Goal: Task Accomplishment & Management: Complete application form

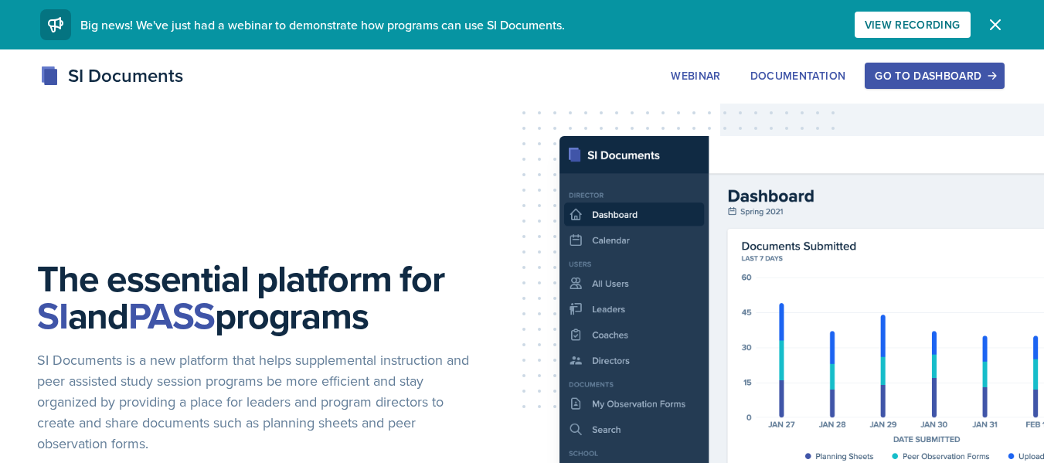
click at [969, 70] on div "Go to Dashboard" at bounding box center [934, 76] width 119 height 12
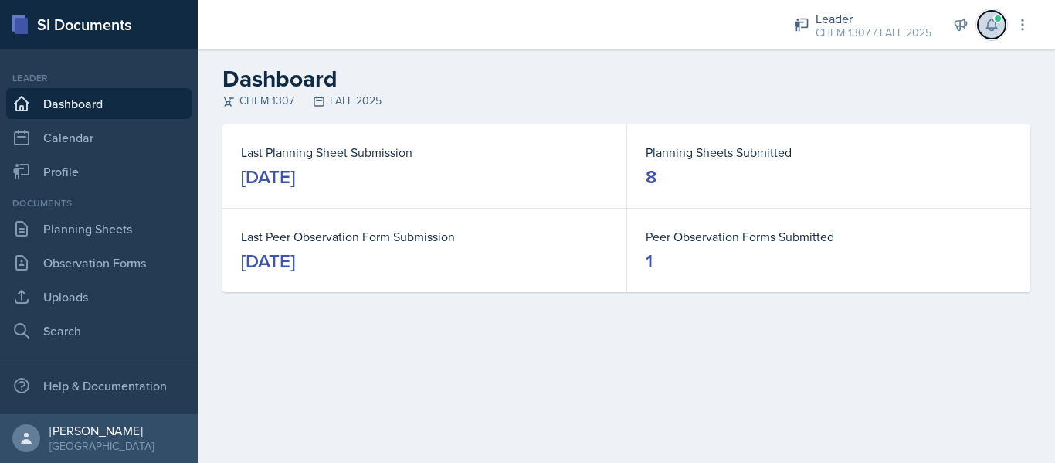
click at [984, 22] on icon at bounding box center [991, 24] width 15 height 15
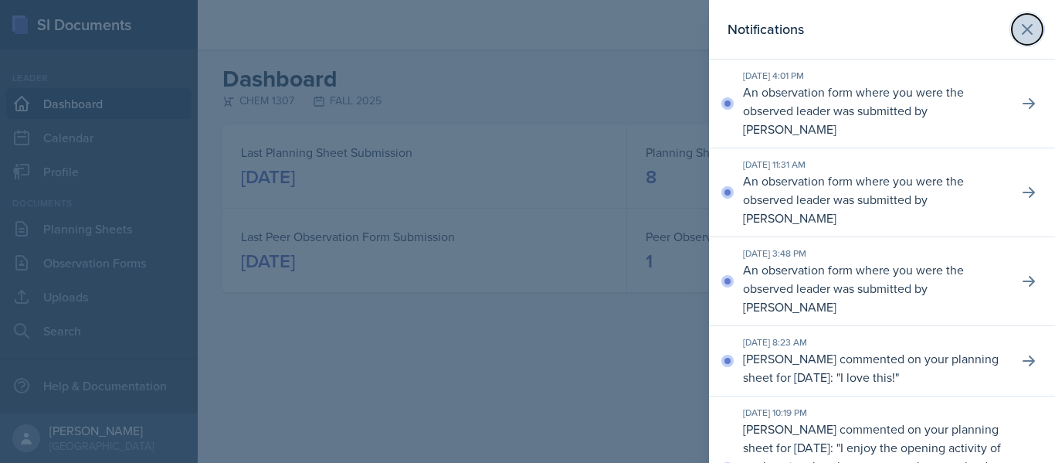
click at [1026, 24] on button at bounding box center [1027, 29] width 31 height 31
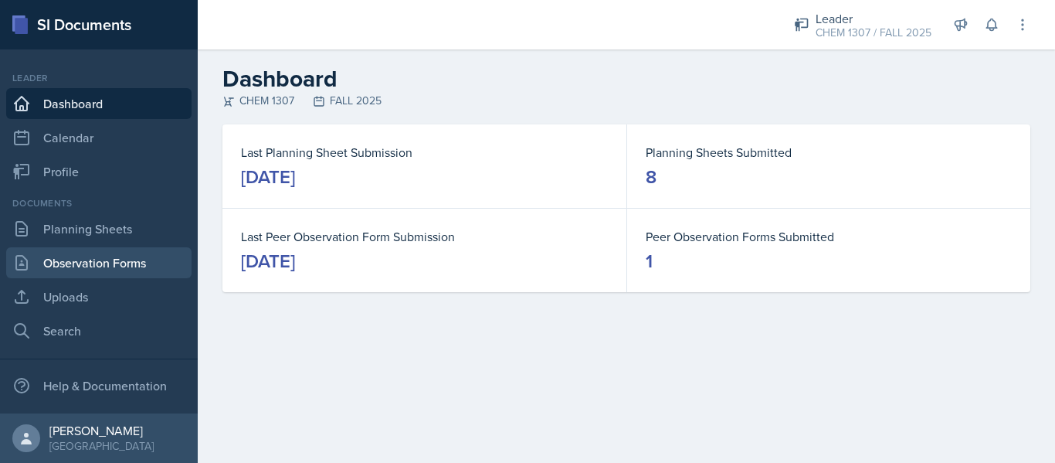
click at [84, 260] on link "Observation Forms" at bounding box center [98, 262] width 185 height 31
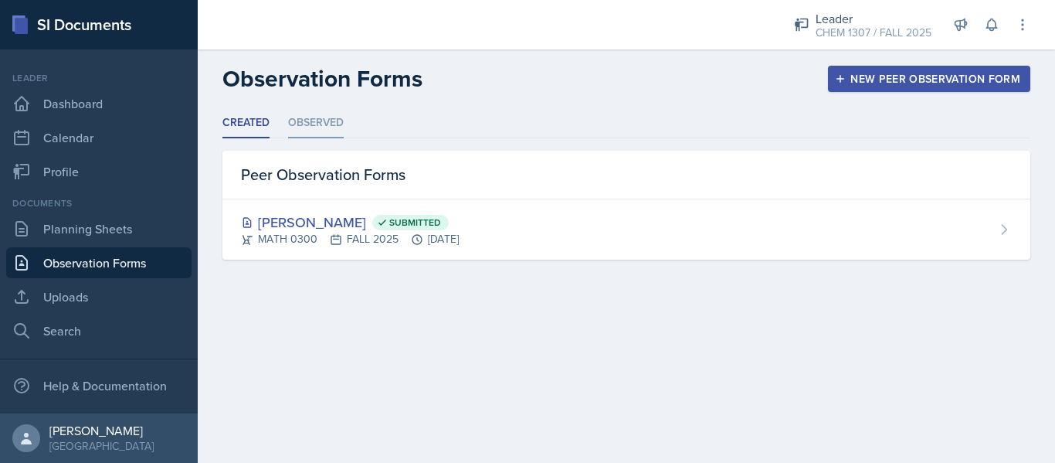
click at [309, 127] on li "Observed" at bounding box center [316, 123] width 56 height 30
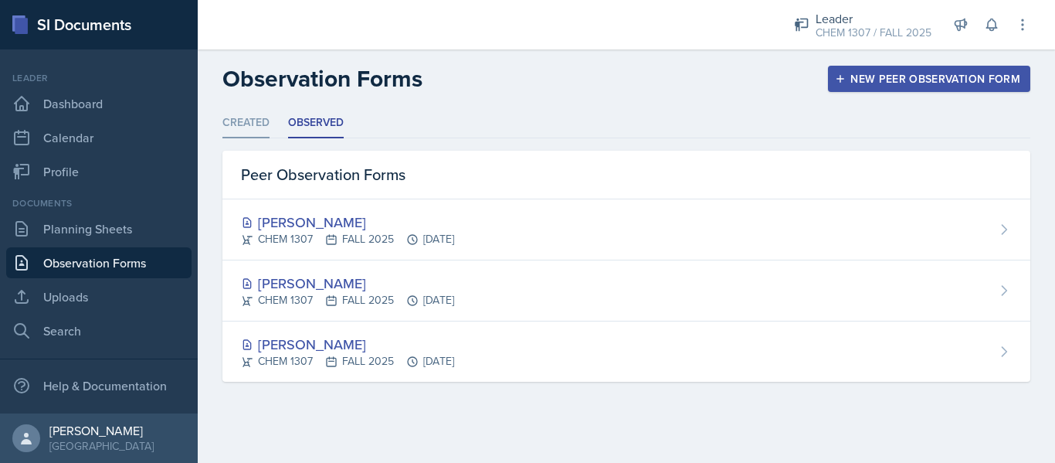
click at [263, 119] on li "Created" at bounding box center [245, 123] width 47 height 30
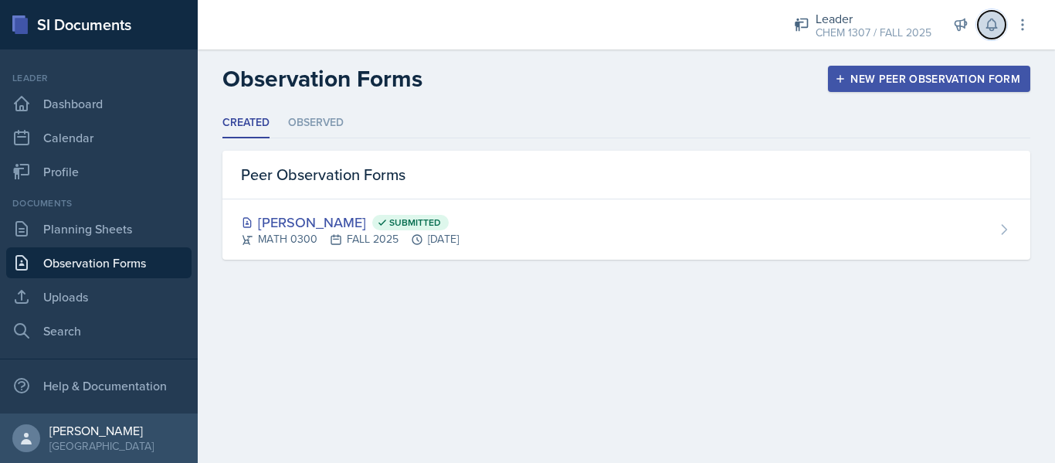
click at [983, 35] on button at bounding box center [992, 25] width 28 height 28
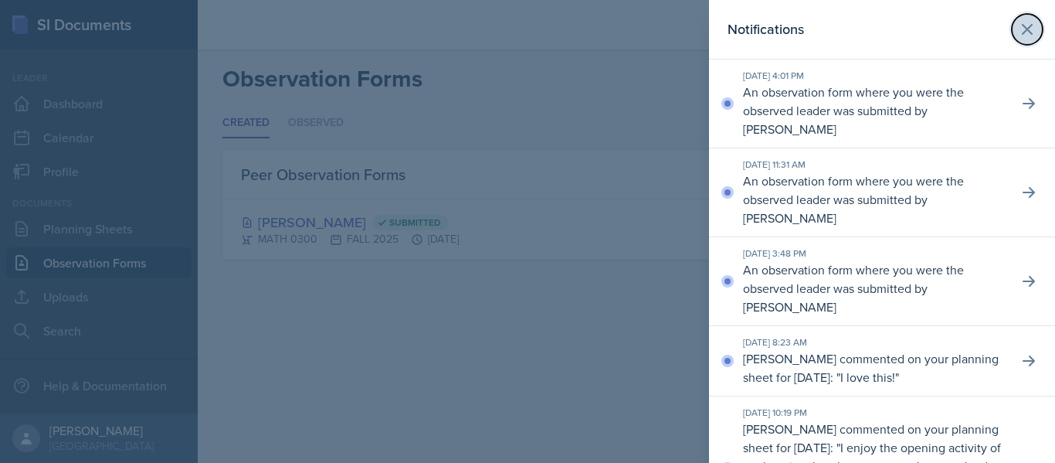
click at [1018, 32] on icon at bounding box center [1027, 29] width 19 height 19
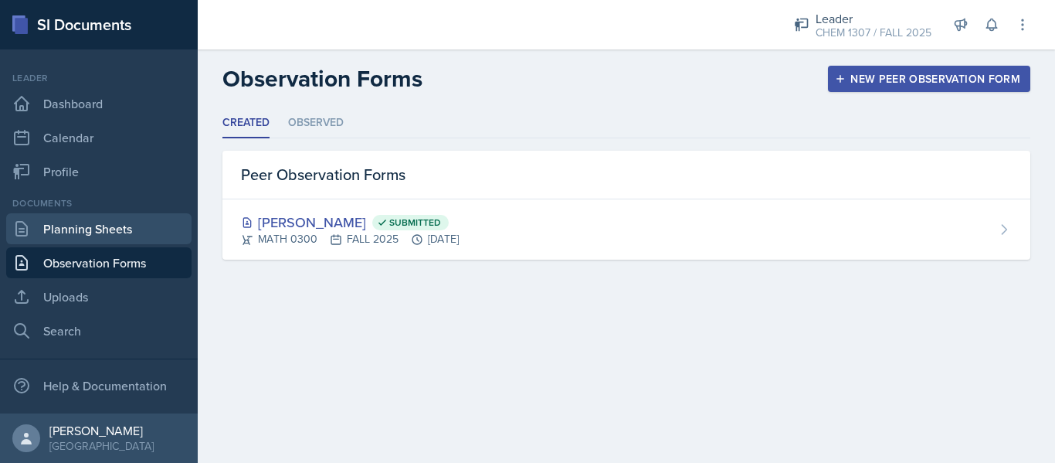
click at [110, 233] on link "Planning Sheets" at bounding box center [98, 228] width 185 height 31
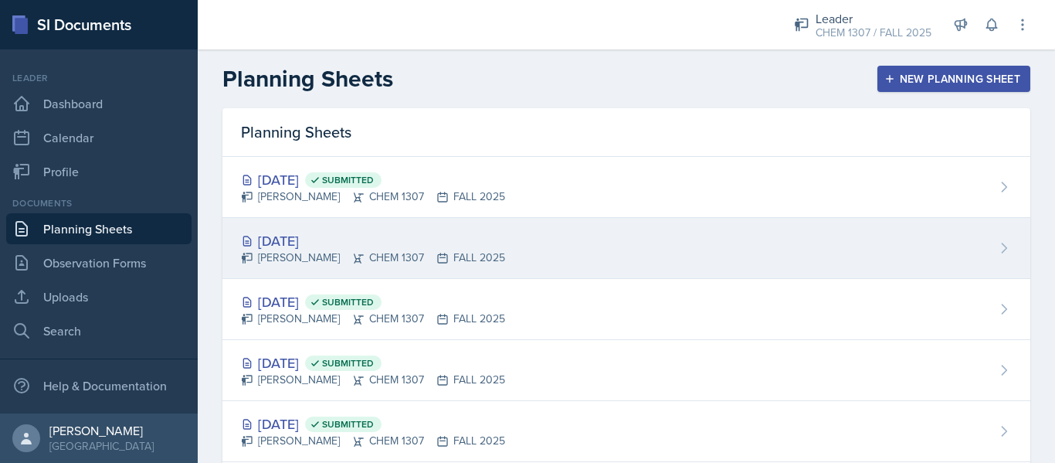
click at [453, 241] on div "[DATE]" at bounding box center [373, 240] width 264 height 21
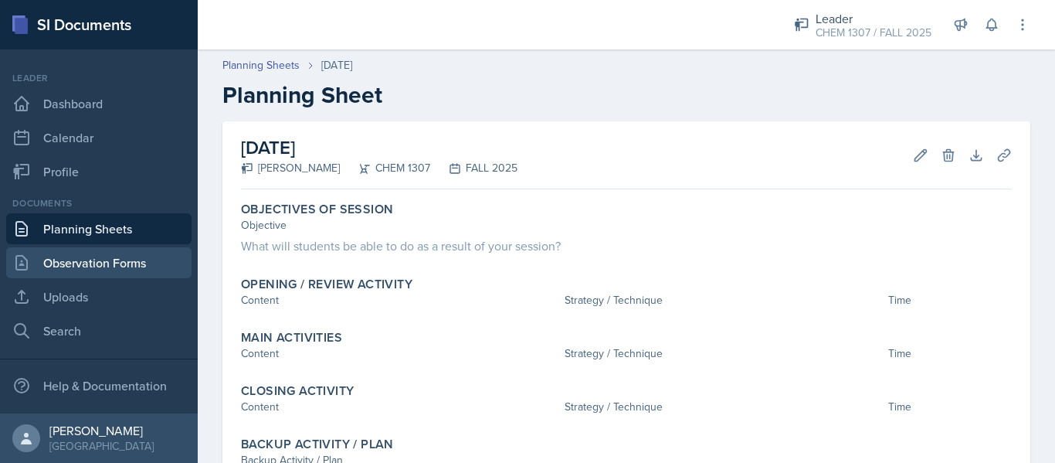
click at [101, 263] on link "Observation Forms" at bounding box center [98, 262] width 185 height 31
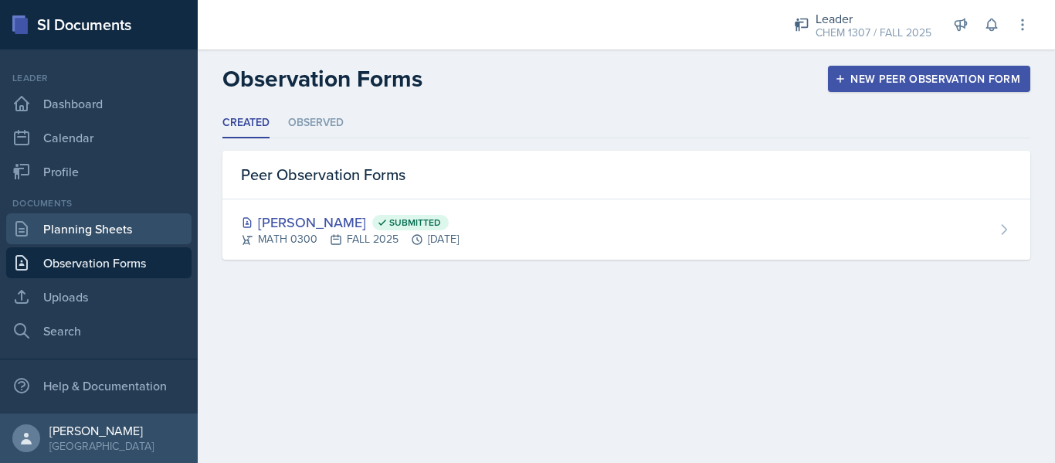
click at [122, 235] on link "Planning Sheets" at bounding box center [98, 228] width 185 height 31
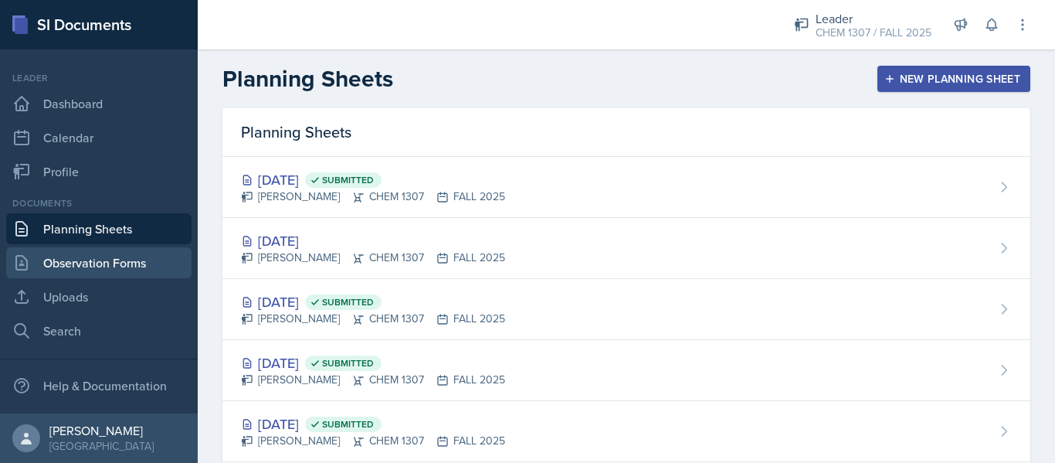
click at [74, 257] on link "Observation Forms" at bounding box center [98, 262] width 185 height 31
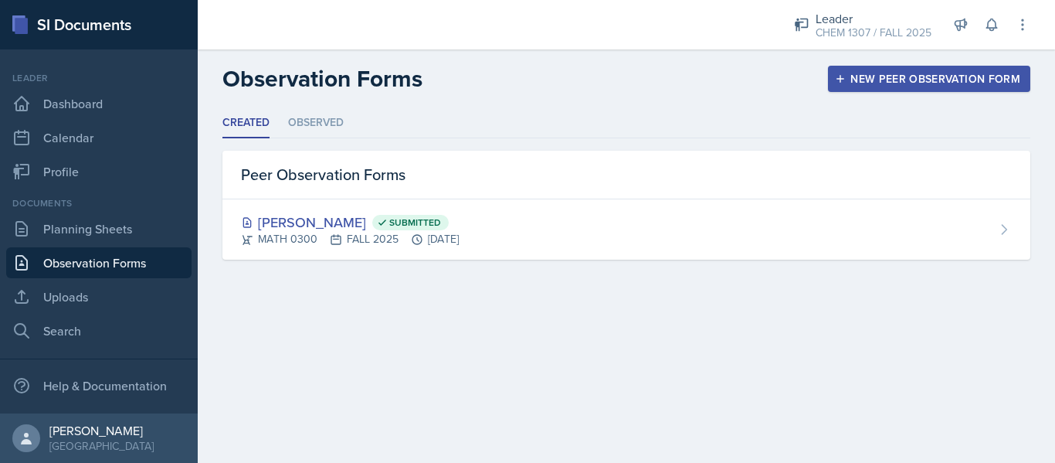
click at [929, 66] on button "New Peer Observation Form" at bounding box center [929, 79] width 202 height 26
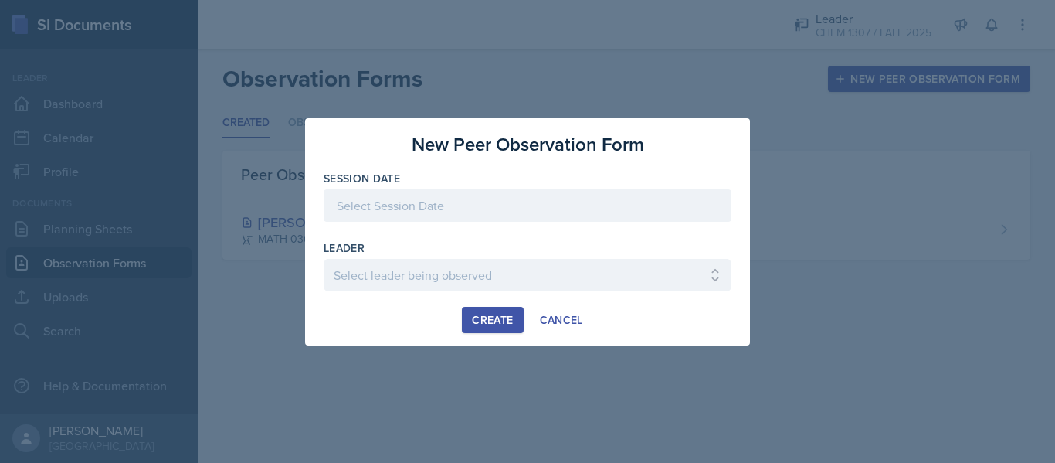
click at [545, 190] on div at bounding box center [528, 205] width 408 height 32
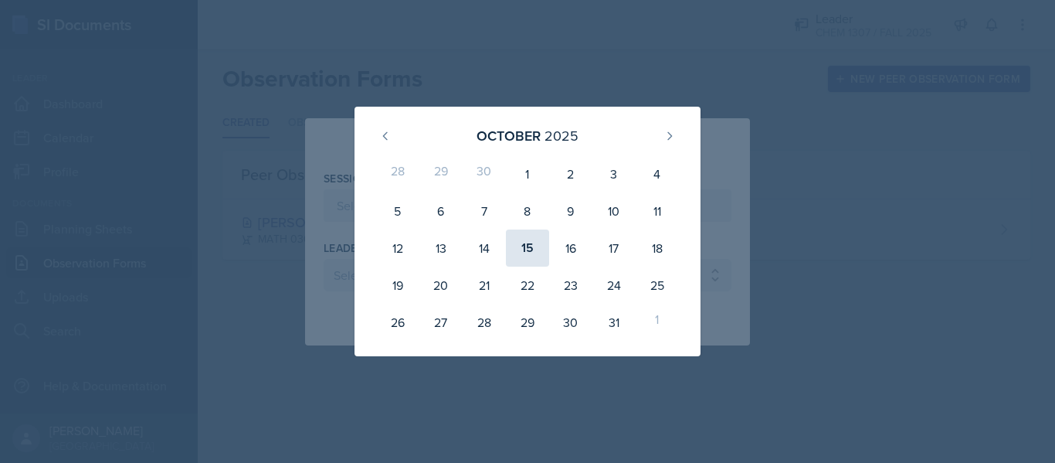
click at [528, 239] on div "15" at bounding box center [527, 247] width 43 height 37
type input "[DATE]"
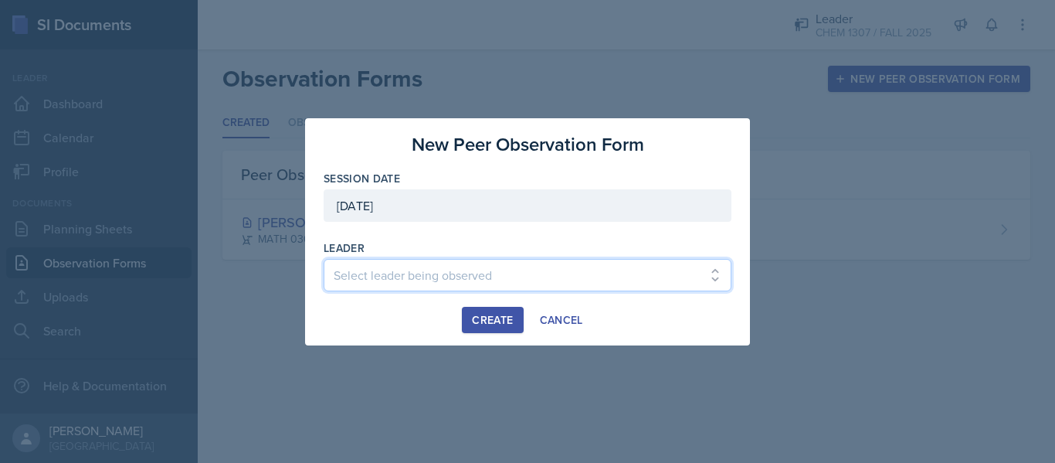
click at [528, 271] on select "Select leader being observed [PERSON_NAME] / BIOL 1301 / COP #5 - Mercury [PERS…" at bounding box center [528, 275] width 408 height 32
click at [604, 268] on select "Select leader being observed [PERSON_NAME] / BIOL 1301 / COP #5 - Mercury [PERS…" at bounding box center [528, 275] width 408 height 32
select select "51d3bcbf-29ba-42d5-9f11-6f455f21522e"
click at [324, 259] on select "Select leader being observed [PERSON_NAME] / BIOL 1301 / COP #5 - Mercury [PERS…" at bounding box center [528, 275] width 408 height 32
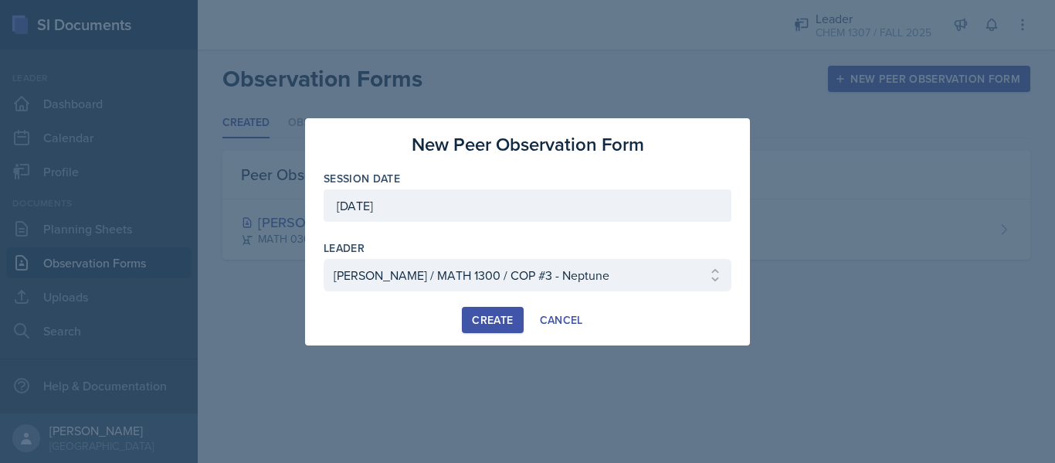
click at [513, 314] on div "Create" at bounding box center [492, 320] width 41 height 12
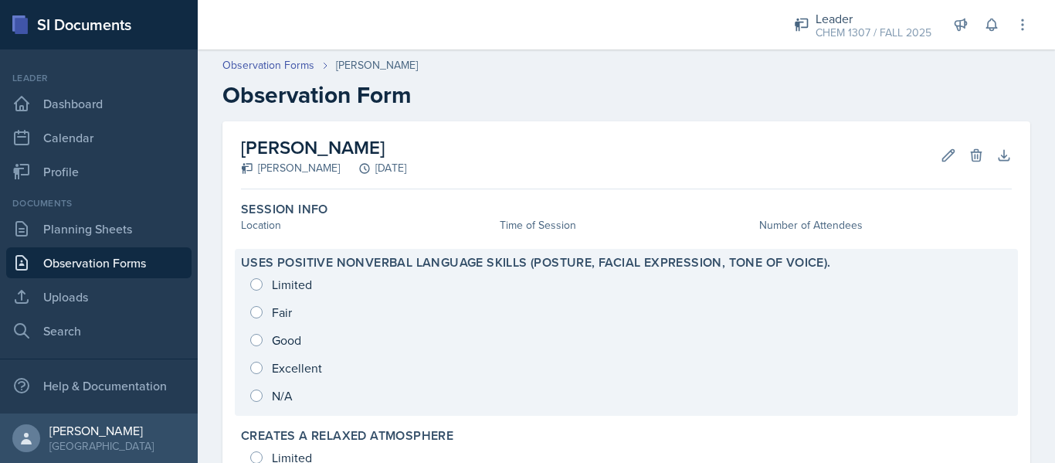
click at [289, 359] on div "Limited Fair Good Excellent N/A" at bounding box center [626, 339] width 771 height 139
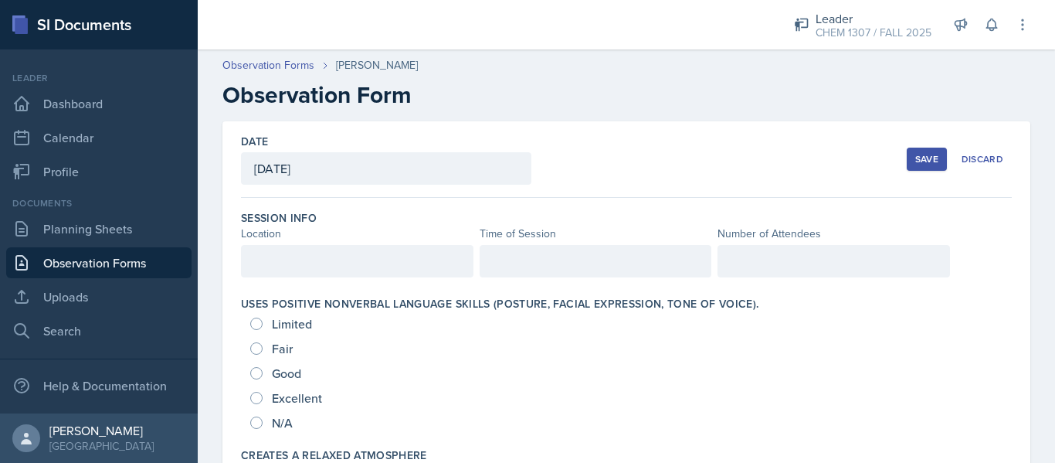
click at [383, 252] on div at bounding box center [357, 261] width 233 height 32
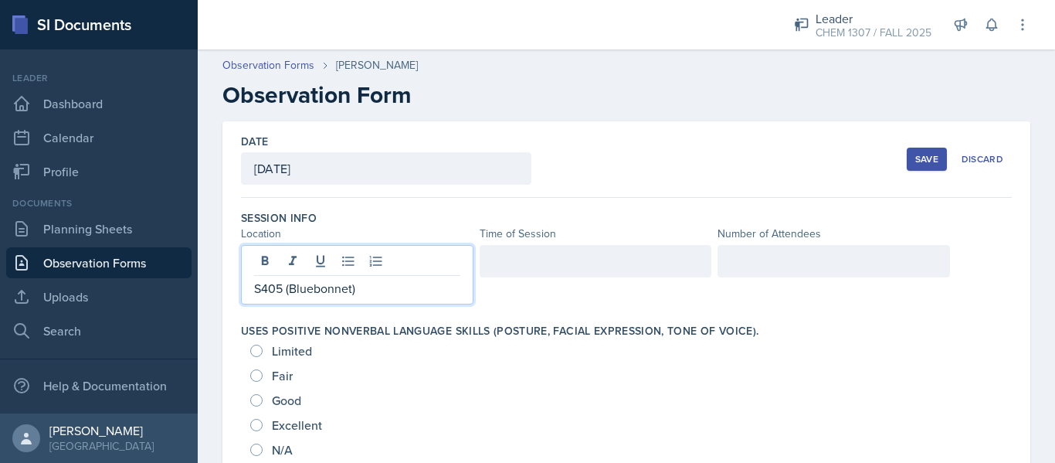
click at [509, 261] on div at bounding box center [596, 261] width 233 height 32
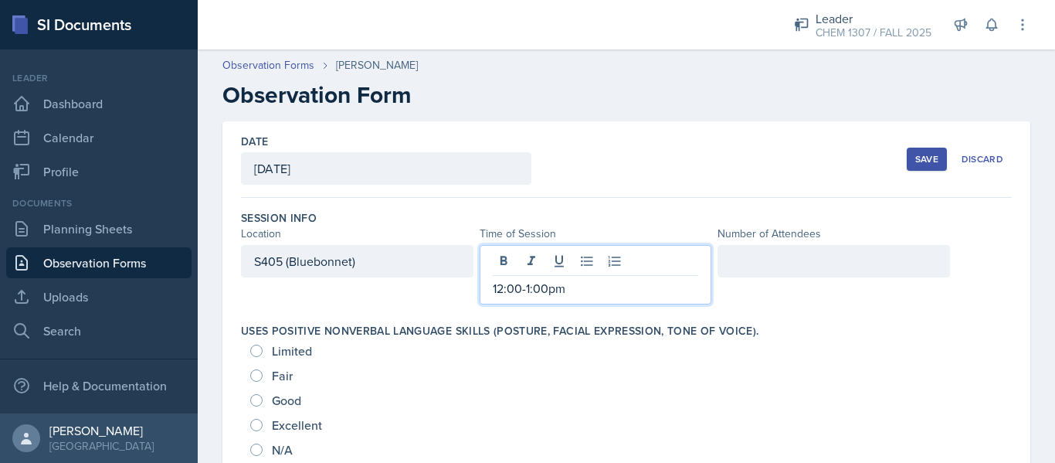
click at [753, 272] on div at bounding box center [834, 261] width 233 height 32
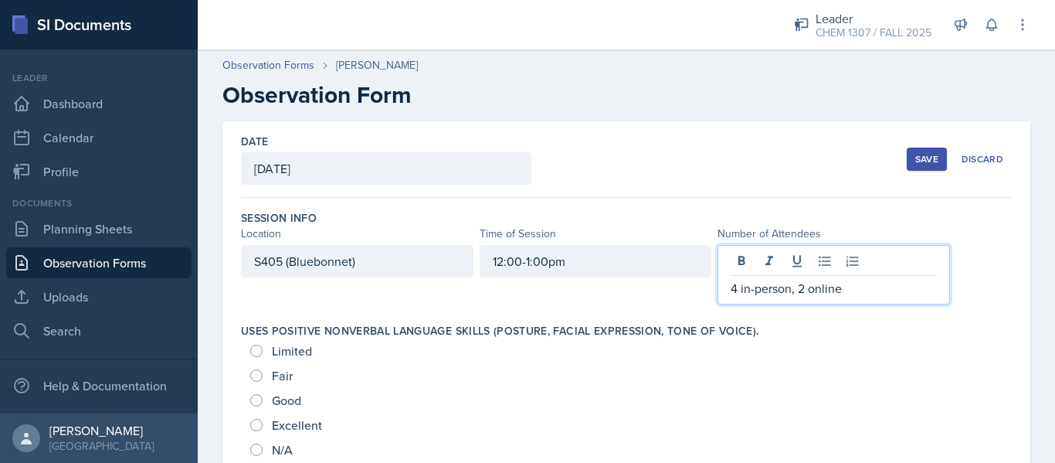
click at [956, 267] on div "S405 ([GEOGRAPHIC_DATA]) 12:00-1:00pm 4 in-person, 2 online" at bounding box center [626, 274] width 771 height 59
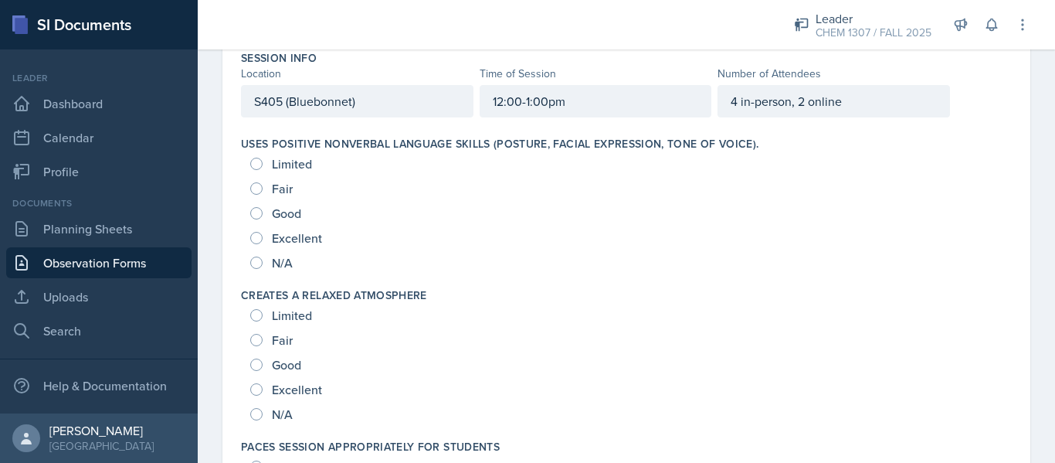
scroll to position [181, 0]
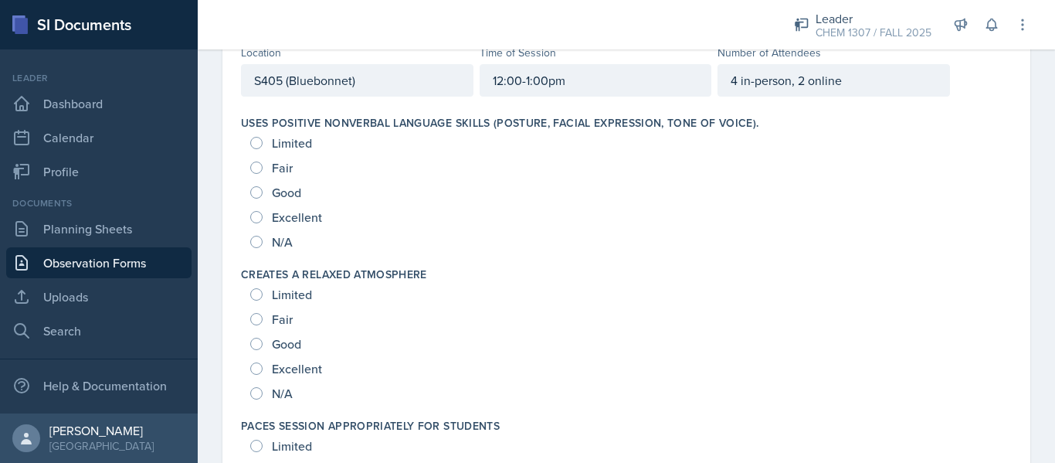
click at [288, 212] on span "Excellent" at bounding box center [297, 216] width 50 height 15
click at [263, 212] on input "Excellent" at bounding box center [256, 217] width 12 height 12
radio input "true"
click at [287, 192] on span "Good" at bounding box center [286, 192] width 29 height 15
click at [263, 192] on input "Good" at bounding box center [256, 192] width 12 height 12
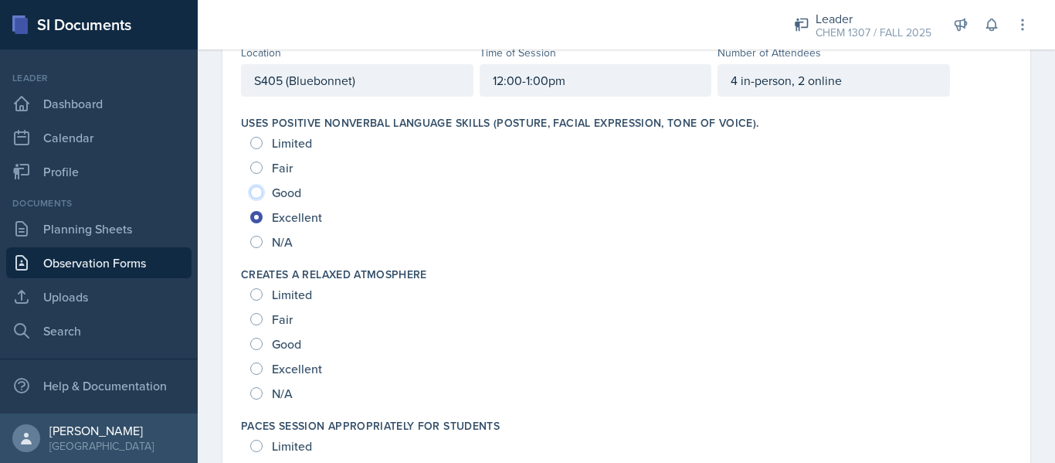
radio input "true"
click at [293, 368] on span "Excellent" at bounding box center [297, 368] width 50 height 15
click at [263, 368] on input "Excellent" at bounding box center [256, 368] width 12 height 12
radio input "true"
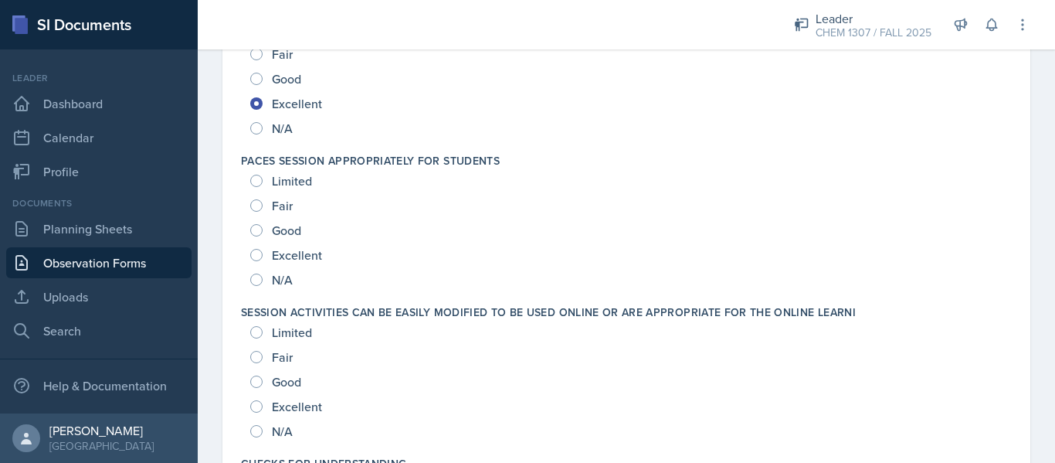
scroll to position [474, 0]
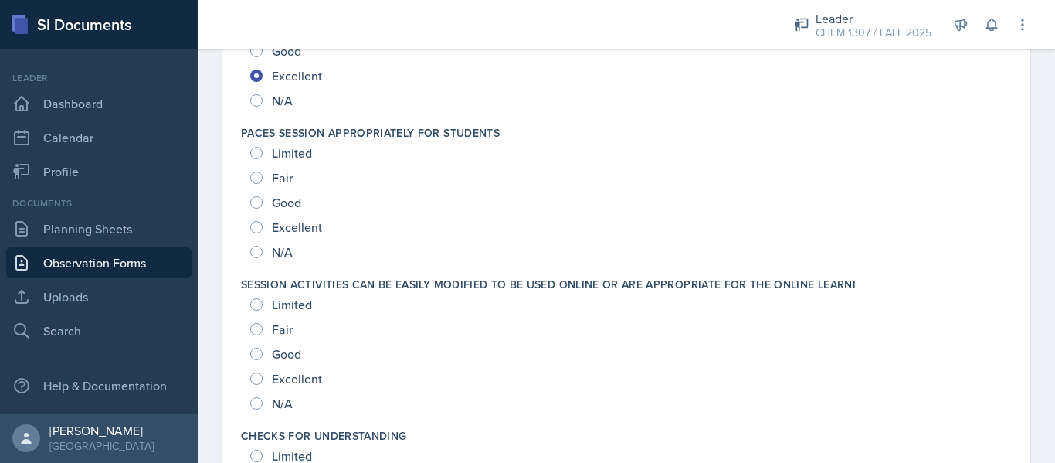
click at [270, 231] on div "Excellent" at bounding box center [287, 227] width 75 height 25
click at [257, 224] on input "Excellent" at bounding box center [256, 227] width 12 height 12
radio input "true"
click at [307, 379] on span "Excellent" at bounding box center [297, 378] width 50 height 15
click at [263, 379] on input "Excellent" at bounding box center [256, 378] width 12 height 12
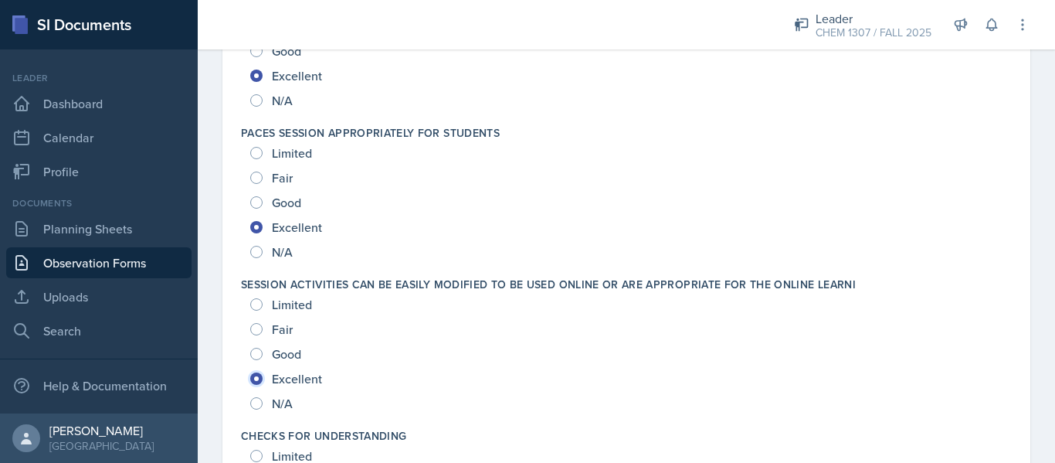
radio input "true"
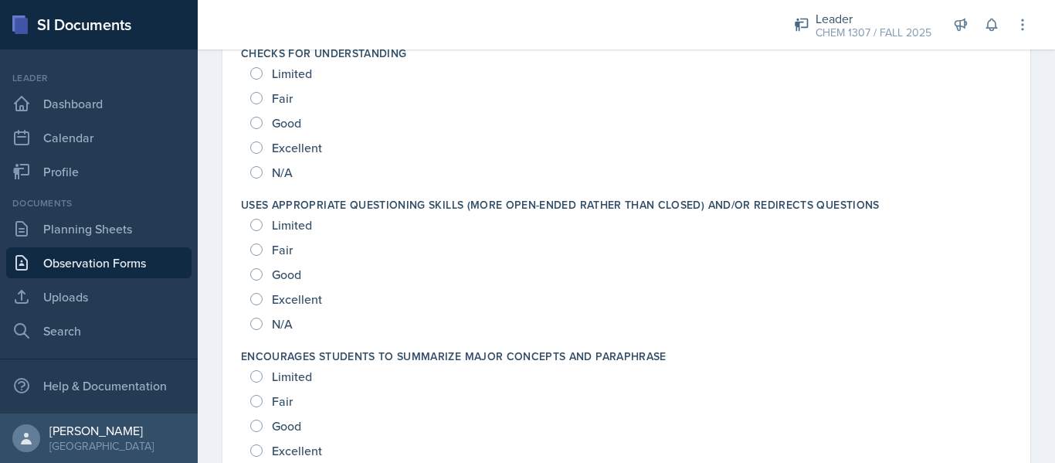
scroll to position [863, 0]
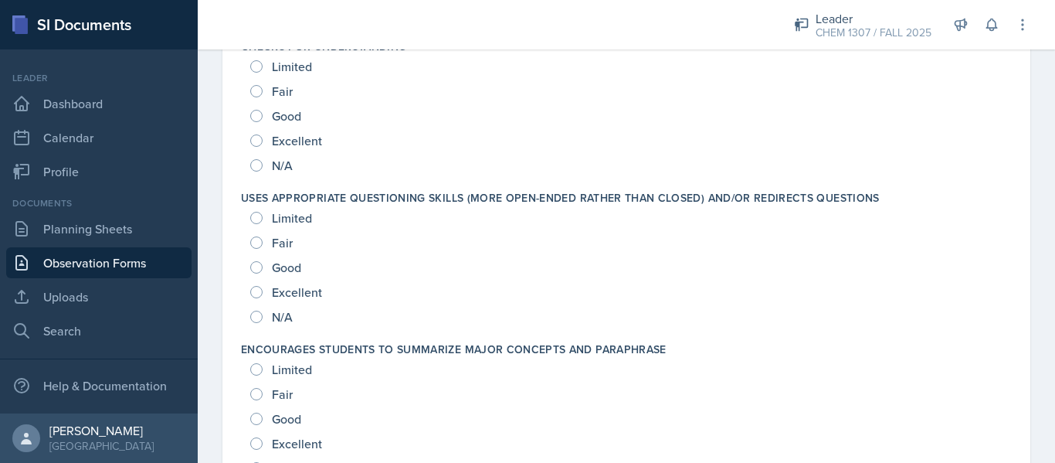
click at [308, 138] on span "Excellent" at bounding box center [297, 140] width 50 height 15
click at [263, 138] on input "Excellent" at bounding box center [256, 140] width 12 height 12
radio input "true"
click at [311, 290] on span "Excellent" at bounding box center [297, 291] width 50 height 15
click at [263, 290] on input "Excellent" at bounding box center [256, 292] width 12 height 12
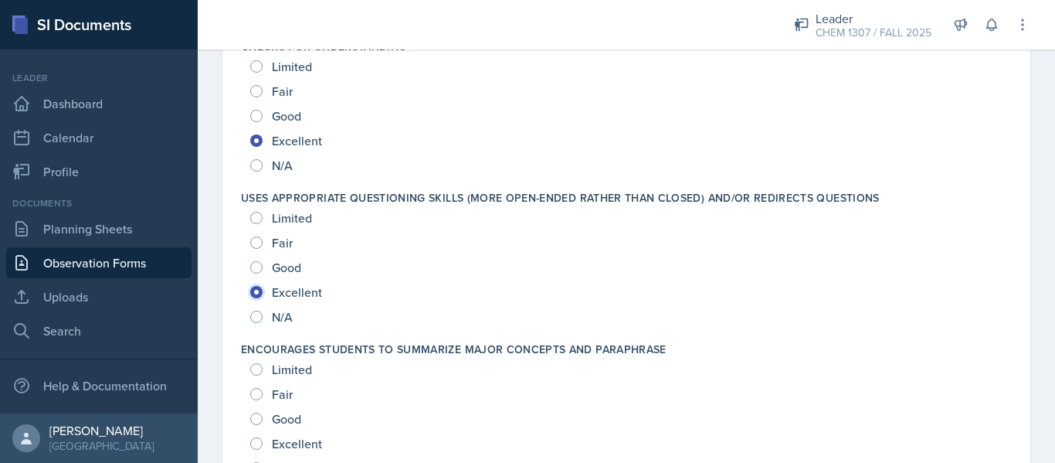
radio input "true"
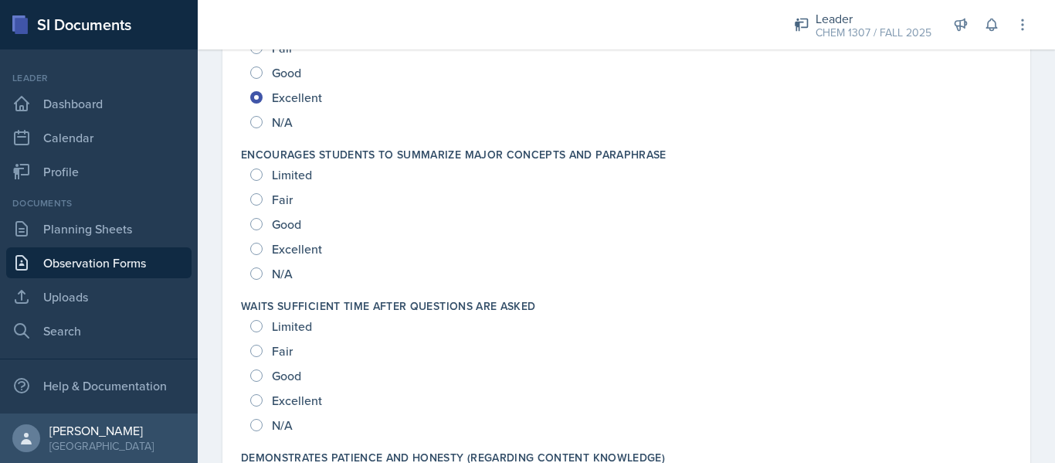
scroll to position [1072, 0]
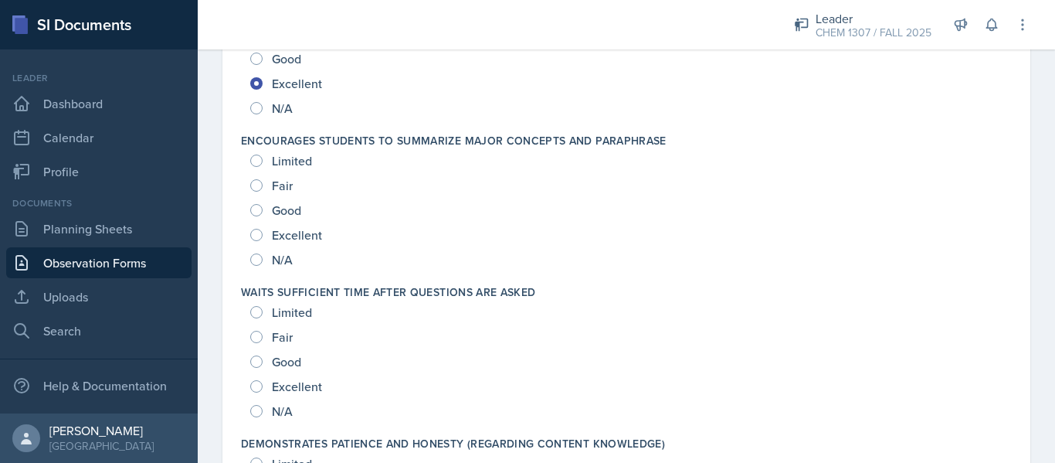
click at [285, 236] on span "Excellent" at bounding box center [297, 234] width 50 height 15
click at [263, 236] on input "Excellent" at bounding box center [256, 235] width 12 height 12
radio input "true"
click at [280, 364] on span "Good" at bounding box center [286, 361] width 29 height 15
click at [263, 364] on input "Good" at bounding box center [256, 361] width 12 height 12
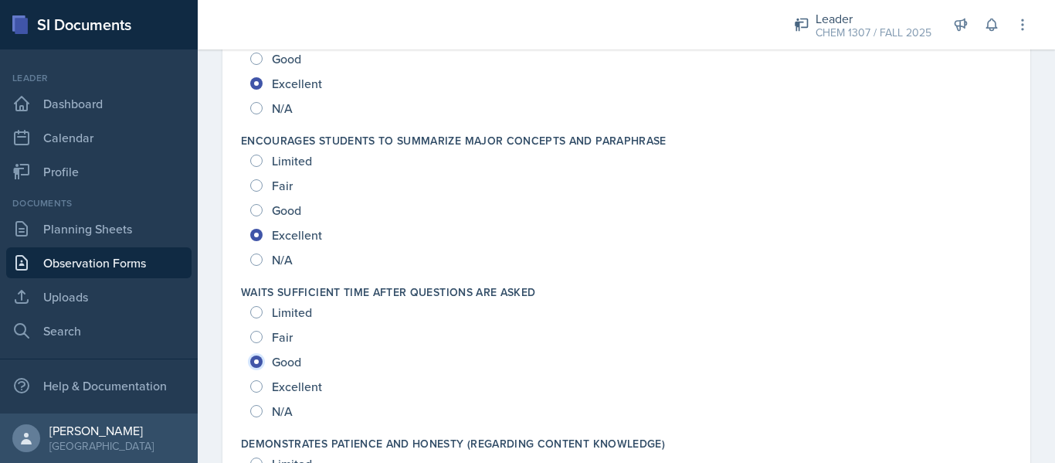
radio input "true"
click at [297, 388] on span "Excellent" at bounding box center [297, 386] width 50 height 15
click at [263, 388] on input "Excellent" at bounding box center [256, 386] width 12 height 12
radio input "true"
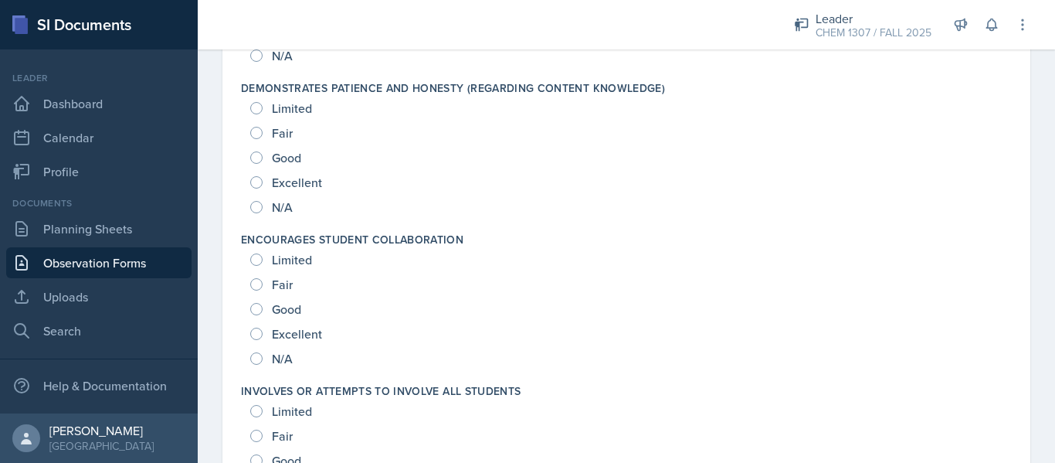
scroll to position [1448, 0]
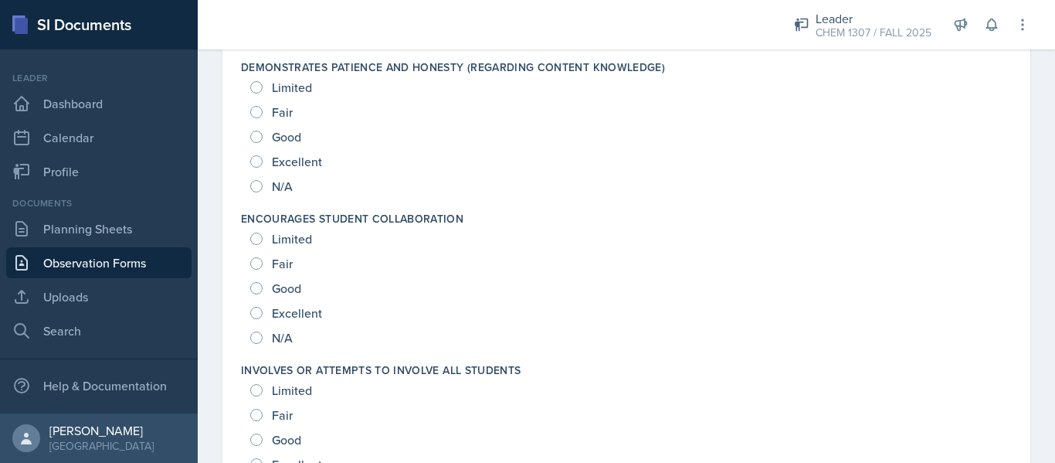
click at [275, 267] on span "Fair" at bounding box center [282, 263] width 21 height 15
click at [263, 267] on input "Fair" at bounding box center [256, 263] width 12 height 12
radio input "true"
click at [275, 267] on span "Fair" at bounding box center [282, 263] width 21 height 15
click at [263, 267] on input "Fair" at bounding box center [256, 263] width 12 height 12
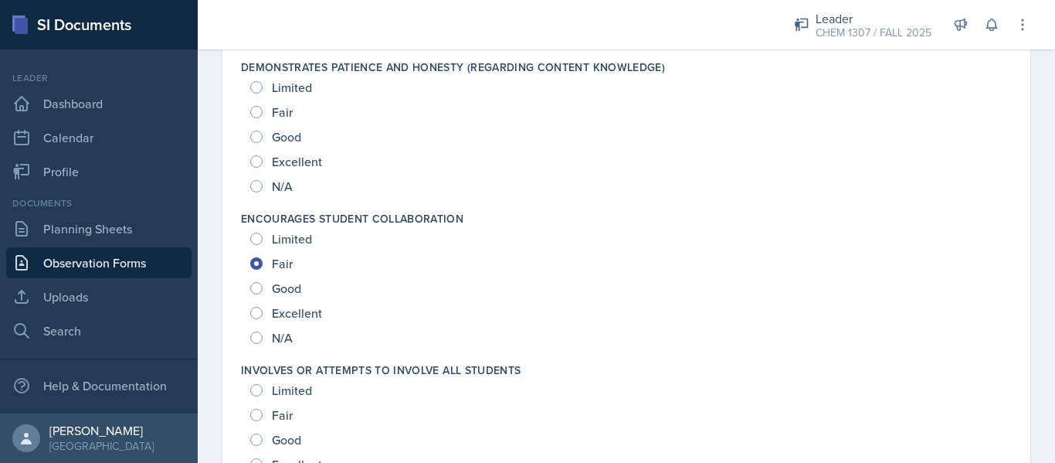
click at [302, 170] on div "Excellent" at bounding box center [287, 161] width 75 height 25
click at [296, 170] on div "Excellent" at bounding box center [287, 161] width 75 height 25
click at [253, 163] on input "Excellent" at bounding box center [256, 161] width 12 height 12
radio input "true"
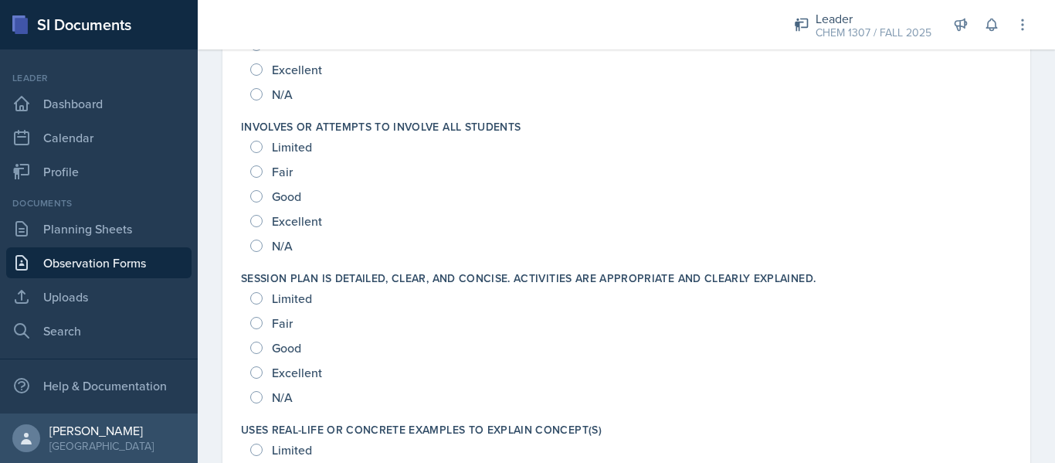
scroll to position [1698, 0]
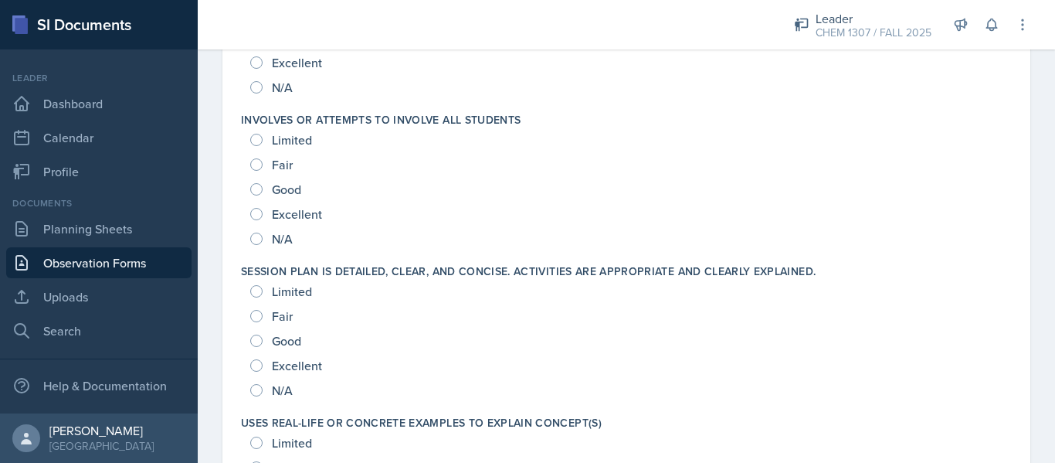
click at [273, 217] on span "Excellent" at bounding box center [297, 213] width 50 height 15
click at [263, 217] on input "Excellent" at bounding box center [256, 214] width 12 height 12
radio input "true"
click at [306, 365] on span "Excellent" at bounding box center [297, 365] width 50 height 15
click at [263, 365] on input "Excellent" at bounding box center [256, 365] width 12 height 12
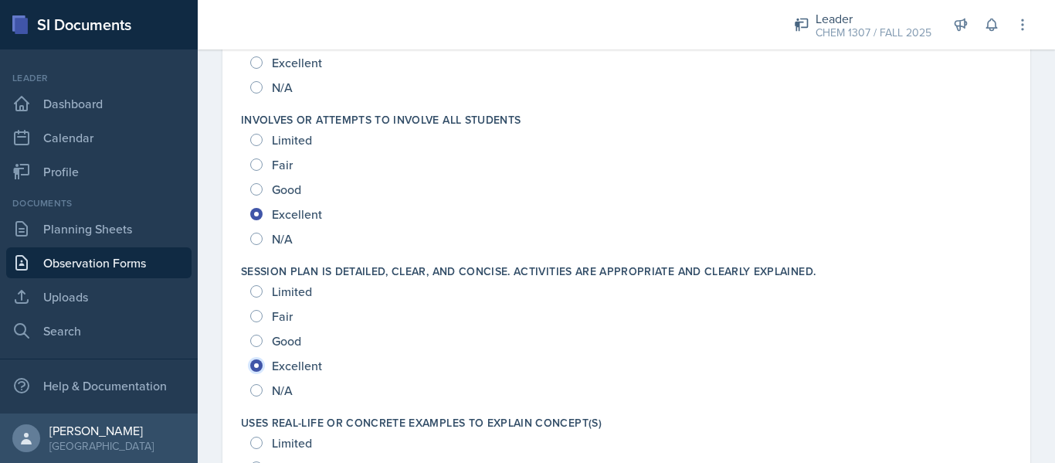
radio input "true"
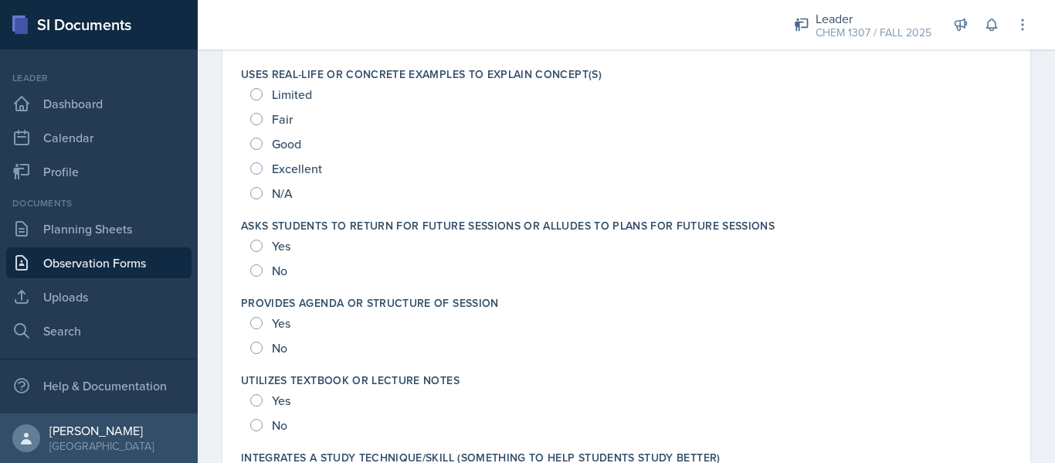
scroll to position [2067, 0]
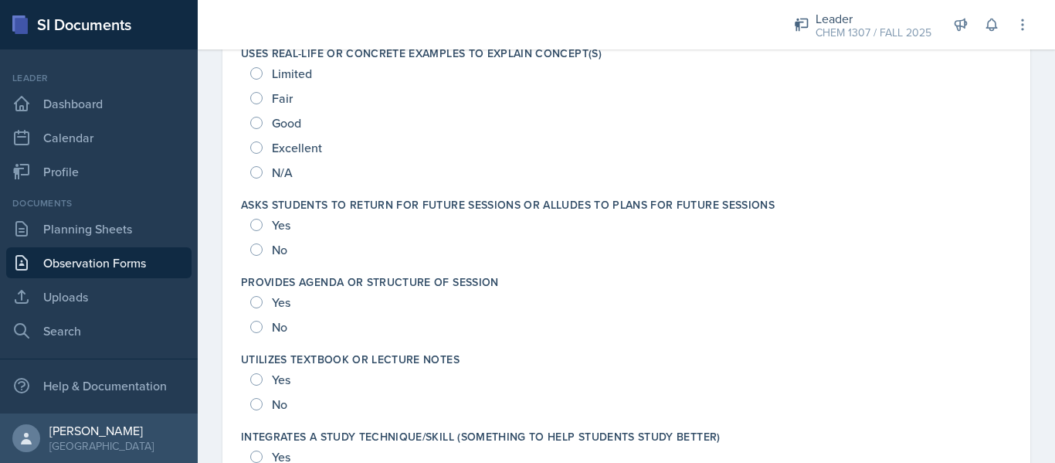
click at [286, 165] on span "N/A" at bounding box center [282, 172] width 21 height 15
click at [263, 166] on input "N/A" at bounding box center [256, 172] width 12 height 12
radio input "true"
click at [272, 144] on span "Excellent" at bounding box center [297, 147] width 50 height 15
click at [263, 144] on input "Excellent" at bounding box center [256, 147] width 12 height 12
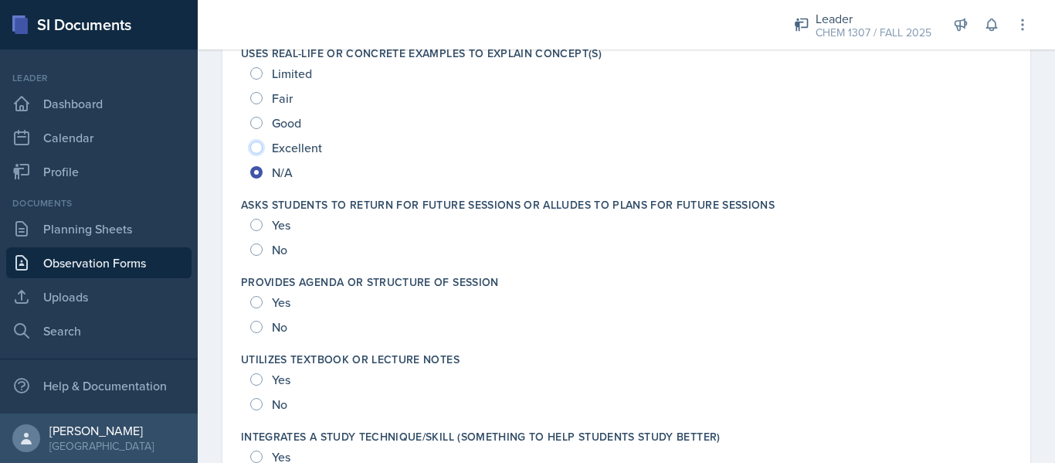
radio input "true"
click at [250, 305] on div "Yes No" at bounding box center [626, 314] width 771 height 49
click at [261, 301] on input "Yes" at bounding box center [256, 302] width 12 height 12
radio input "true"
click at [261, 301] on input "Yes" at bounding box center [256, 302] width 12 height 12
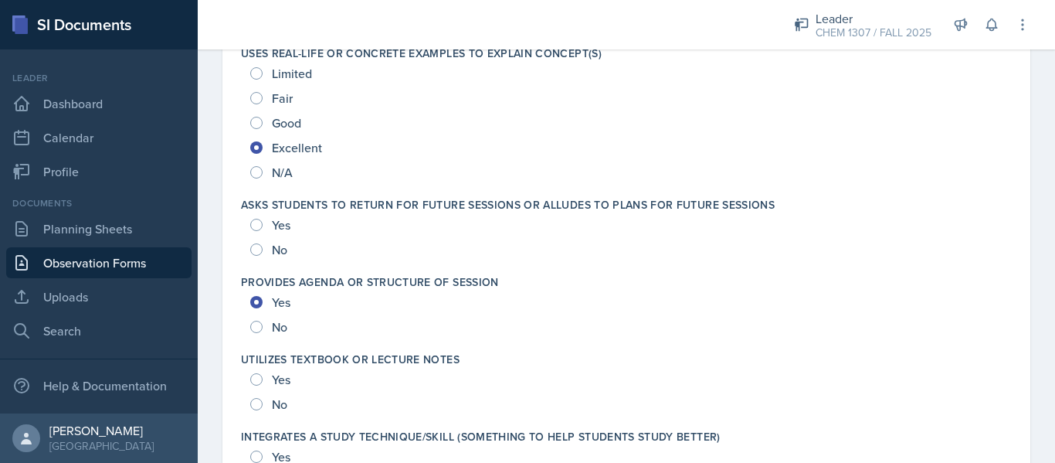
click at [265, 370] on div "Yes" at bounding box center [271, 379] width 43 height 25
click at [255, 374] on input "Yes" at bounding box center [256, 379] width 12 height 12
radio input "true"
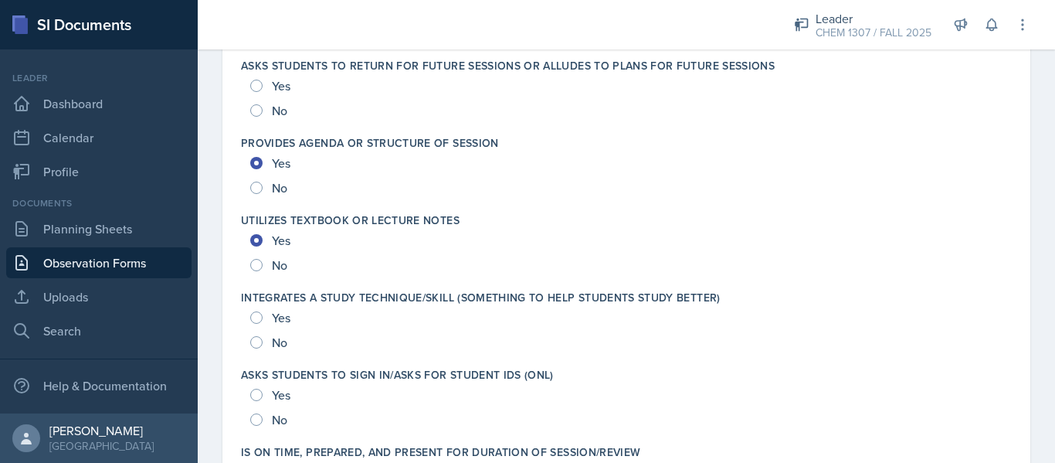
scroll to position [2199, 0]
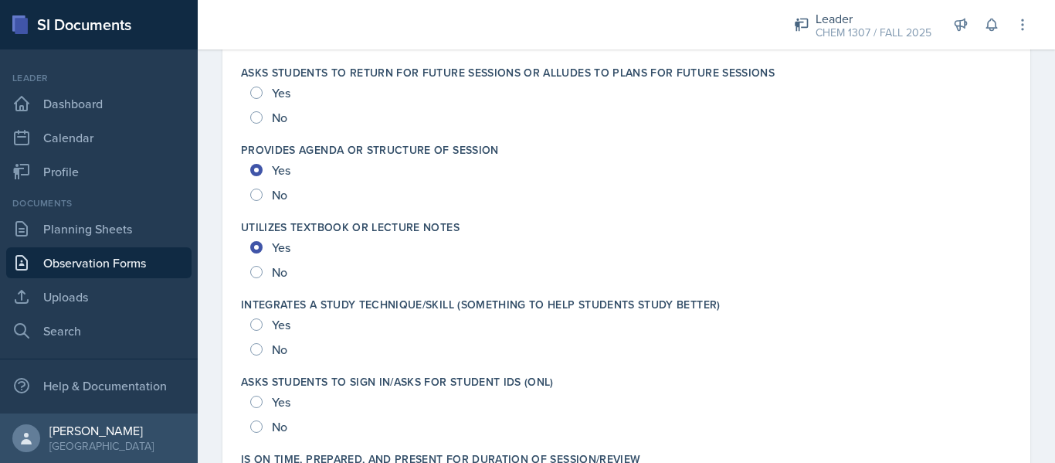
click at [268, 91] on div "Yes" at bounding box center [271, 92] width 43 height 25
click at [251, 90] on input "Yes" at bounding box center [256, 93] width 12 height 12
radio input "true"
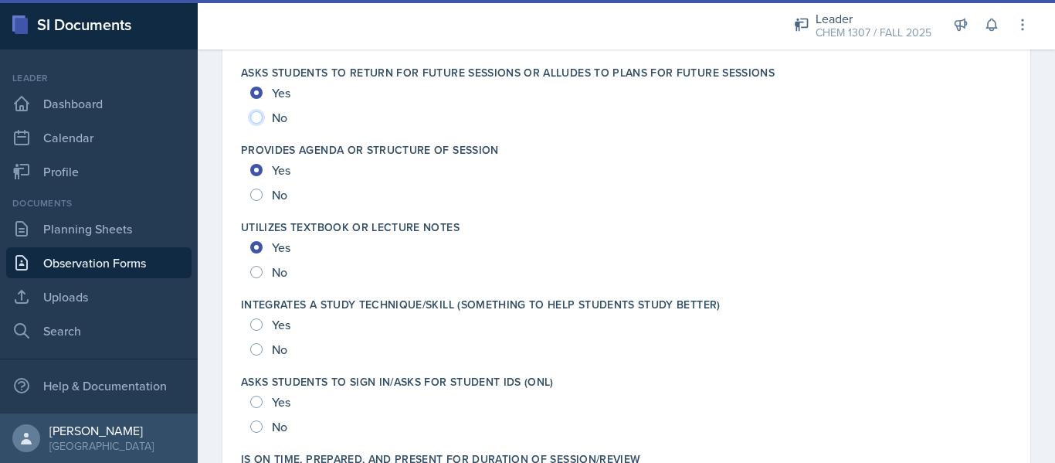
click at [260, 114] on input "No" at bounding box center [256, 117] width 12 height 12
radio input "true"
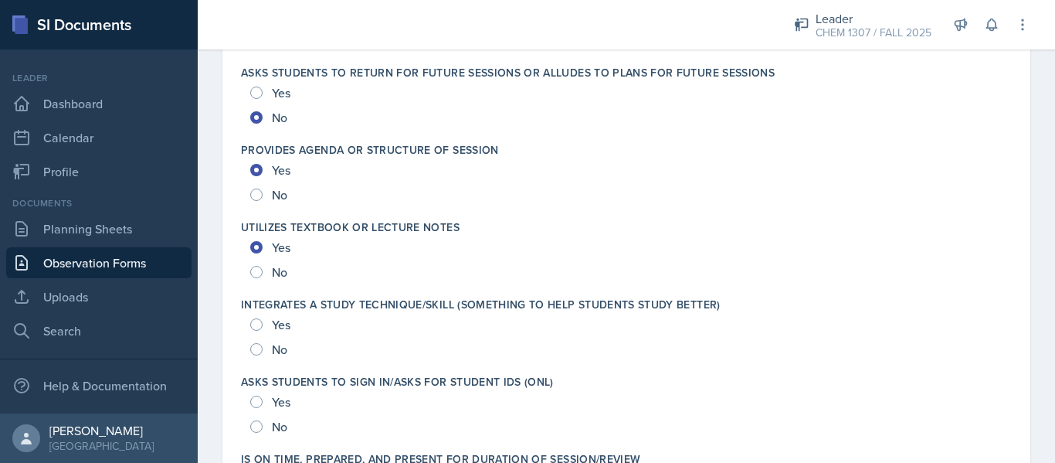
click at [274, 331] on span "Yes" at bounding box center [281, 324] width 19 height 15
click at [263, 331] on input "Yes" at bounding box center [256, 324] width 12 height 12
radio input "true"
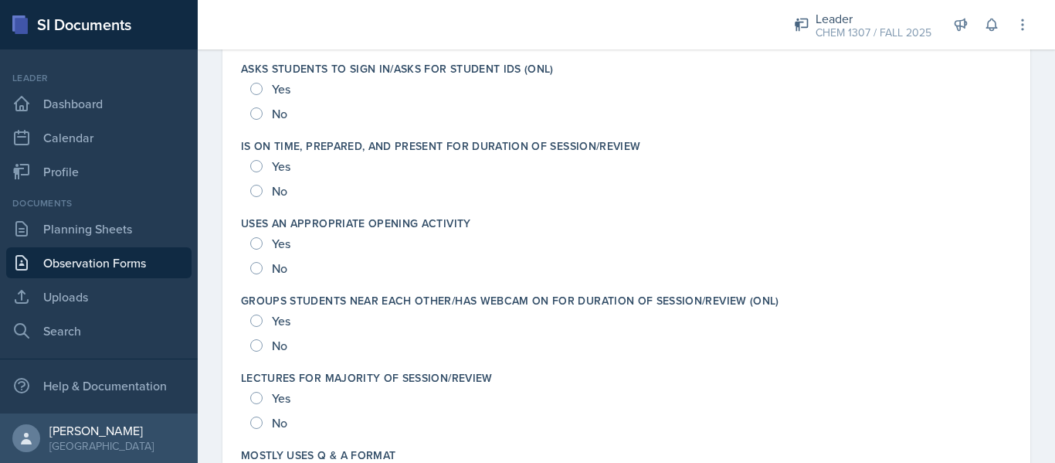
scroll to position [2519, 0]
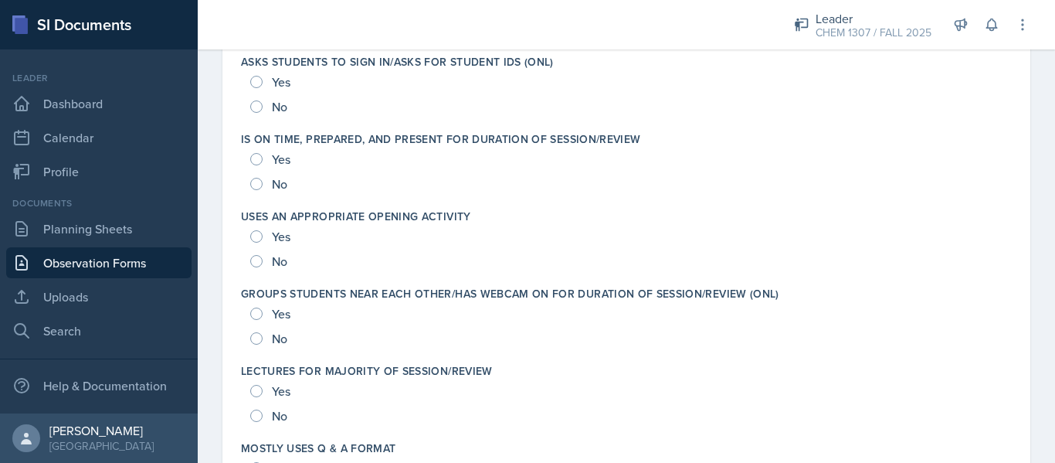
click at [243, 155] on div "Yes No" at bounding box center [626, 171] width 771 height 49
click at [252, 158] on input "Yes" at bounding box center [256, 159] width 12 height 12
radio input "true"
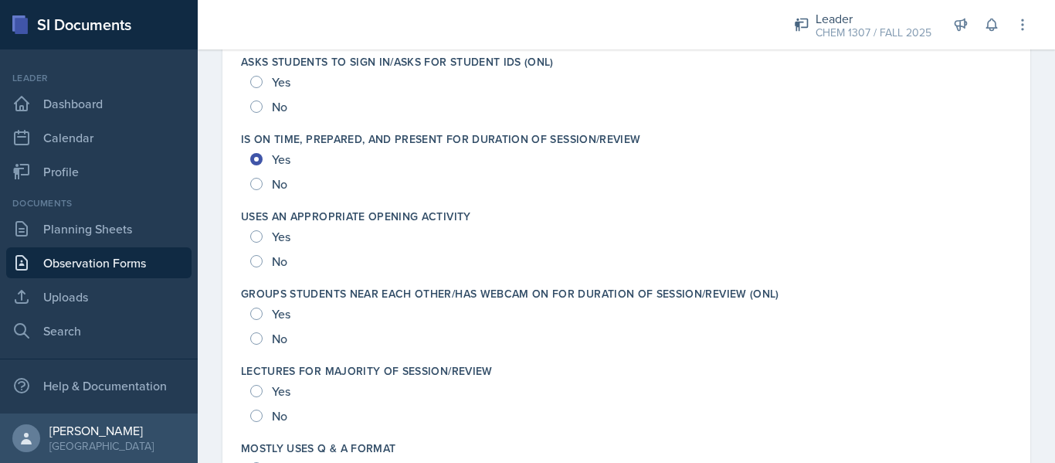
click at [268, 82] on div "Yes" at bounding box center [271, 82] width 43 height 25
click at [261, 80] on input "Yes" at bounding box center [256, 82] width 12 height 12
radio input "true"
click at [257, 236] on input "Yes" at bounding box center [256, 236] width 12 height 12
radio input "true"
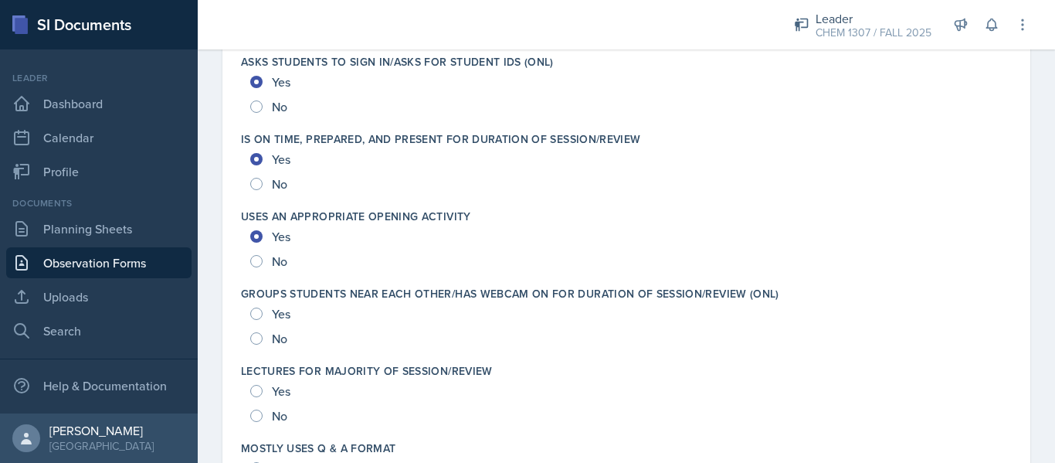
click at [256, 322] on div "Yes" at bounding box center [271, 313] width 43 height 25
click at [253, 314] on input "Yes" at bounding box center [256, 313] width 12 height 12
radio input "true"
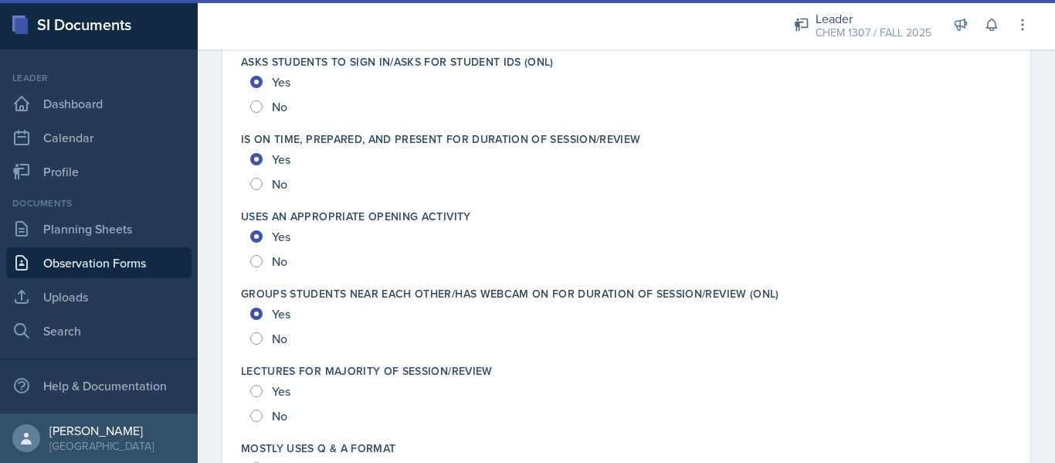
click at [260, 398] on div "Yes" at bounding box center [271, 391] width 43 height 25
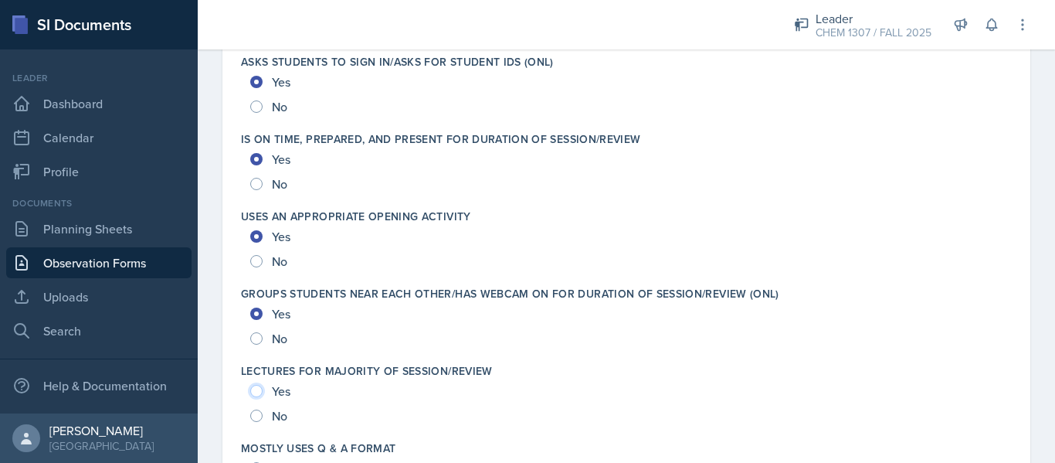
click at [256, 389] on input "Yes" at bounding box center [256, 391] width 12 height 12
radio input "true"
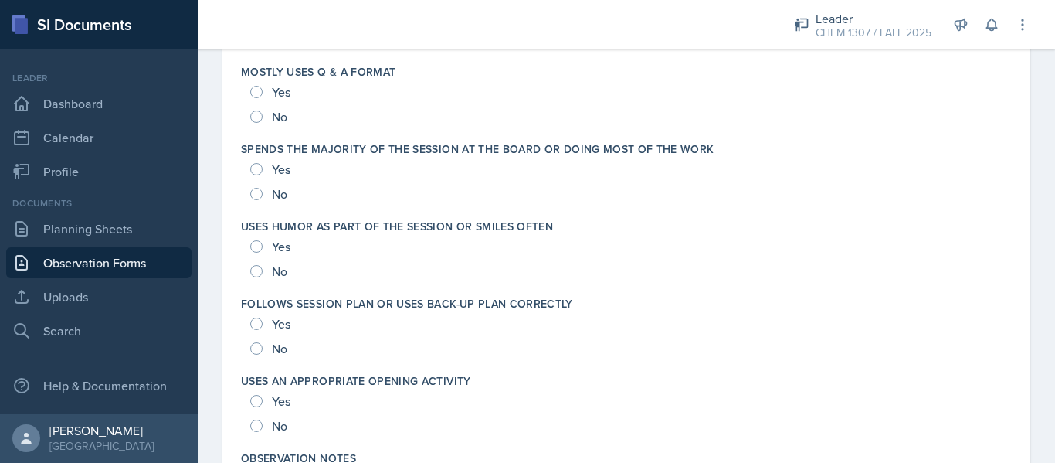
scroll to position [2902, 0]
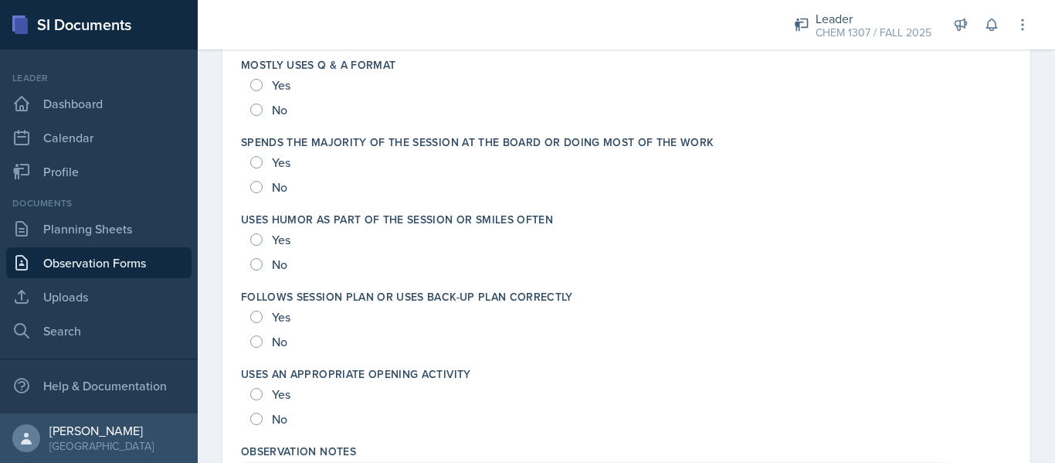
click at [266, 83] on div "Yes" at bounding box center [271, 85] width 43 height 25
click at [256, 80] on input "Yes" at bounding box center [256, 85] width 12 height 12
radio input "true"
click at [252, 168] on div "Yes" at bounding box center [271, 162] width 43 height 25
click at [257, 158] on input "Yes" at bounding box center [256, 162] width 12 height 12
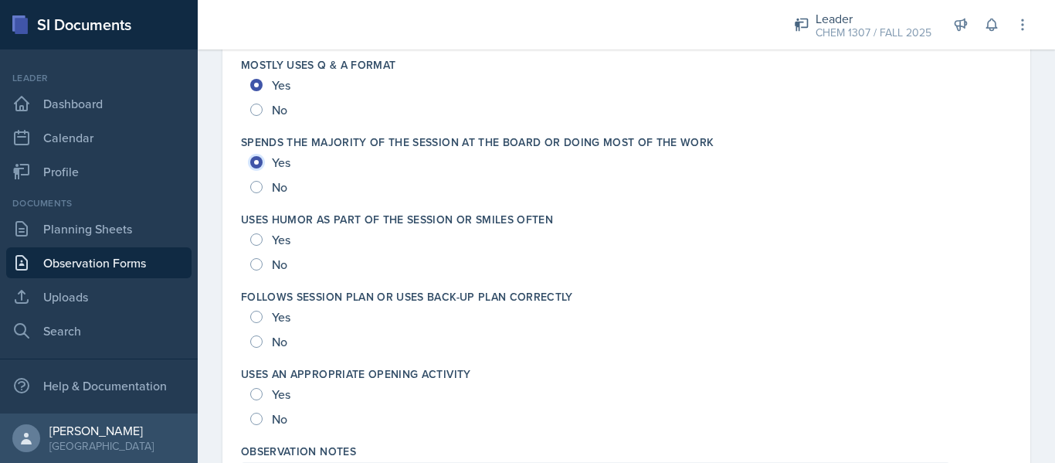
radio input "true"
click at [256, 237] on input "Yes" at bounding box center [256, 239] width 12 height 12
radio input "true"
click at [260, 318] on input "Yes" at bounding box center [256, 317] width 12 height 12
radio input "true"
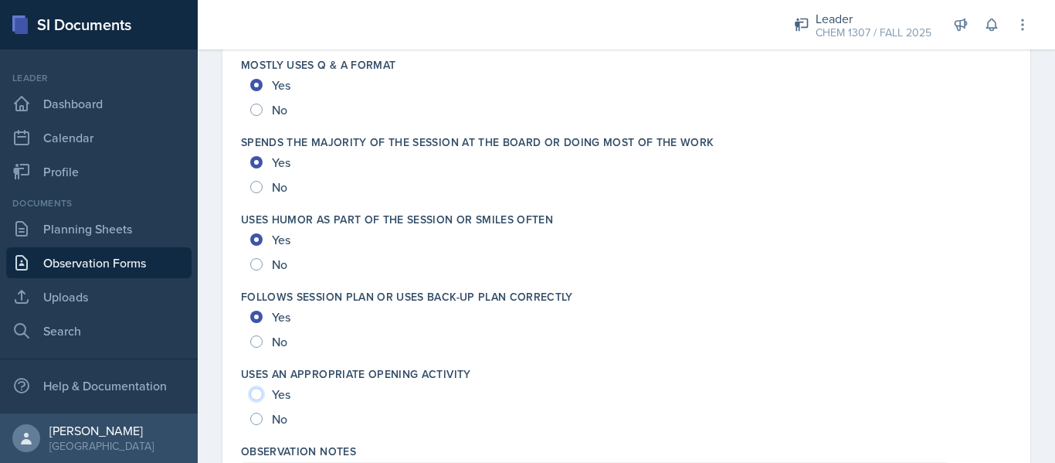
click at [260, 392] on input "Yes" at bounding box center [256, 394] width 12 height 12
radio input "true"
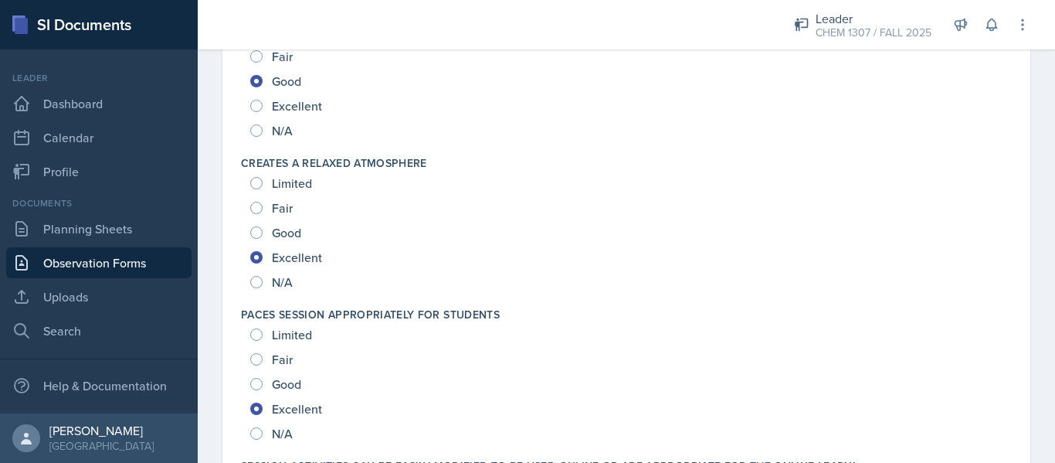
scroll to position [0, 0]
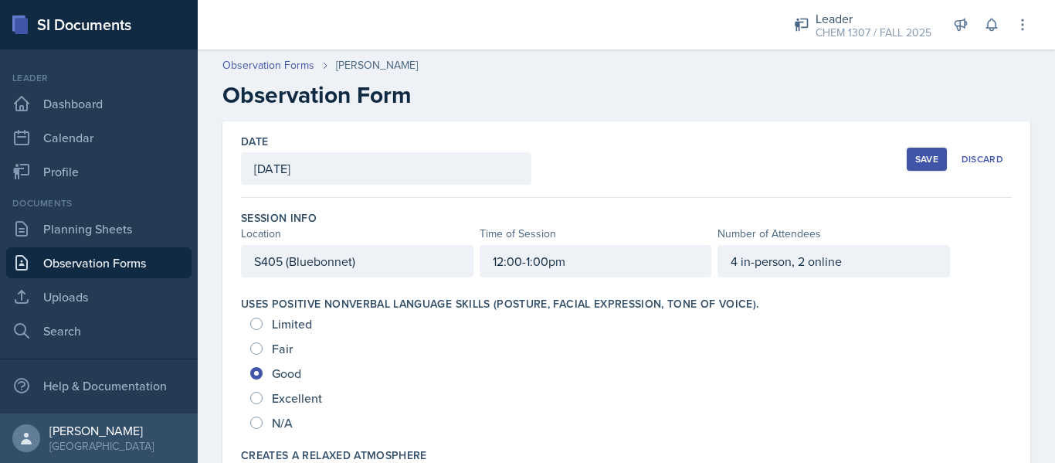
click at [402, 250] on div "S405 (Bluebonnet)" at bounding box center [357, 261] width 233 height 32
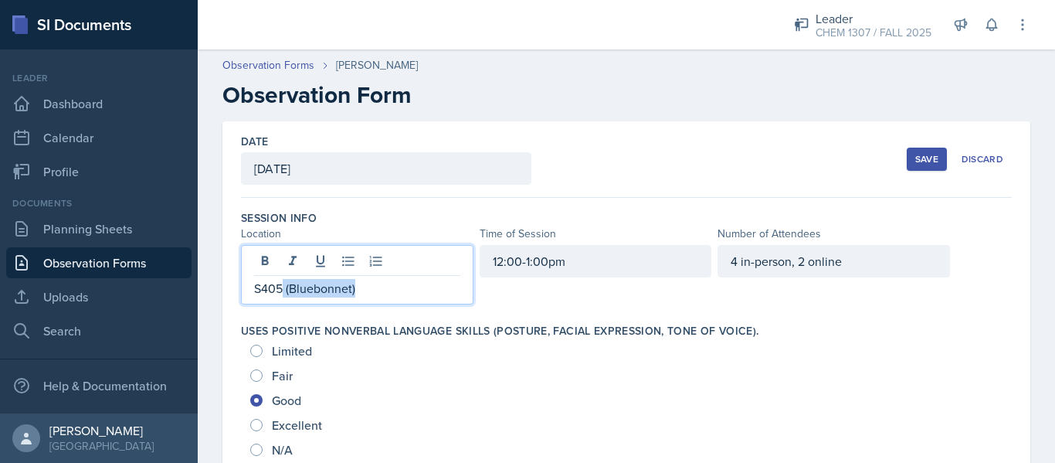
drag, startPoint x: 378, startPoint y: 297, endPoint x: 284, endPoint y: 287, distance: 94.1
click at [284, 287] on div "S405 (Bluebonnet)" at bounding box center [357, 274] width 233 height 59
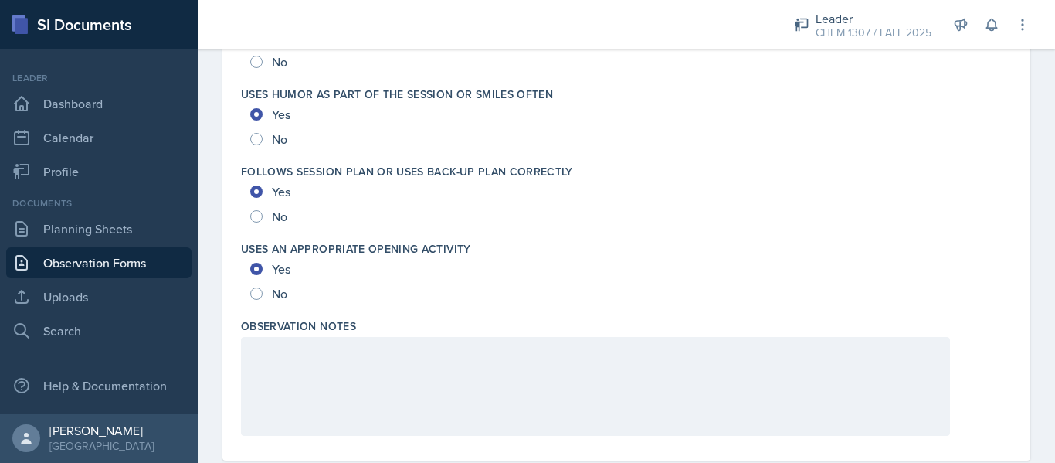
scroll to position [3089, 0]
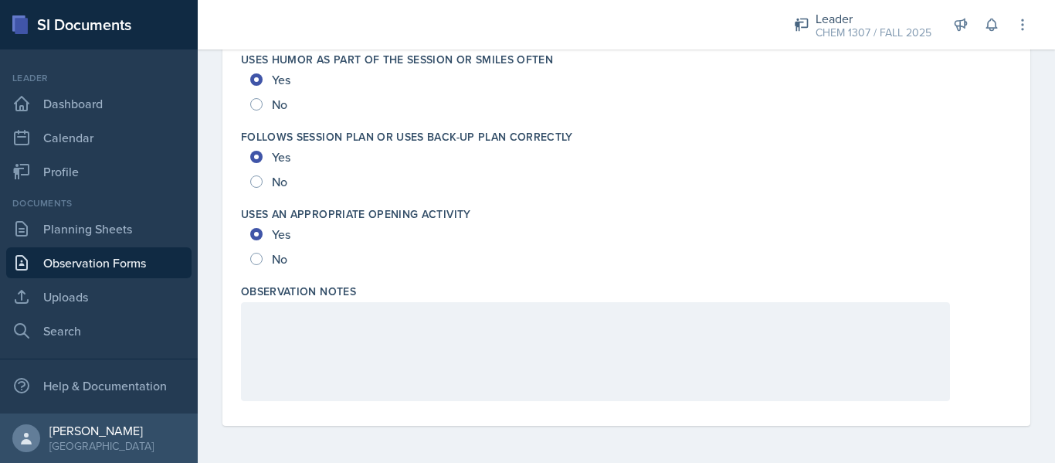
click at [809, 322] on div at bounding box center [595, 351] width 709 height 99
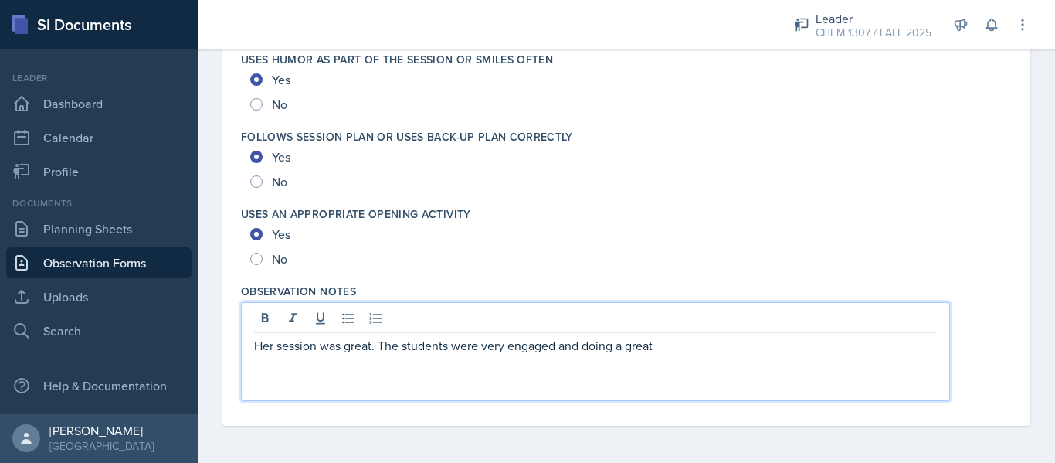
click at [589, 344] on p "Her session was great. The students were very engaged and doing a great" at bounding box center [595, 345] width 683 height 19
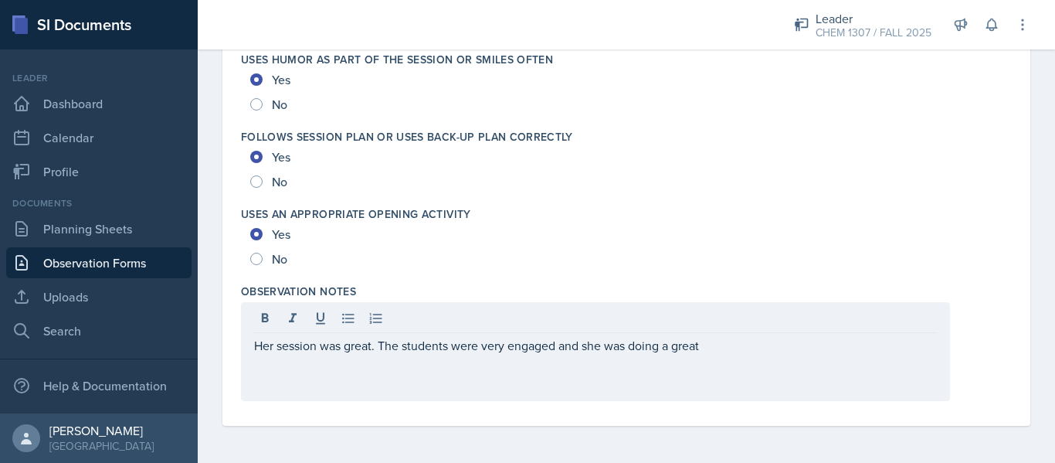
click at [746, 356] on div "Her session was great. The students were very engaged and she was doing a great" at bounding box center [595, 351] width 709 height 99
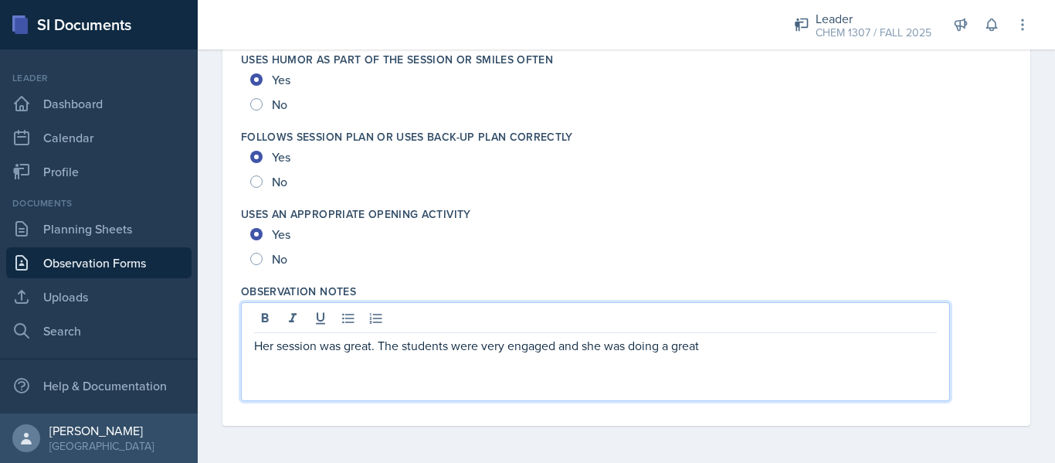
click at [744, 355] on div "Her session was great. The students were very engaged and she was doing a great" at bounding box center [595, 351] width 709 height 99
click at [729, 343] on p "Her session was great. The students were very engaged and she was doing a great" at bounding box center [595, 345] width 683 height 19
click at [842, 345] on p "Her session was great. The students were very engaged and she was doing a great…" at bounding box center [595, 345] width 683 height 19
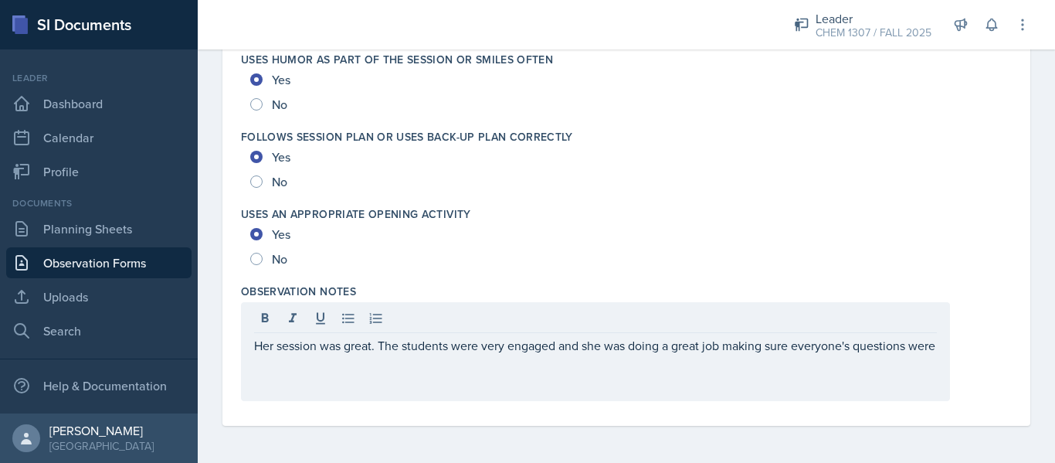
click at [666, 390] on div "Her session was great. The students were very engaged and she was doing a great…" at bounding box center [595, 351] width 709 height 99
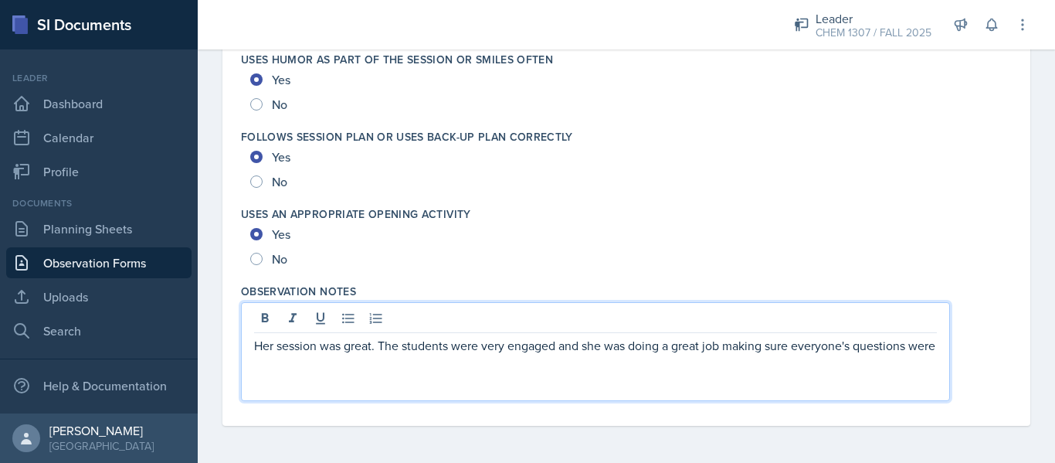
click at [661, 355] on p "Her session was great. The students were very engaged and she was doing a great…" at bounding box center [595, 345] width 683 height 19
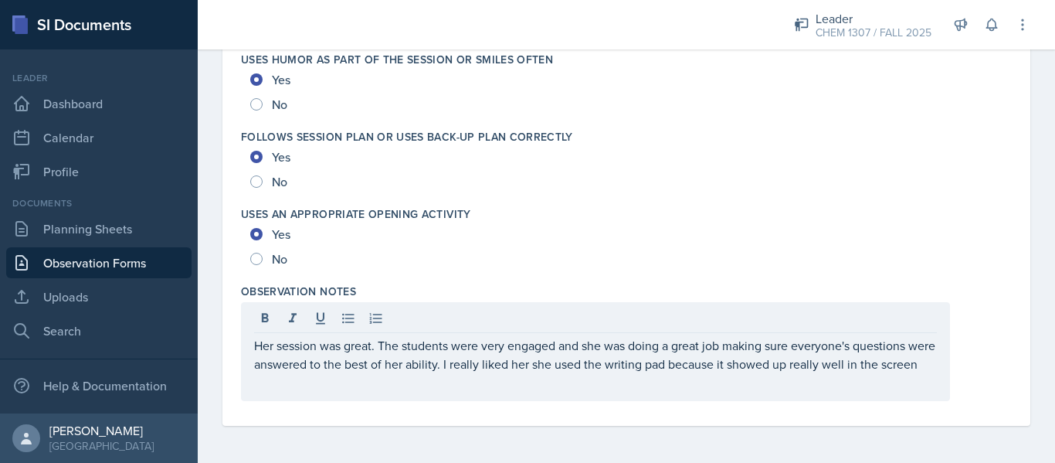
click at [416, 393] on div "Her session was great. The students were very engaged and she was doing a great…" at bounding box center [595, 351] width 709 height 99
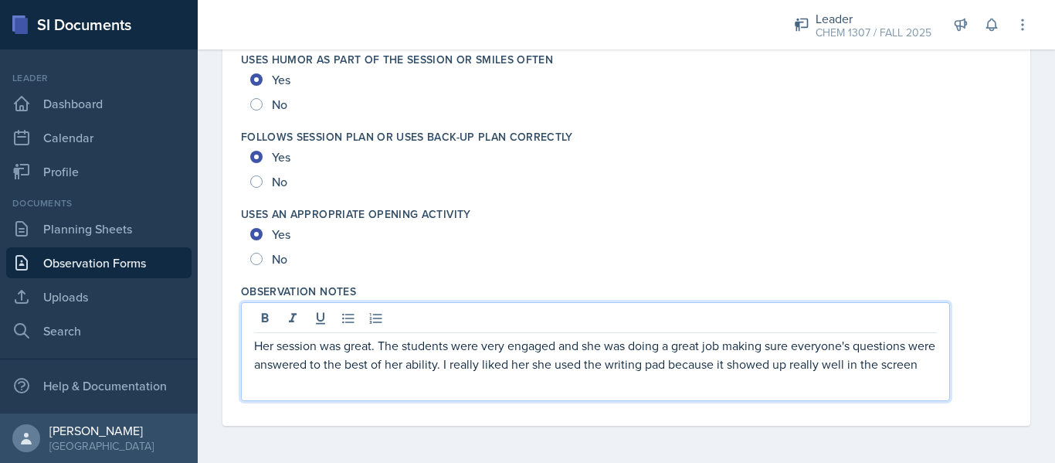
click at [558, 367] on p "Her session was great. The students were very engaged and she was doing a great…" at bounding box center [595, 354] width 683 height 37
click at [587, 373] on p "Her session was great. The students were very engaged and she was doing a great…" at bounding box center [595, 354] width 683 height 37
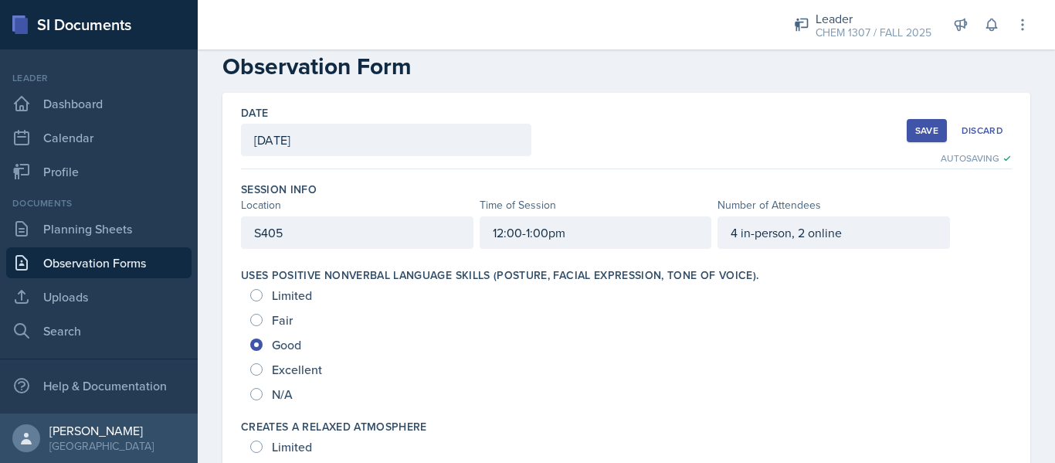
scroll to position [0, 0]
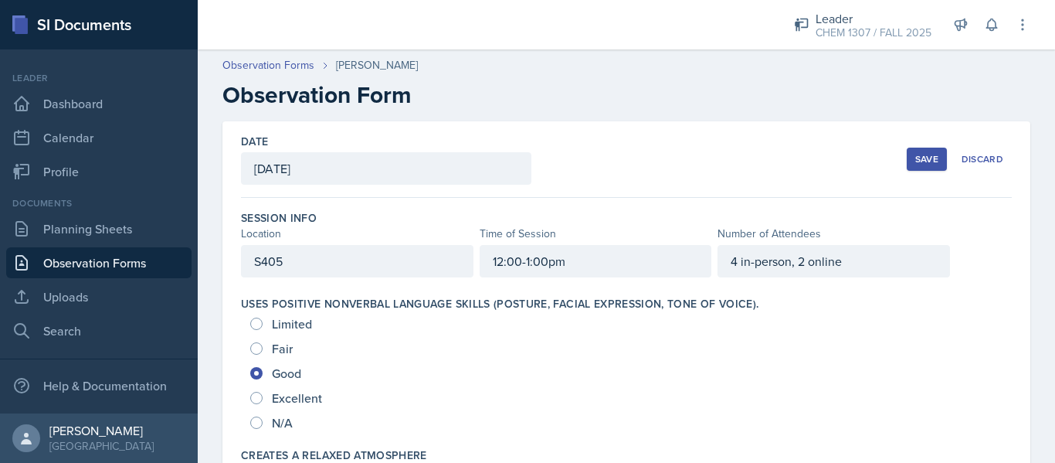
click at [925, 155] on div "Save" at bounding box center [926, 159] width 23 height 12
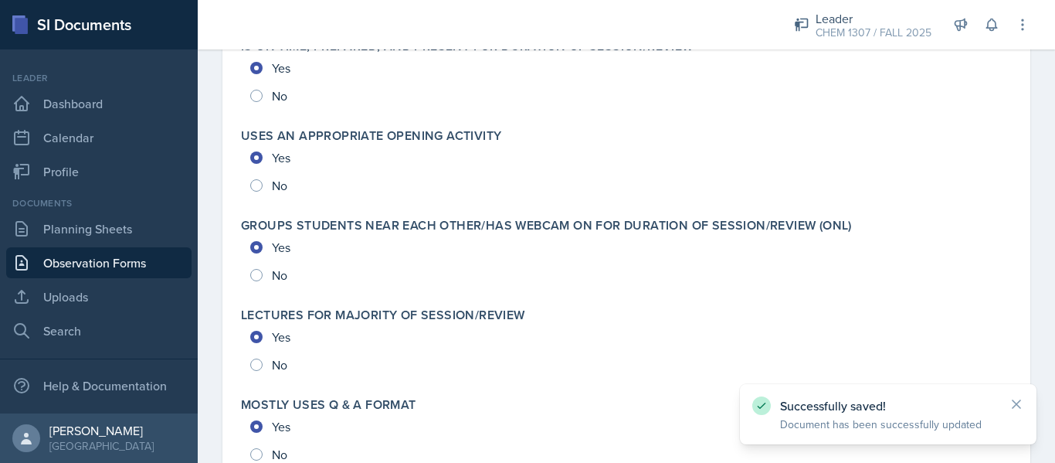
scroll to position [3533, 0]
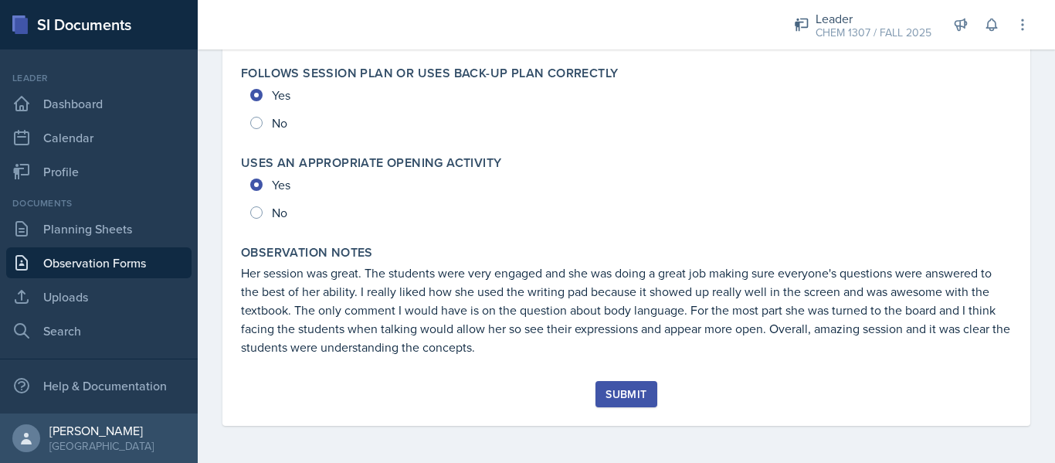
click at [615, 392] on div "Submit" at bounding box center [626, 394] width 41 height 12
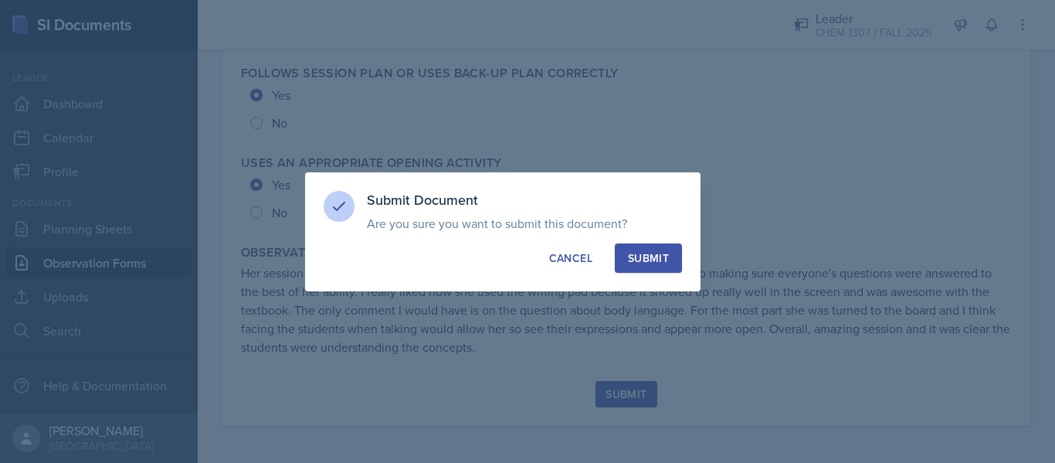
click at [651, 266] on button "Submit" at bounding box center [648, 257] width 67 height 29
radio input "true"
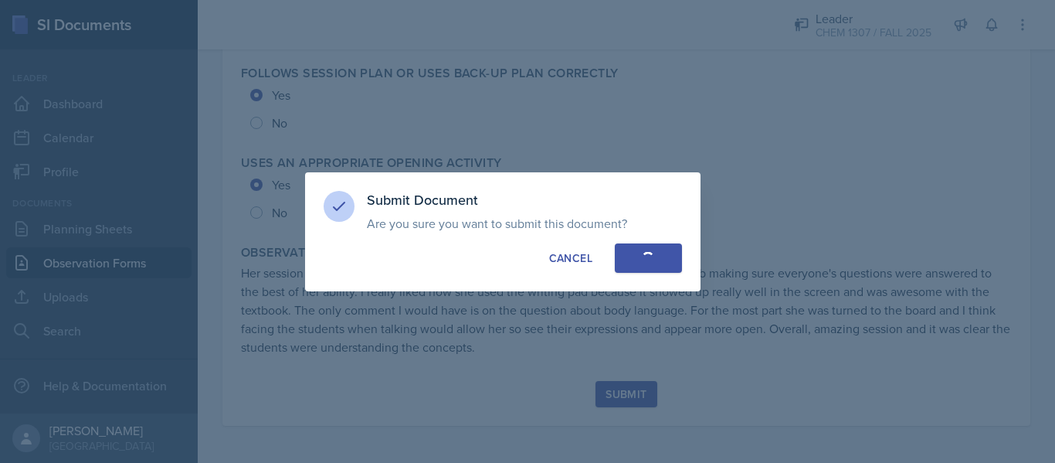
radio input "true"
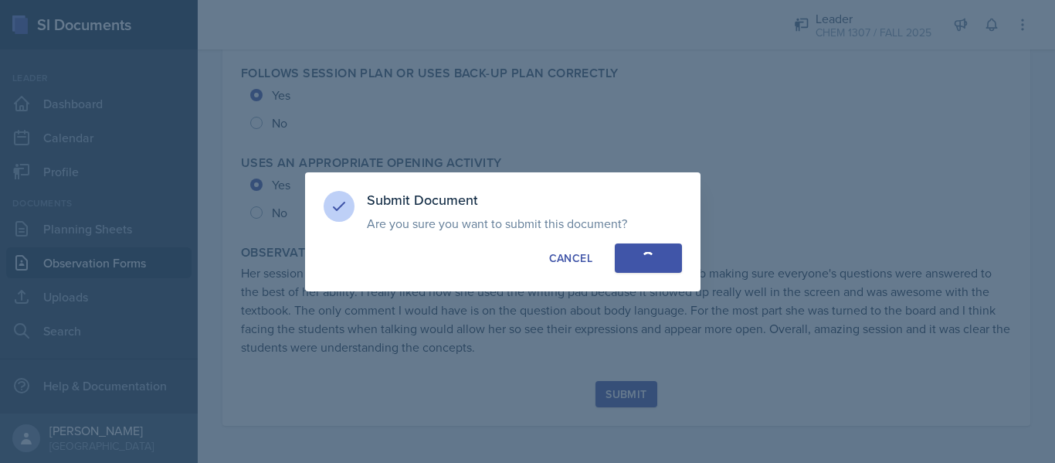
radio input "true"
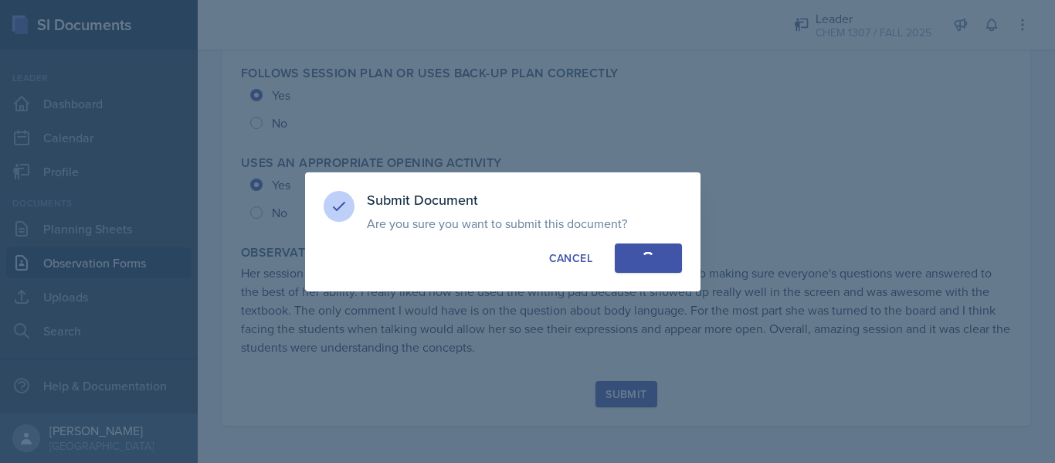
radio input "true"
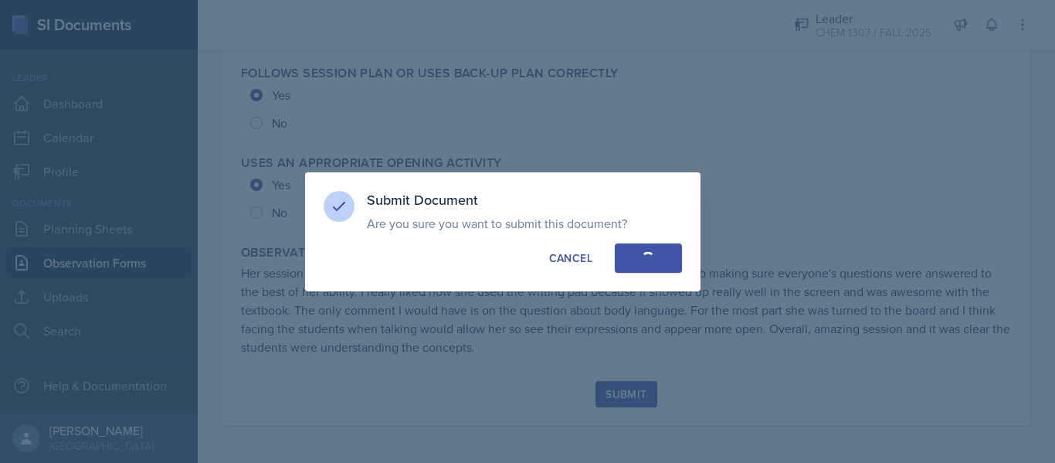
radio input "true"
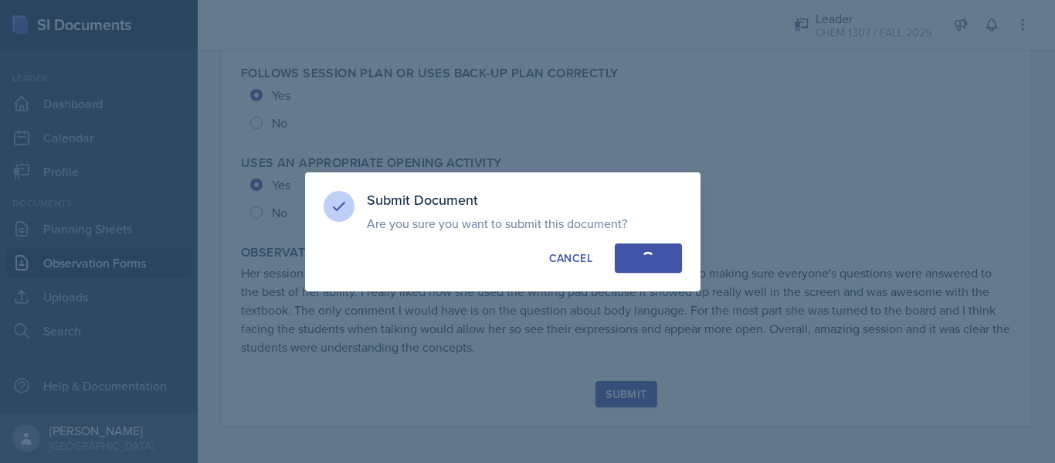
radio input "true"
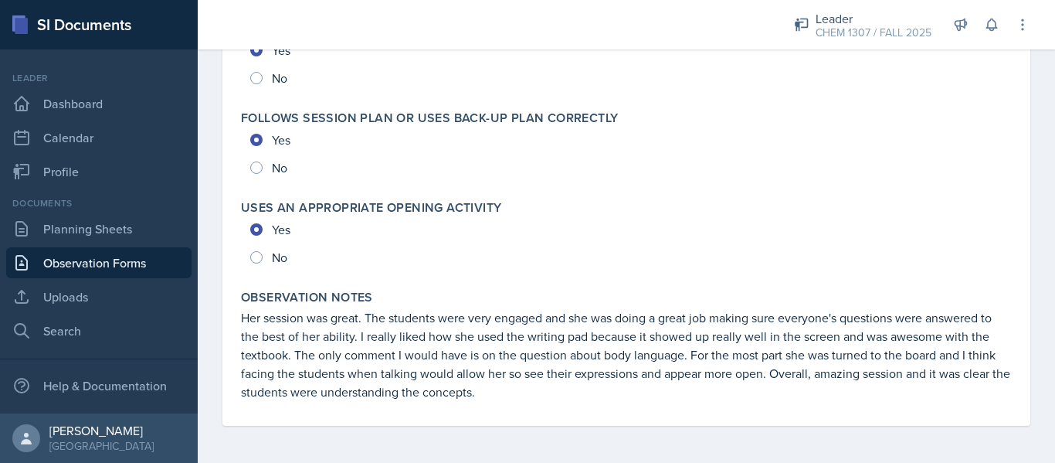
click at [665, 273] on div "Uses an appropriate opening activity Yes No" at bounding box center [626, 235] width 783 height 83
drag, startPoint x: 665, startPoint y: 273, endPoint x: 429, endPoint y: 341, distance: 246.0
click at [597, 318] on p "Her session was great. The students were very engaged and she was doing a great…" at bounding box center [626, 354] width 771 height 93
click at [608, 273] on div "Uses an appropriate opening activity Yes No" at bounding box center [626, 235] width 783 height 83
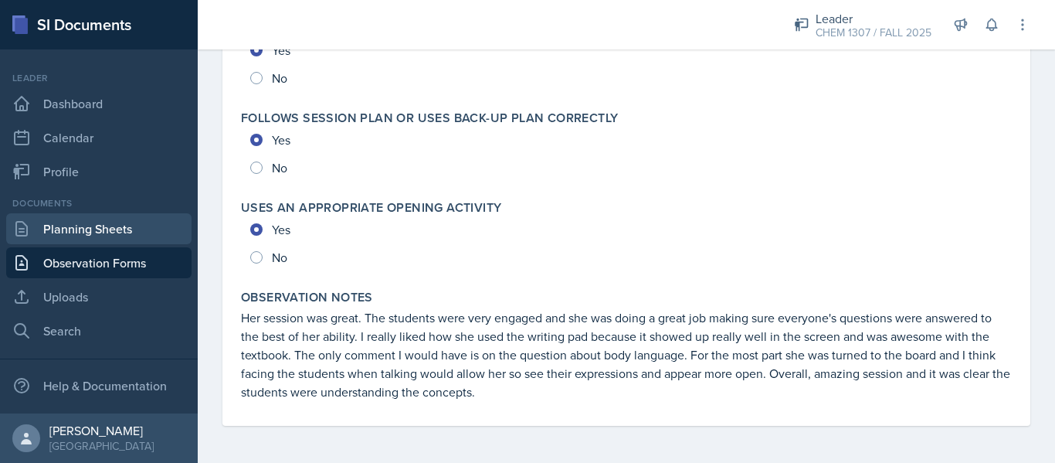
click at [111, 232] on link "Planning Sheets" at bounding box center [98, 228] width 185 height 31
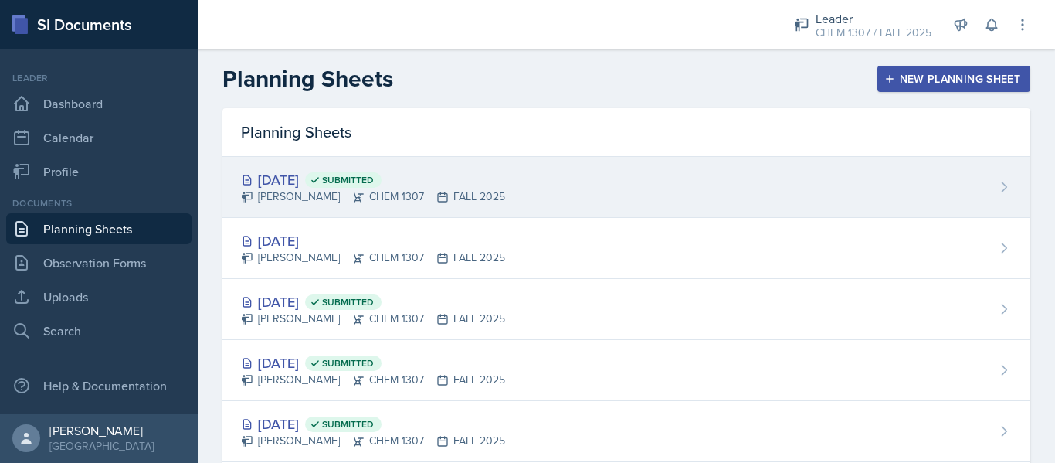
click at [688, 192] on div "[DATE] Submitted [PERSON_NAME] CHEM 1307 FALL 2025" at bounding box center [626, 187] width 808 height 61
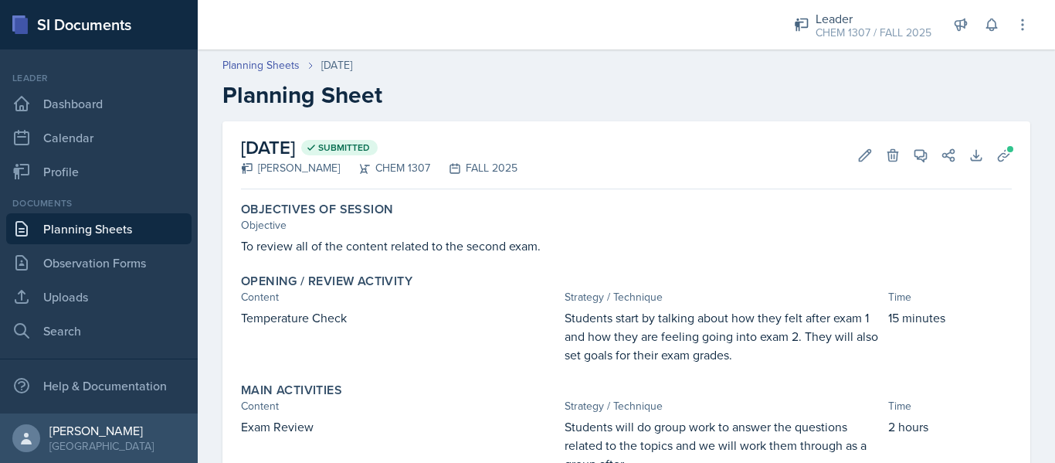
click at [124, 231] on link "Planning Sheets" at bounding box center [98, 228] width 185 height 31
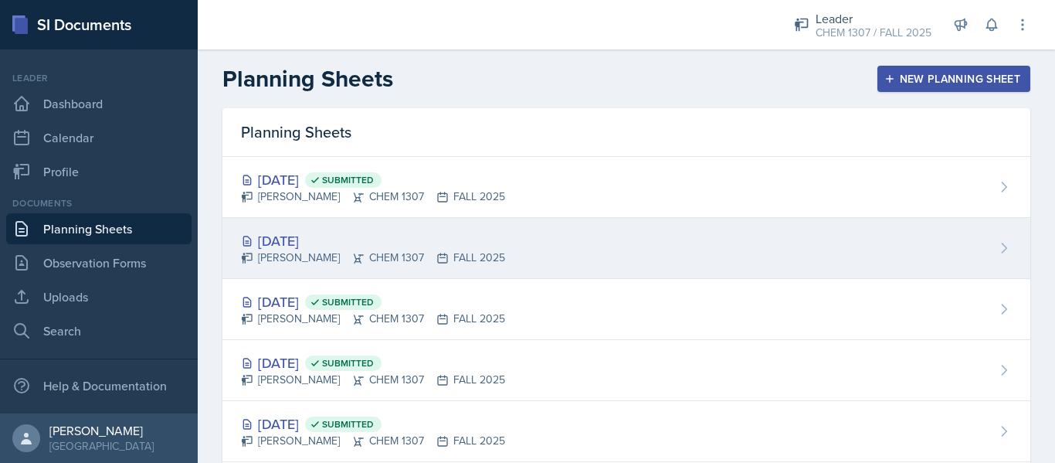
click at [1001, 247] on div "[DATE] [PERSON_NAME] CHEM 1307 FALL 2025" at bounding box center [626, 248] width 808 height 61
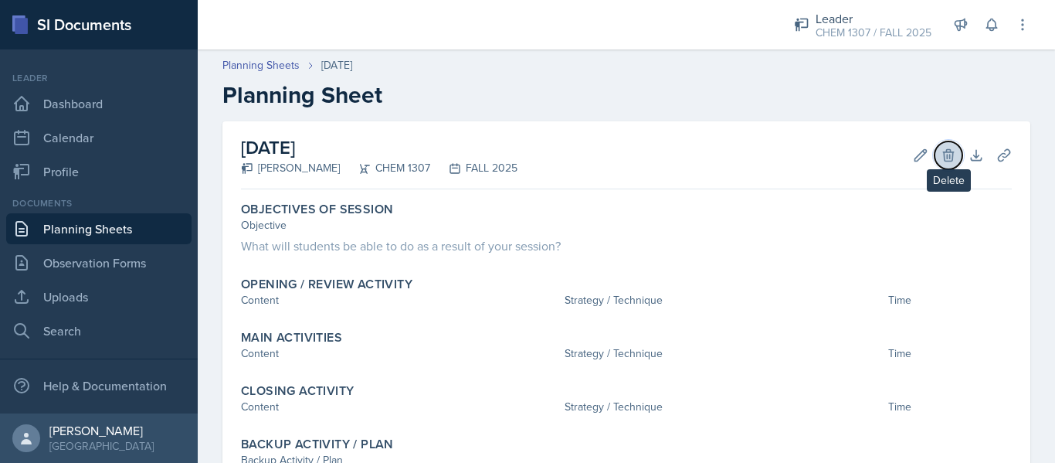
click at [939, 165] on button "Delete" at bounding box center [949, 155] width 28 height 28
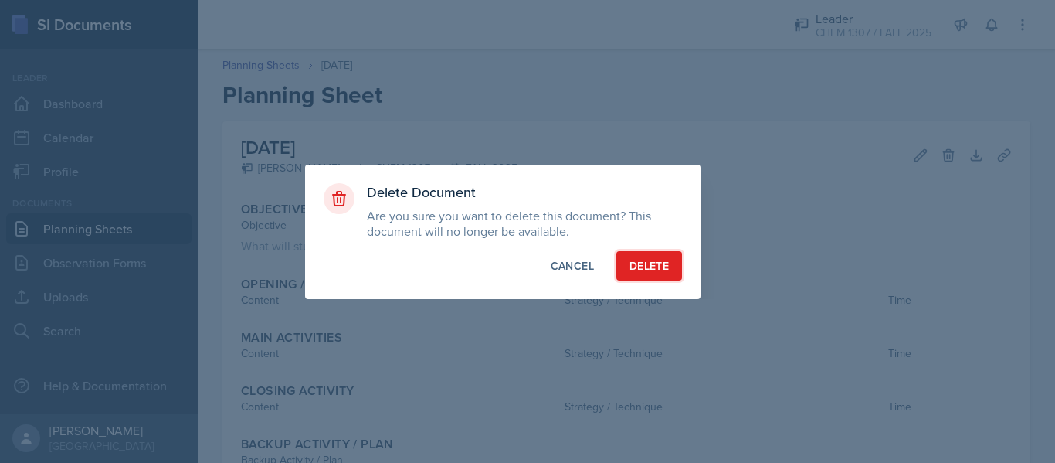
click at [665, 269] on div "Delete" at bounding box center [649, 265] width 39 height 15
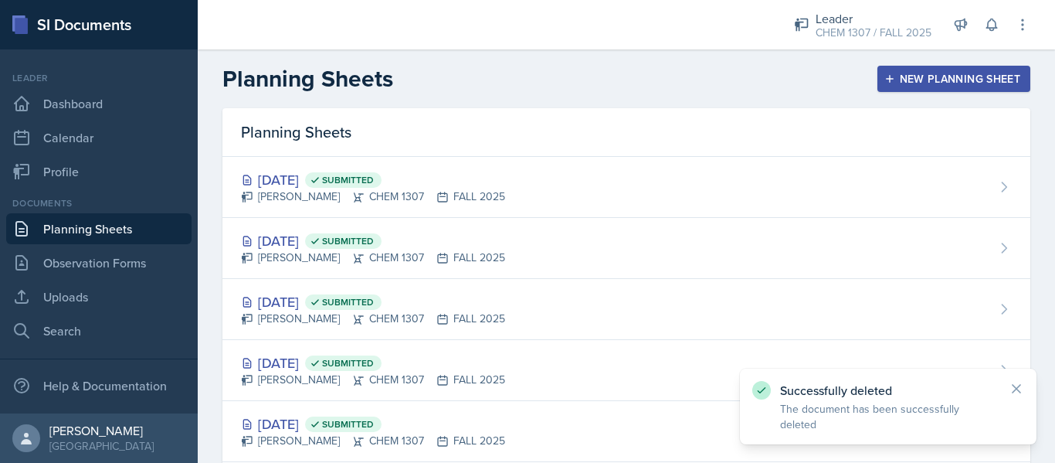
click at [917, 80] on div "New Planning Sheet" at bounding box center [954, 79] width 133 height 12
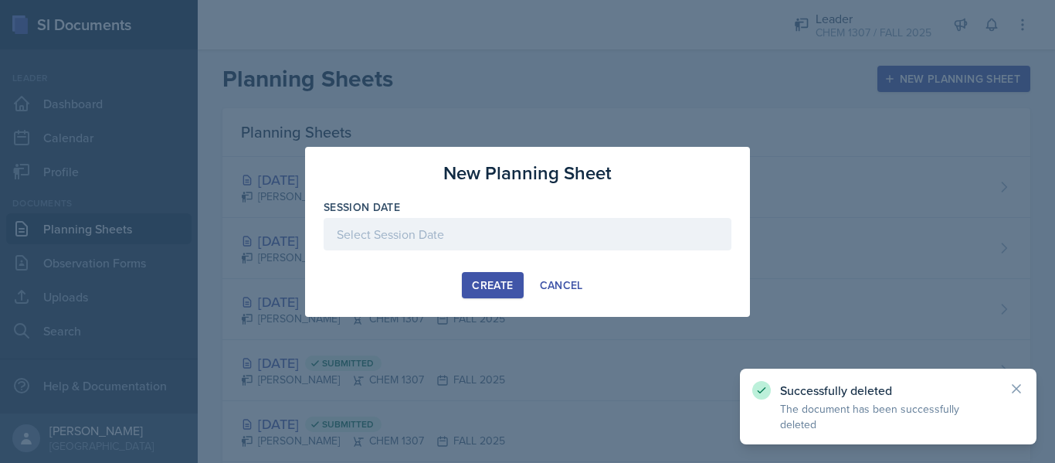
click at [562, 228] on div at bounding box center [528, 234] width 408 height 32
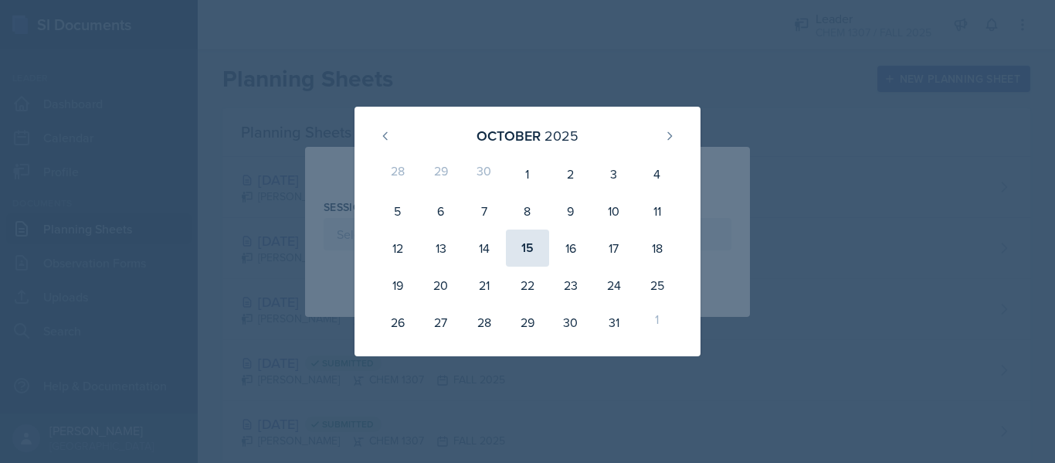
click at [527, 245] on div "15" at bounding box center [527, 247] width 43 height 37
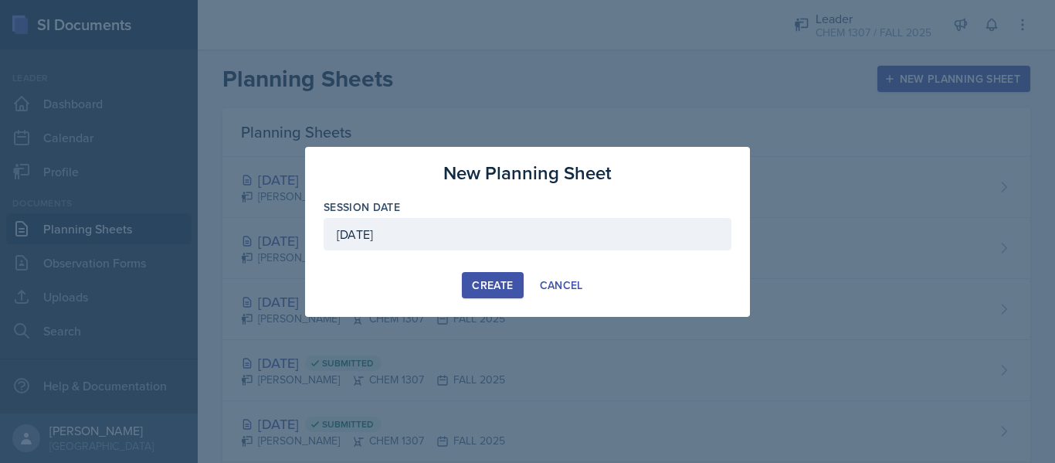
drag, startPoint x: 504, startPoint y: 280, endPoint x: 634, endPoint y: 147, distance: 186.3
click at [634, 147] on div "New Planning Sheet Session Date [DATE] [DATE] 28 29 30 1 2 3 4 5 6 7 8 9 10 11 …" at bounding box center [527, 232] width 445 height 170
click at [553, 229] on div "[DATE]" at bounding box center [528, 234] width 408 height 32
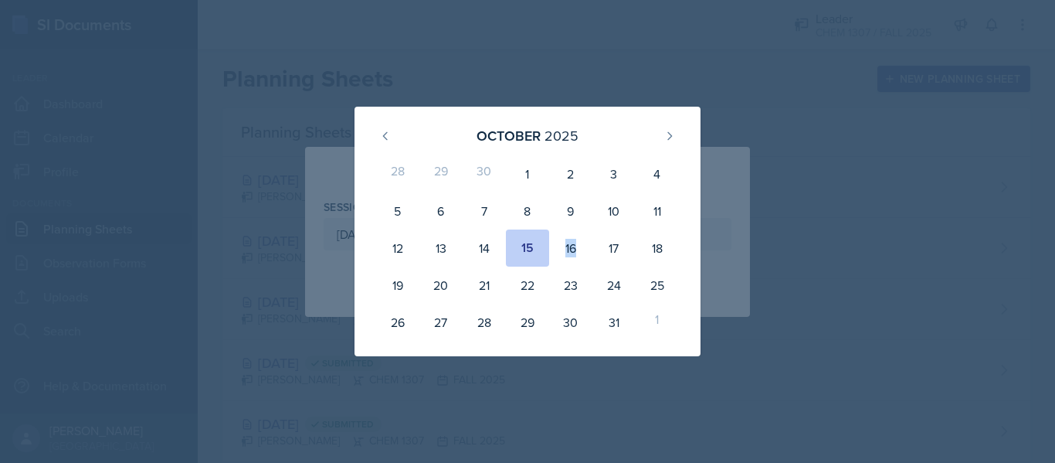
click at [553, 229] on div "16" at bounding box center [570, 247] width 43 height 37
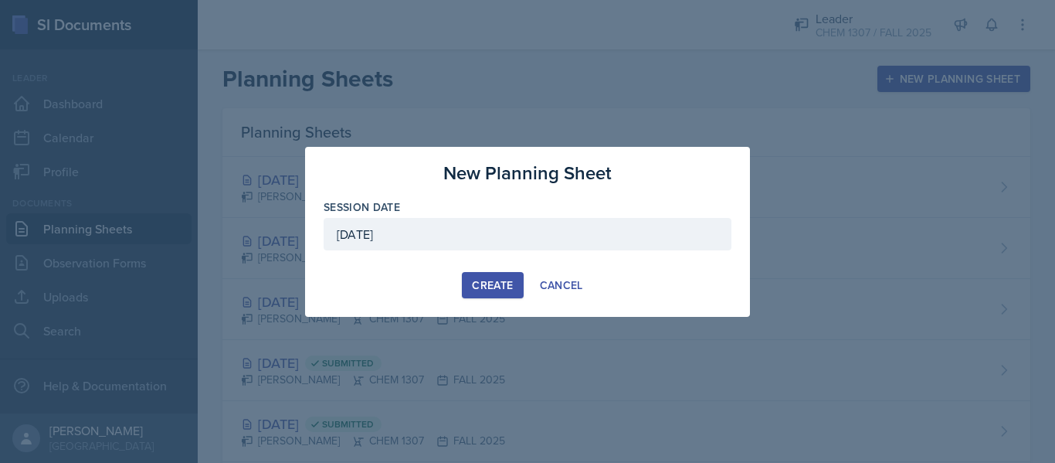
click at [553, 229] on div "[DATE]" at bounding box center [528, 234] width 408 height 32
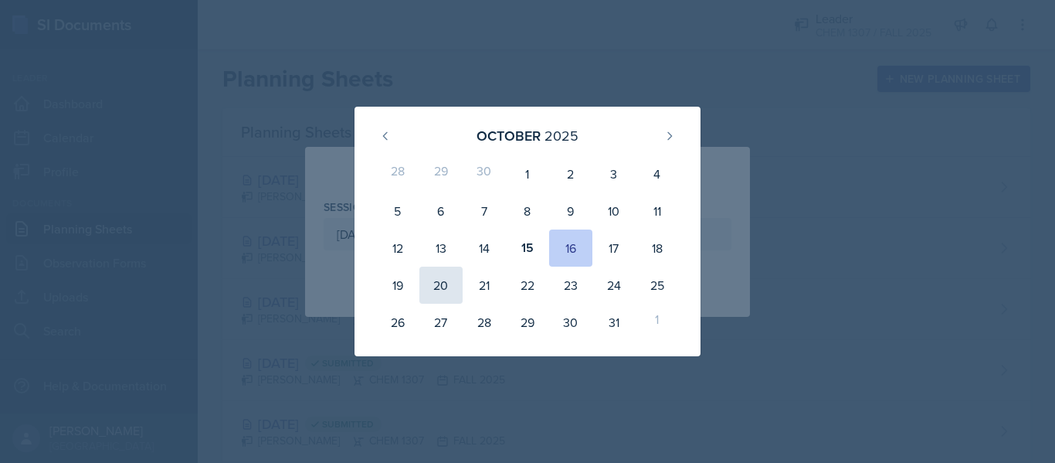
click at [435, 284] on div "20" at bounding box center [440, 285] width 43 height 37
type input "[DATE]"
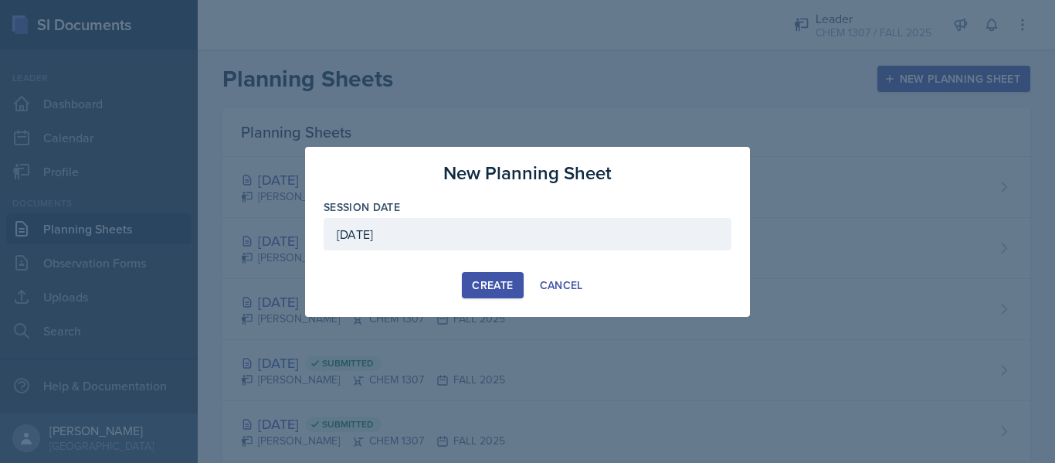
click at [514, 282] on button "Create" at bounding box center [492, 285] width 61 height 26
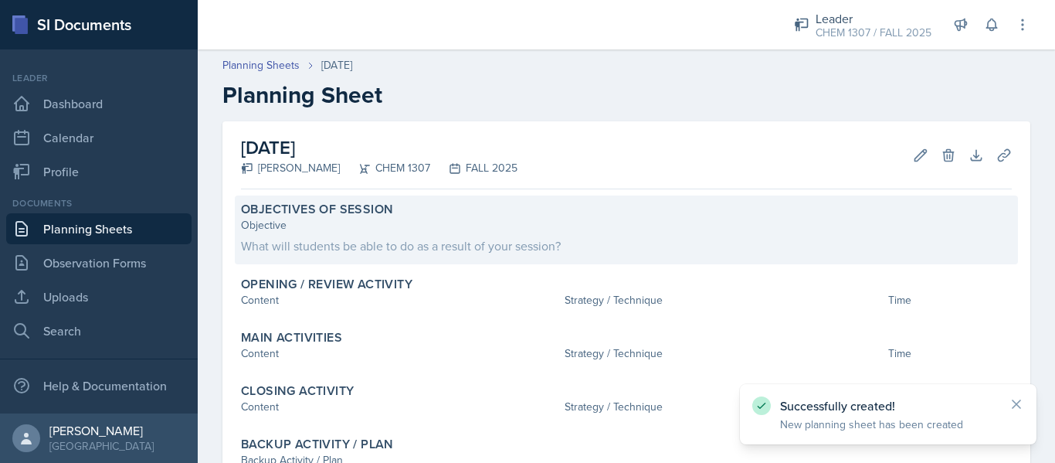
click at [574, 239] on div "What will students be able to do as a result of your session?" at bounding box center [626, 245] width 771 height 19
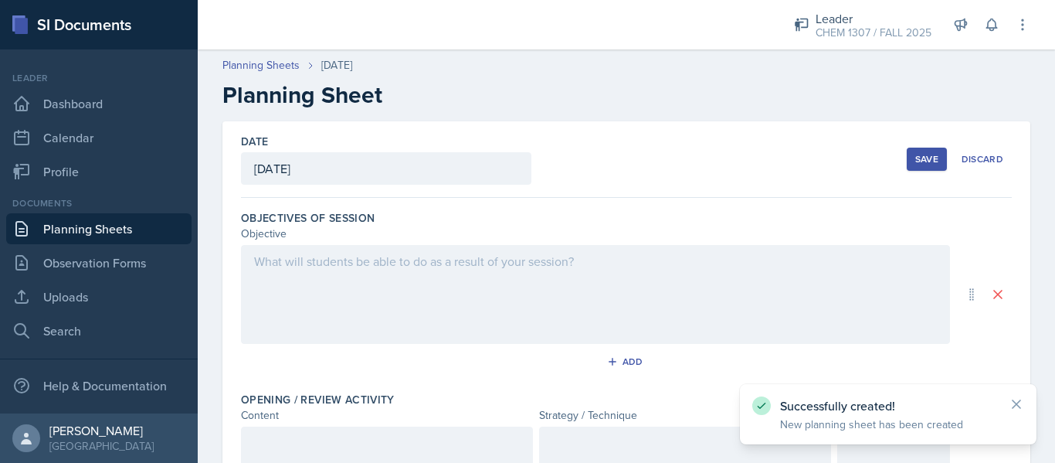
click at [562, 240] on div "Objective" at bounding box center [595, 234] width 709 height 16
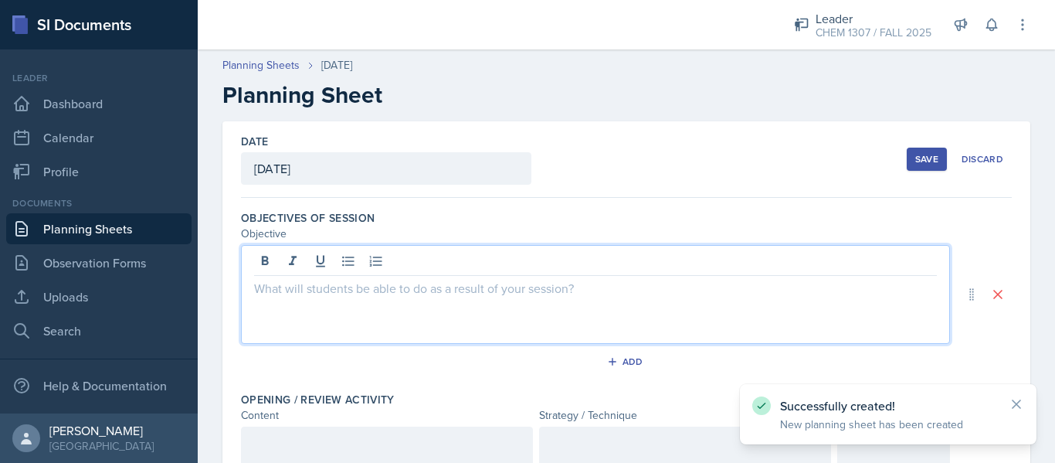
click at [534, 269] on div at bounding box center [595, 294] width 709 height 99
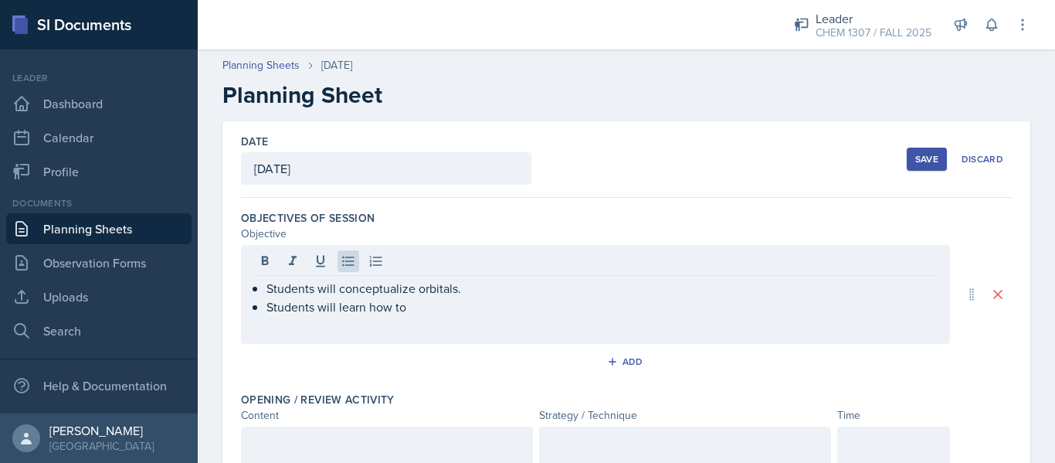
click at [430, 324] on div "Students will conceptualize orbitals. Students will learn how to" at bounding box center [595, 294] width 709 height 99
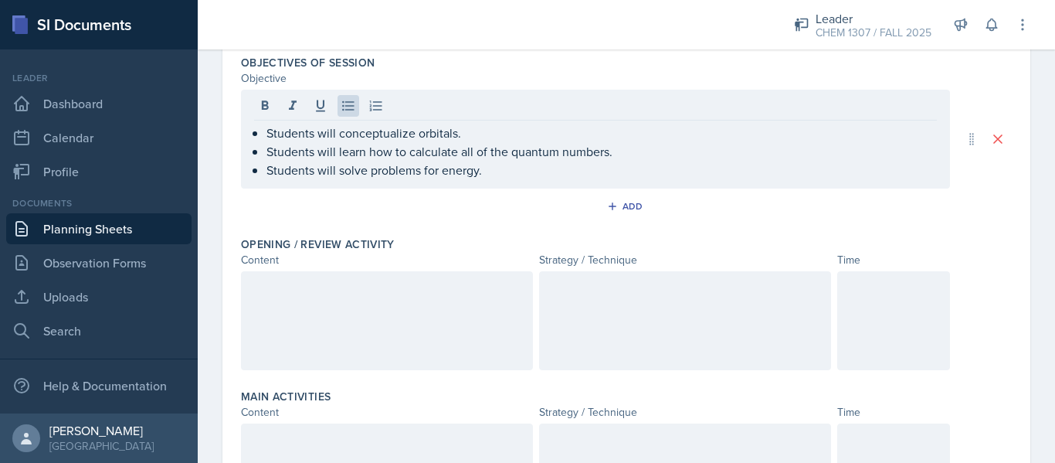
scroll to position [145, 0]
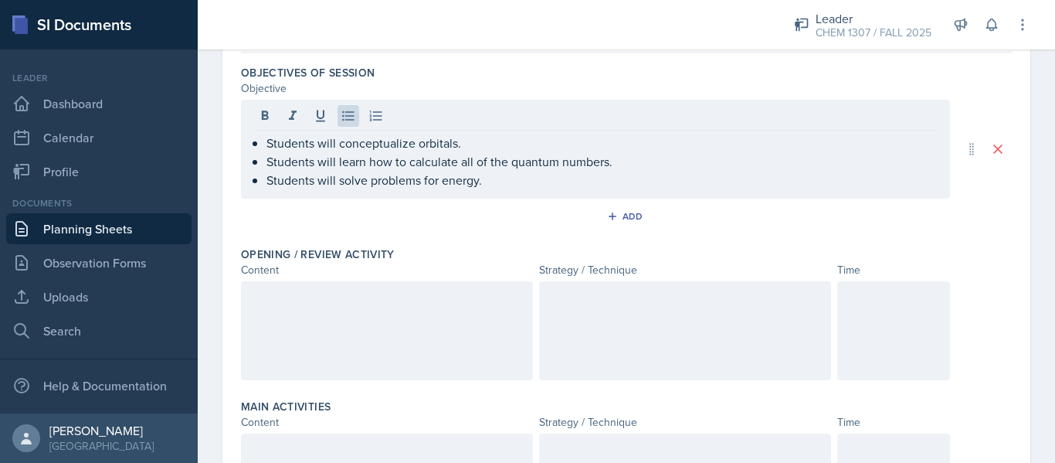
click at [426, 327] on div at bounding box center [387, 330] width 292 height 99
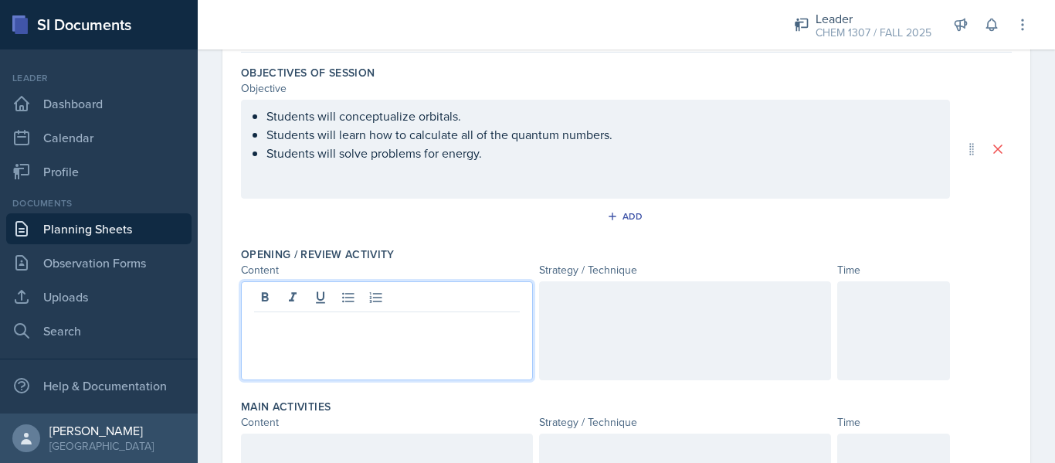
scroll to position [172, 0]
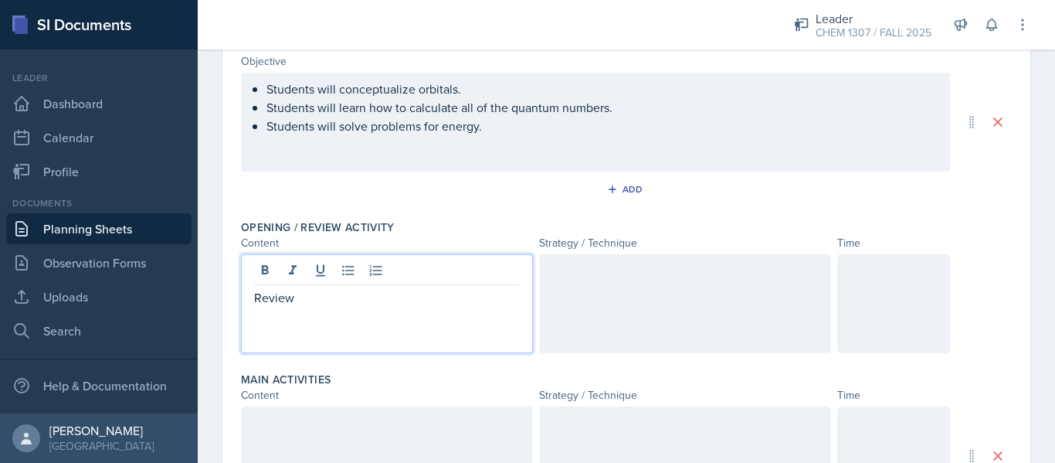
click at [557, 322] on div at bounding box center [685, 303] width 292 height 99
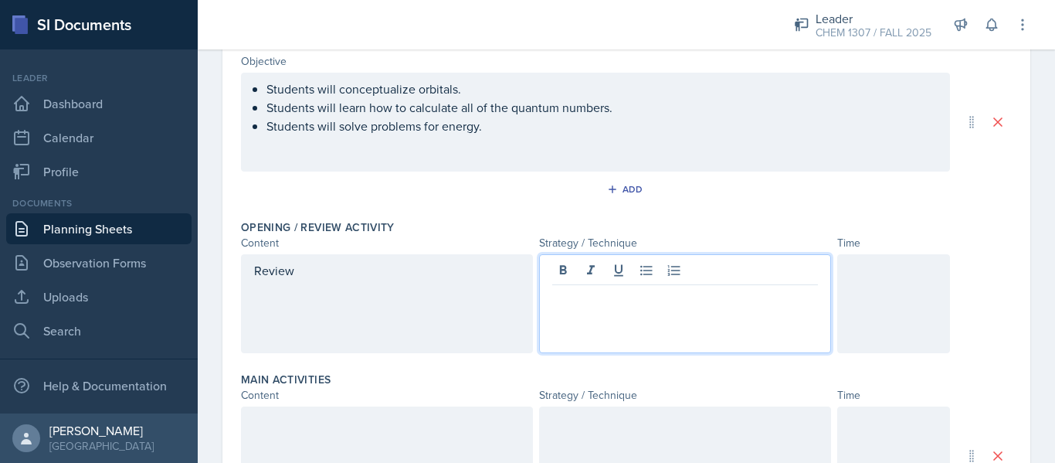
scroll to position [199, 0]
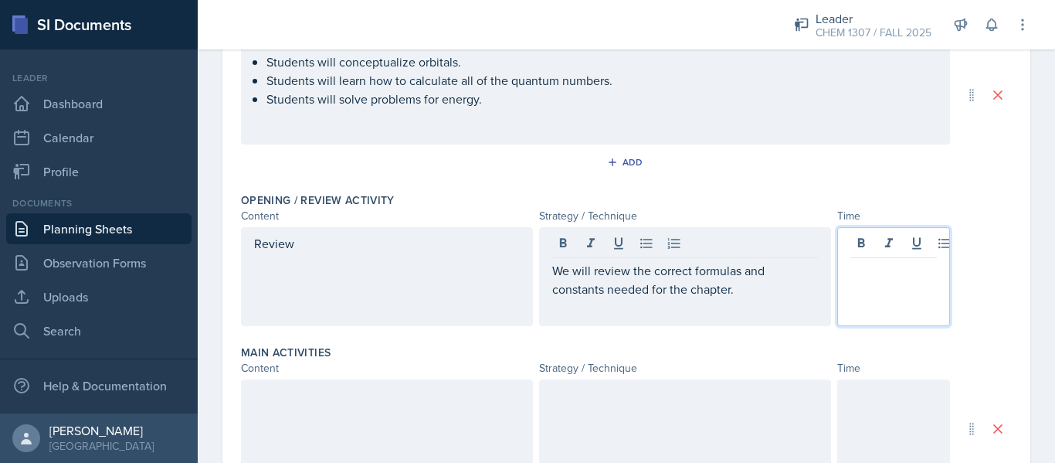
click at [906, 245] on div at bounding box center [893, 276] width 113 height 99
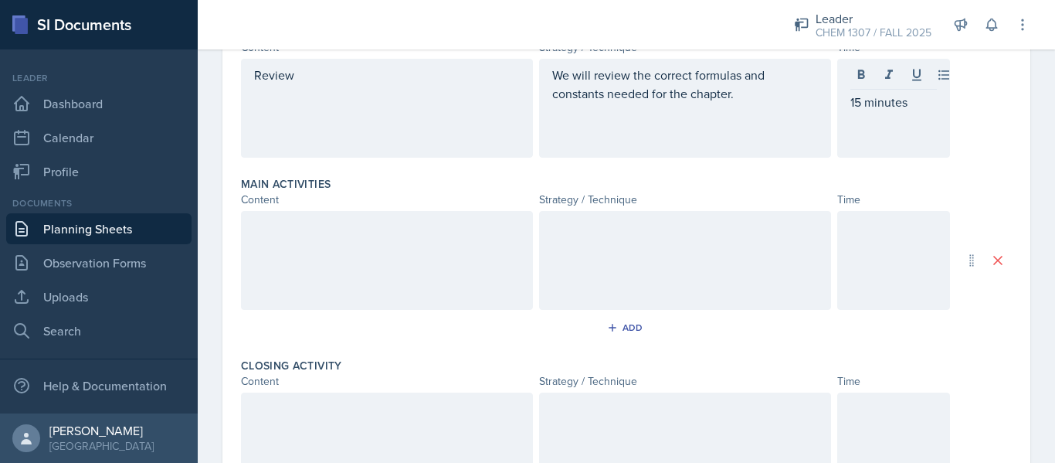
scroll to position [369, 0]
click at [393, 253] on div at bounding box center [387, 258] width 292 height 99
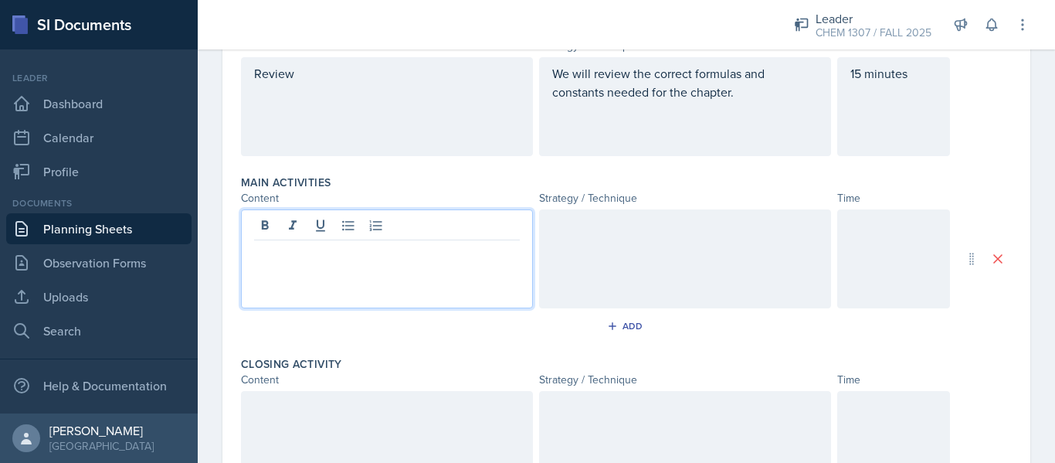
scroll to position [396, 0]
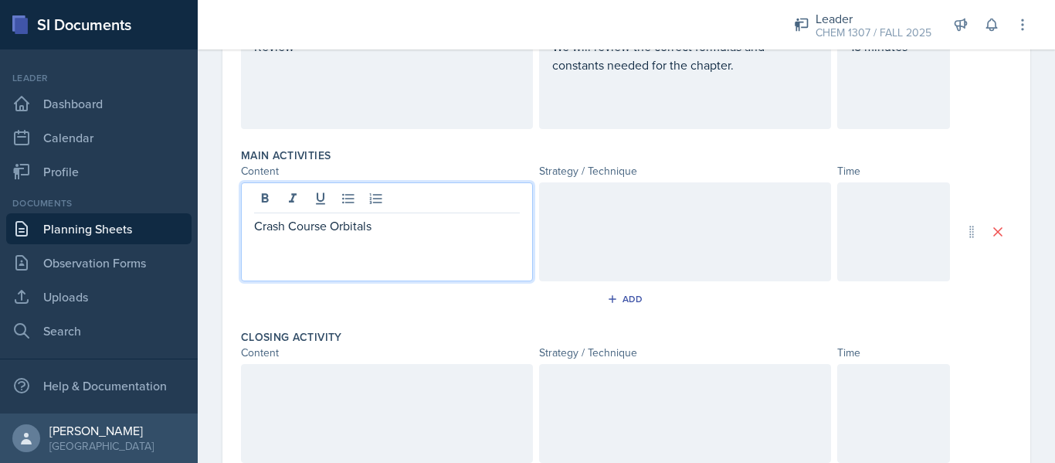
click at [598, 187] on div at bounding box center [685, 231] width 292 height 99
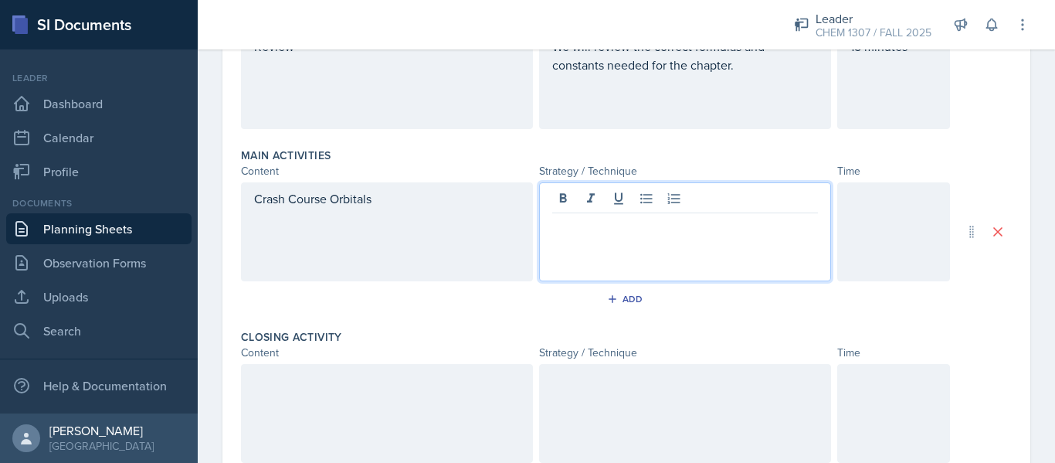
scroll to position [423, 0]
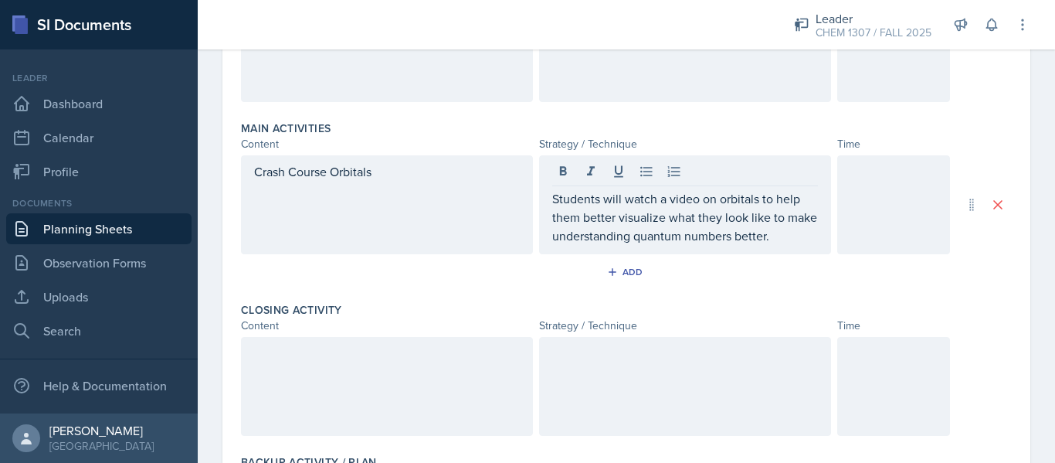
click at [855, 205] on div at bounding box center [893, 204] width 113 height 99
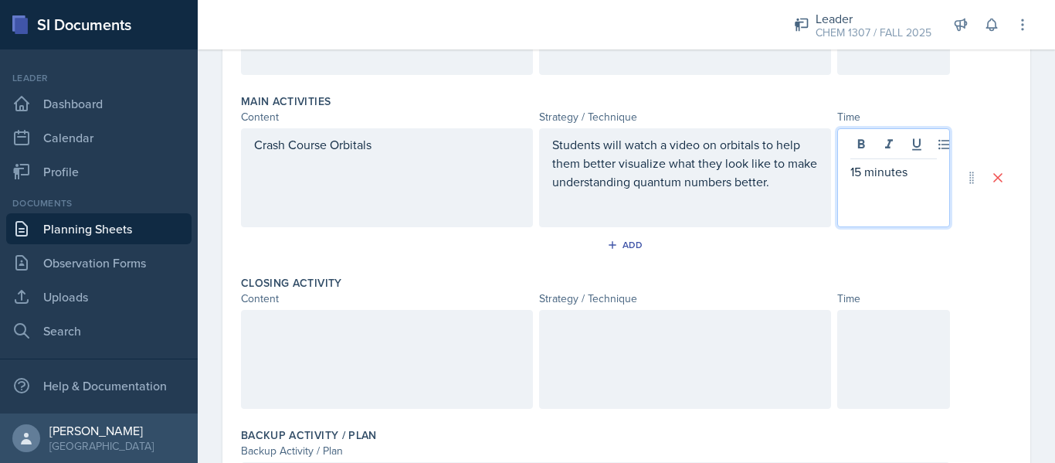
click at [464, 335] on div at bounding box center [387, 359] width 292 height 99
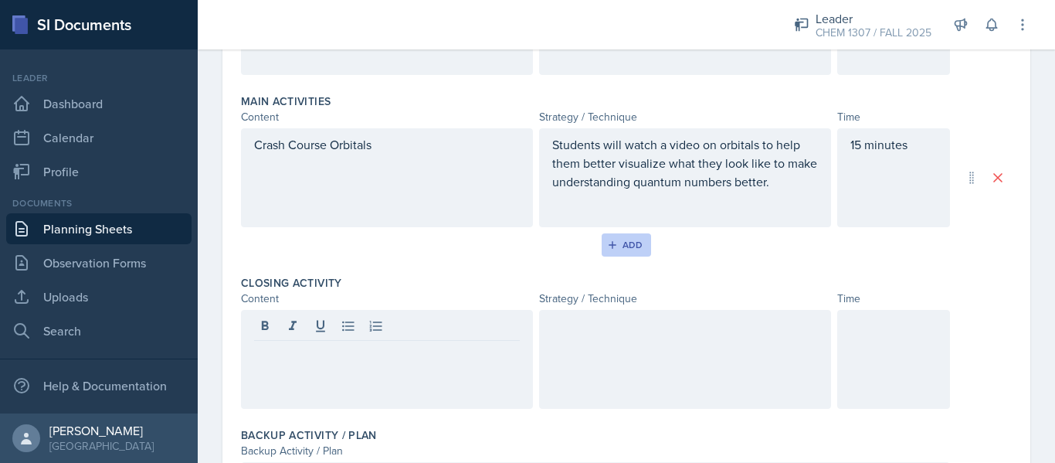
click at [626, 237] on button "Add" at bounding box center [627, 244] width 50 height 23
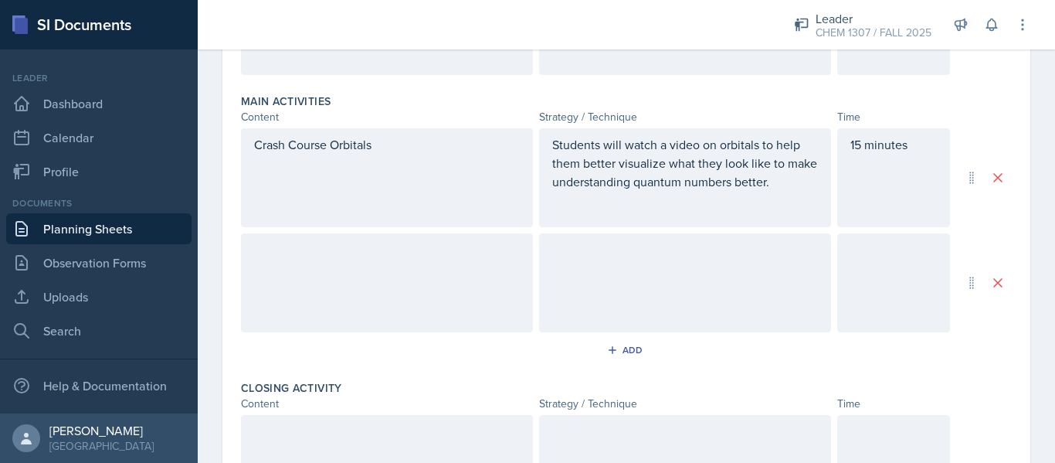
click at [433, 250] on div at bounding box center [387, 282] width 292 height 99
click at [576, 282] on div at bounding box center [685, 282] width 292 height 99
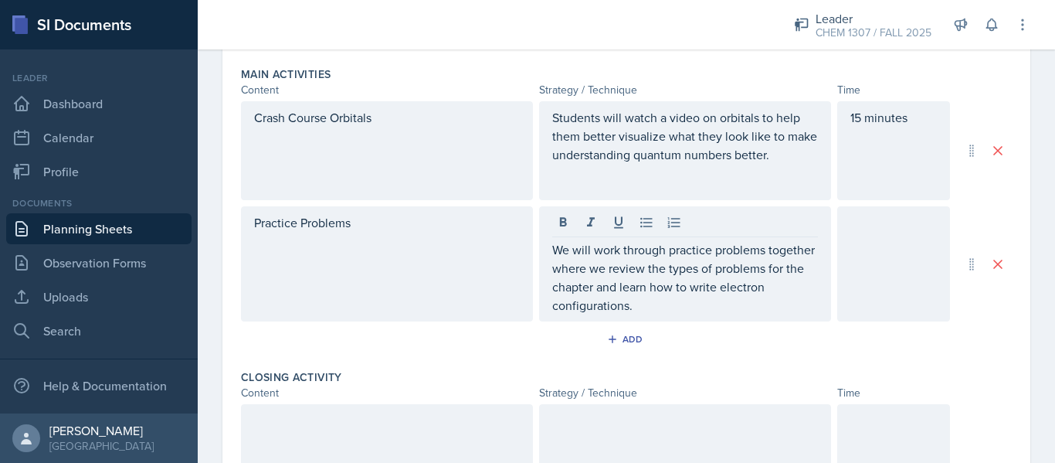
click at [888, 307] on div at bounding box center [893, 263] width 113 height 115
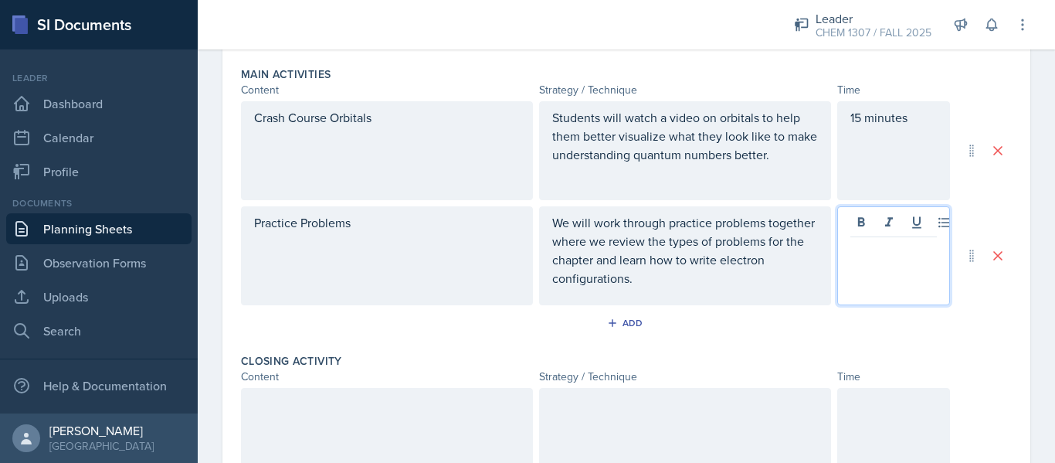
scroll to position [504, 0]
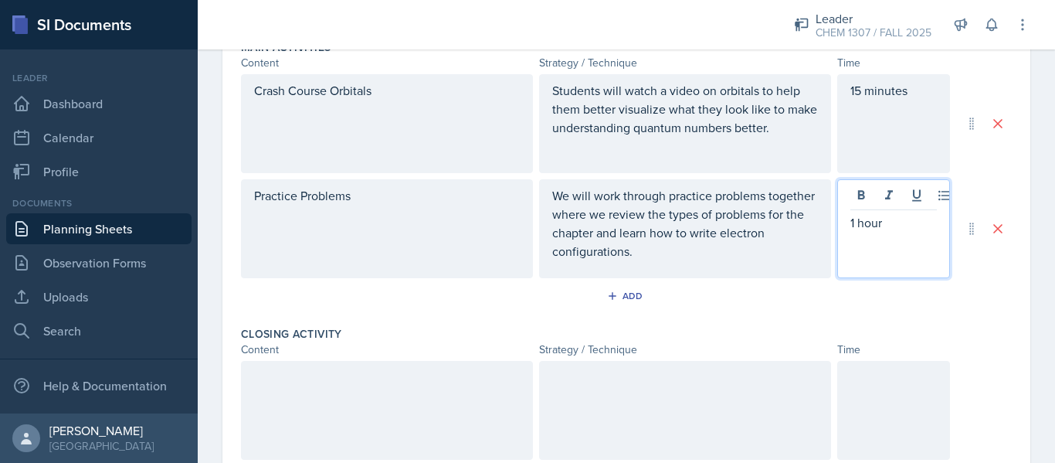
click at [946, 359] on div "Closing Activity Content Strategy / Technique Time" at bounding box center [626, 396] width 771 height 152
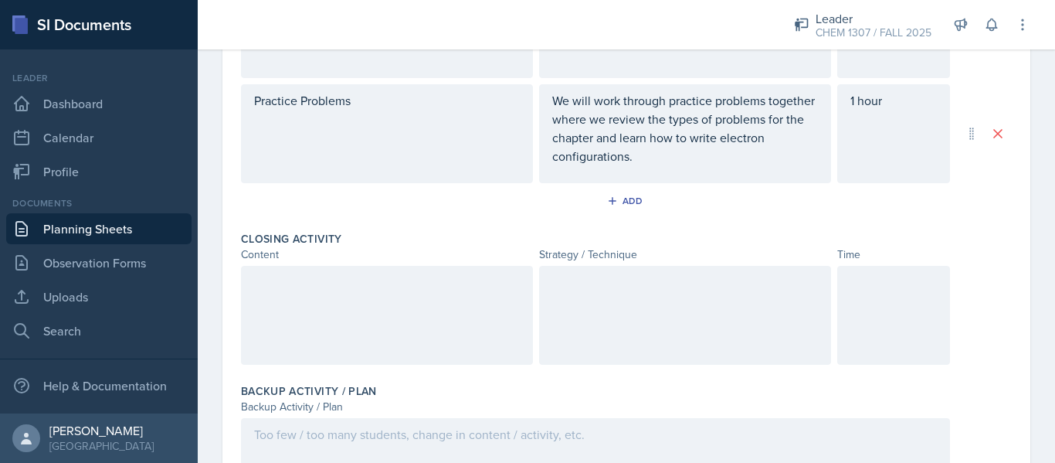
scroll to position [618, 0]
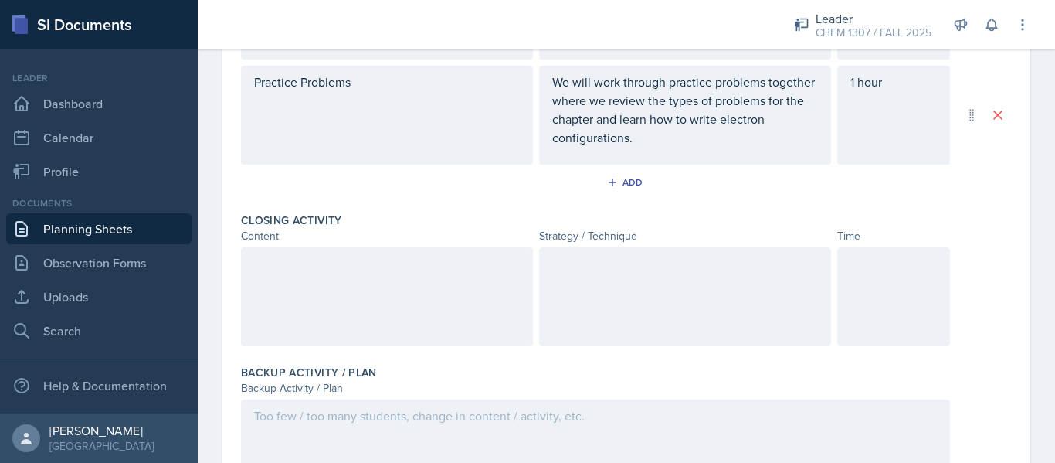
click at [464, 296] on div at bounding box center [387, 296] width 292 height 99
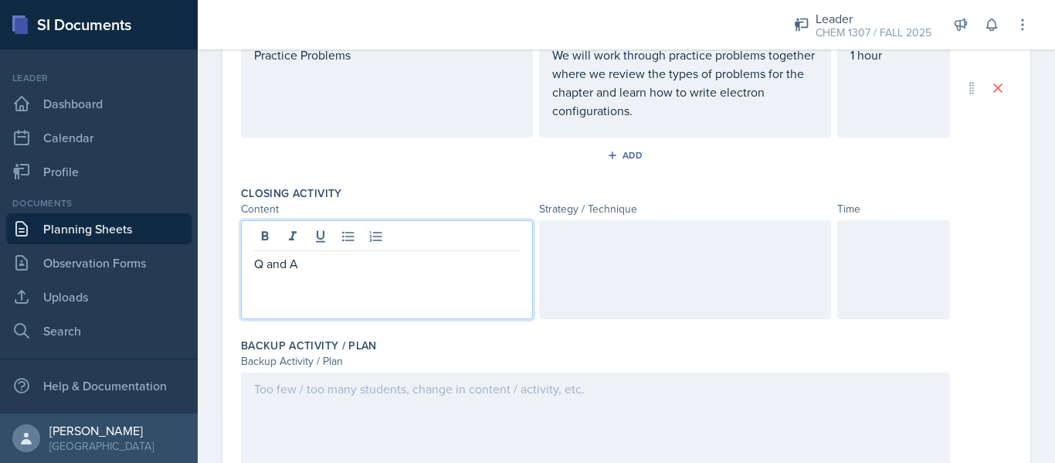
click at [628, 301] on div at bounding box center [685, 269] width 292 height 99
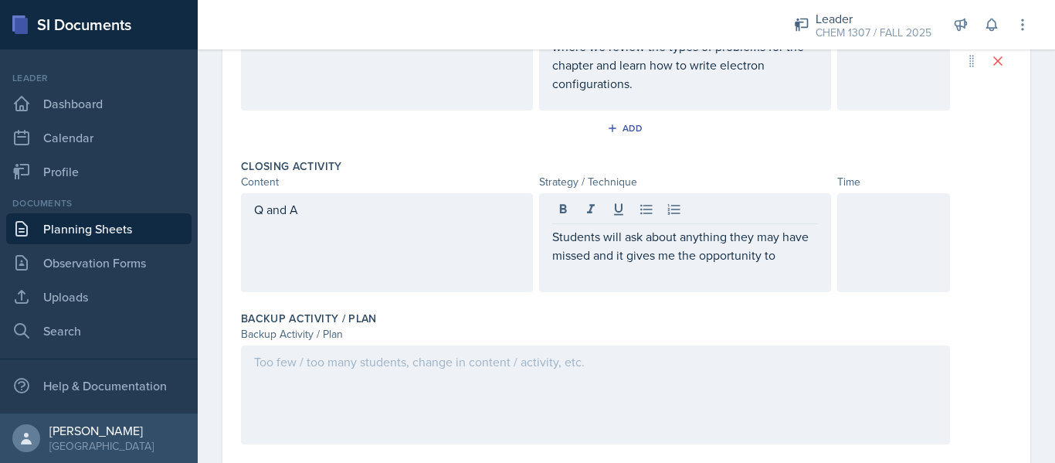
click at [888, 233] on div at bounding box center [893, 242] width 113 height 99
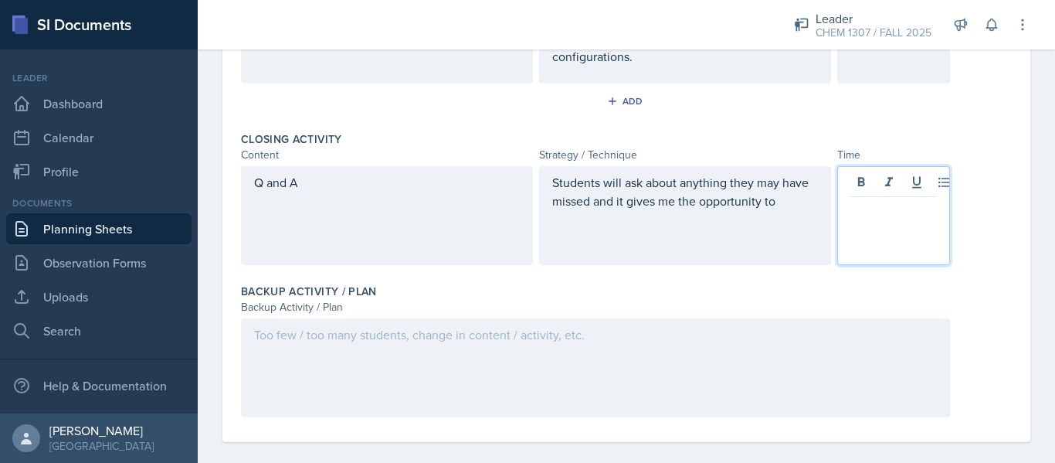
click at [778, 206] on p "Students will ask about anything they may have missed and it gives me the oppor…" at bounding box center [685, 191] width 266 height 37
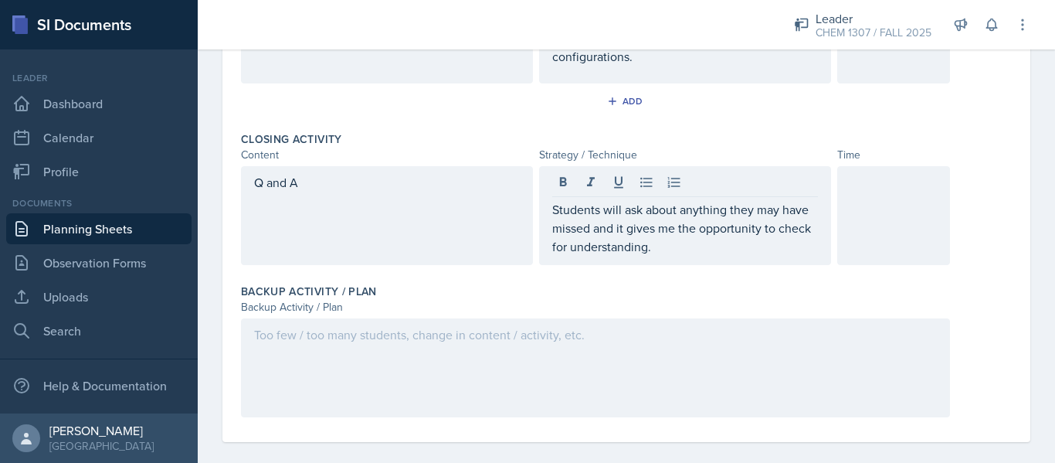
click at [898, 225] on div at bounding box center [893, 215] width 113 height 99
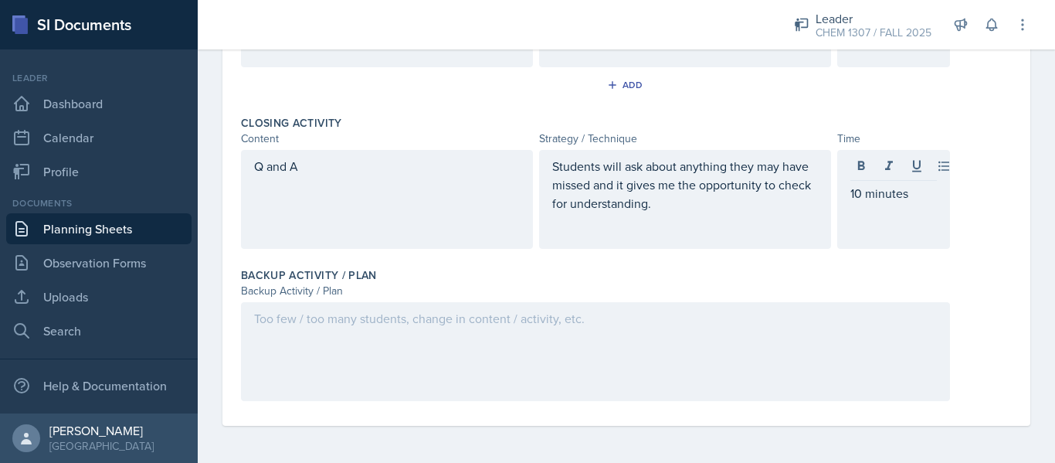
click at [537, 286] on div "Backup Activity / Plan" at bounding box center [595, 291] width 709 height 16
click at [521, 355] on div at bounding box center [595, 351] width 709 height 99
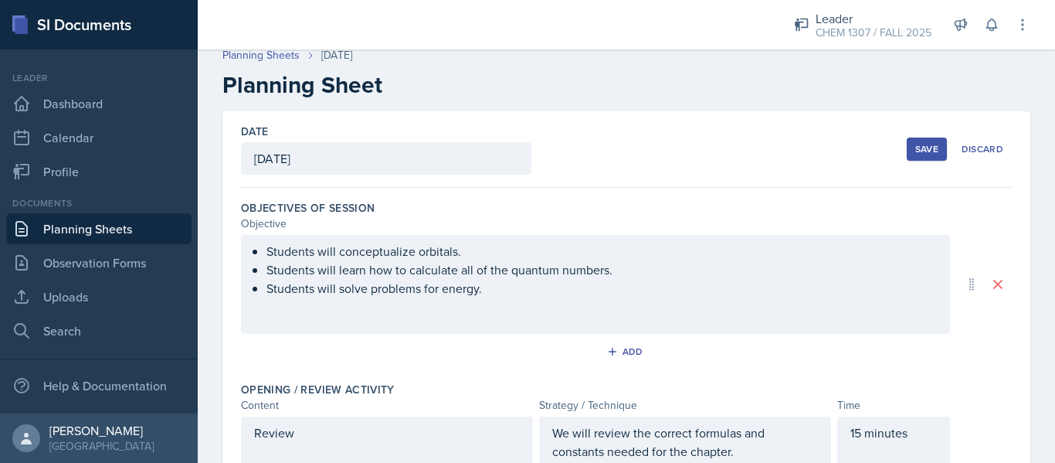
scroll to position [0, 0]
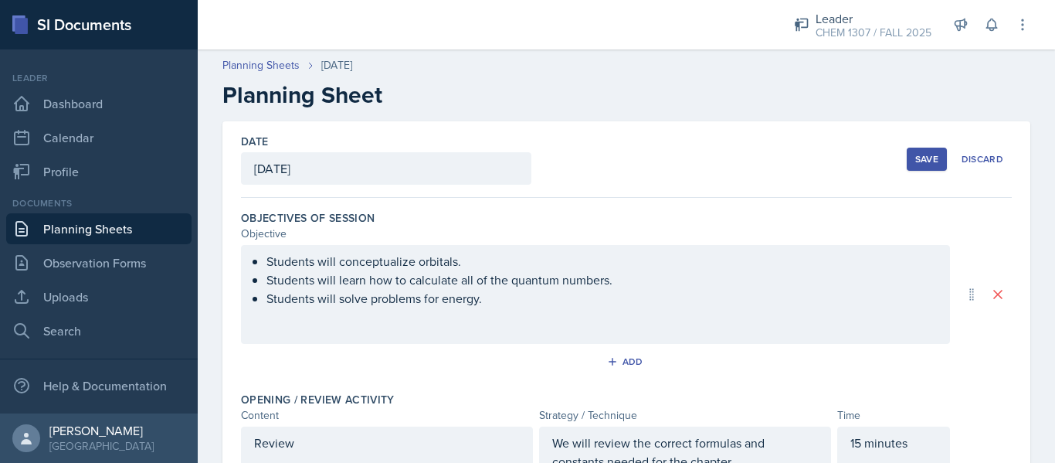
click at [907, 169] on button "Save" at bounding box center [927, 159] width 40 height 23
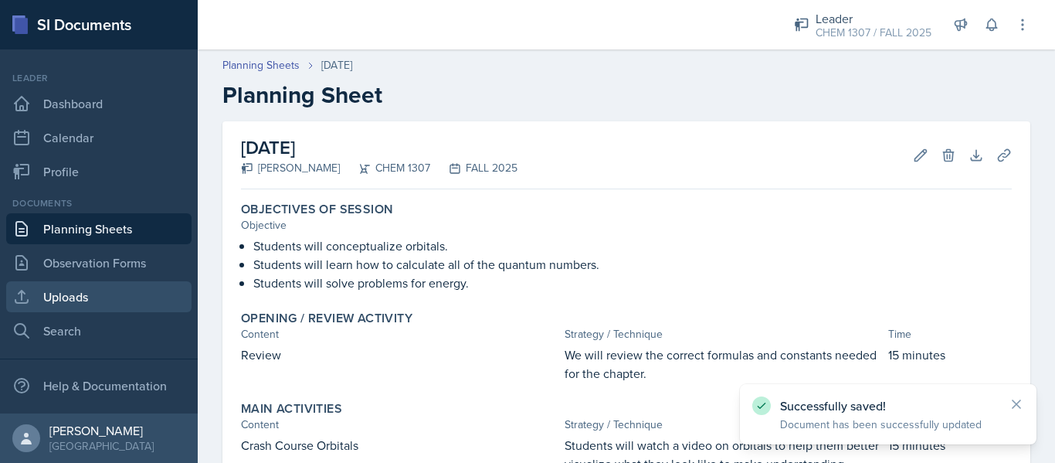
click at [87, 294] on link "Uploads" at bounding box center [98, 296] width 185 height 31
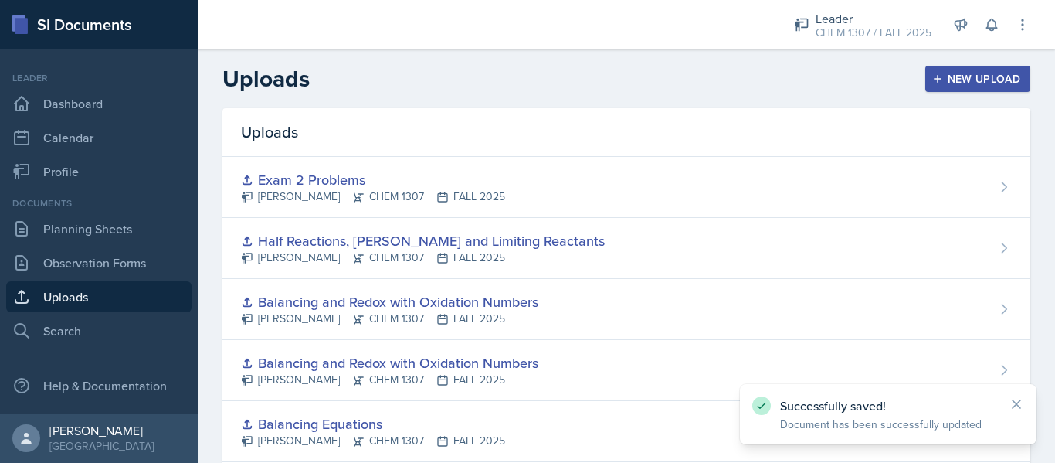
click at [937, 74] on div "New Upload" at bounding box center [979, 79] width 86 height 12
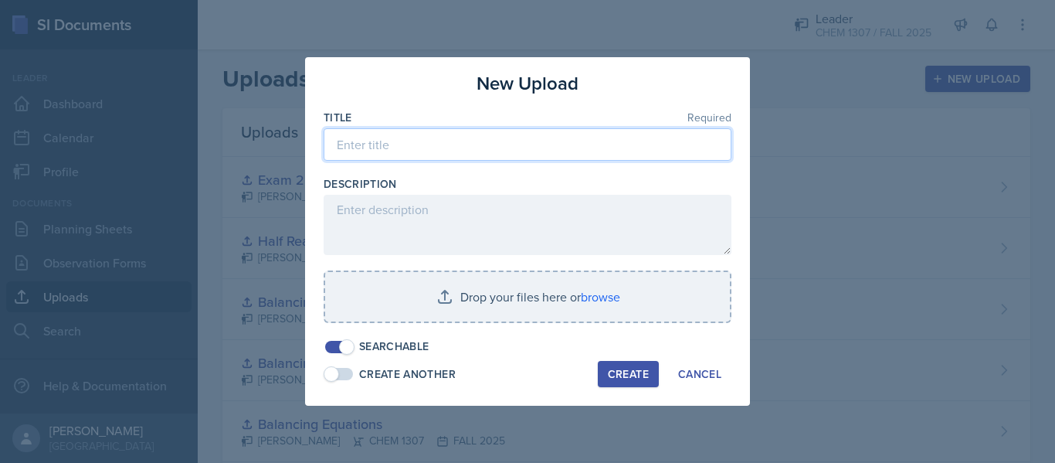
click at [399, 145] on input at bounding box center [528, 144] width 408 height 32
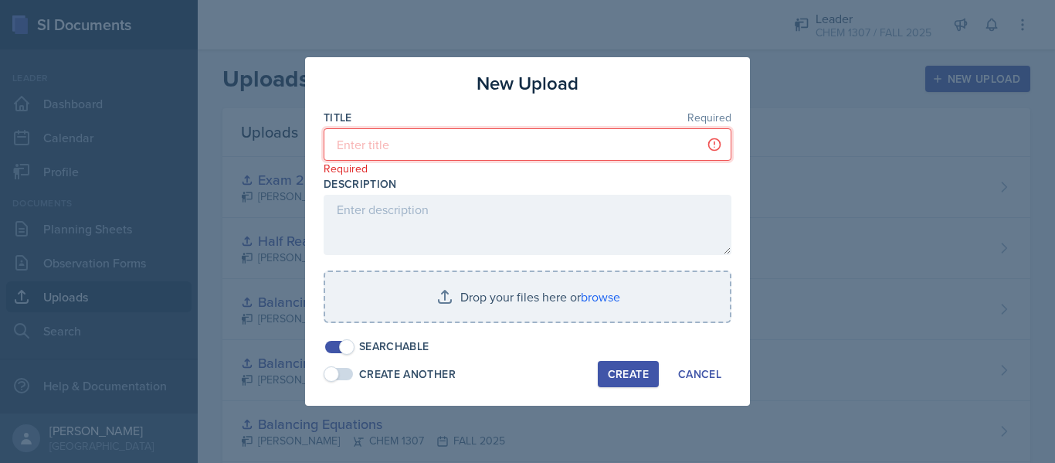
type input "S"
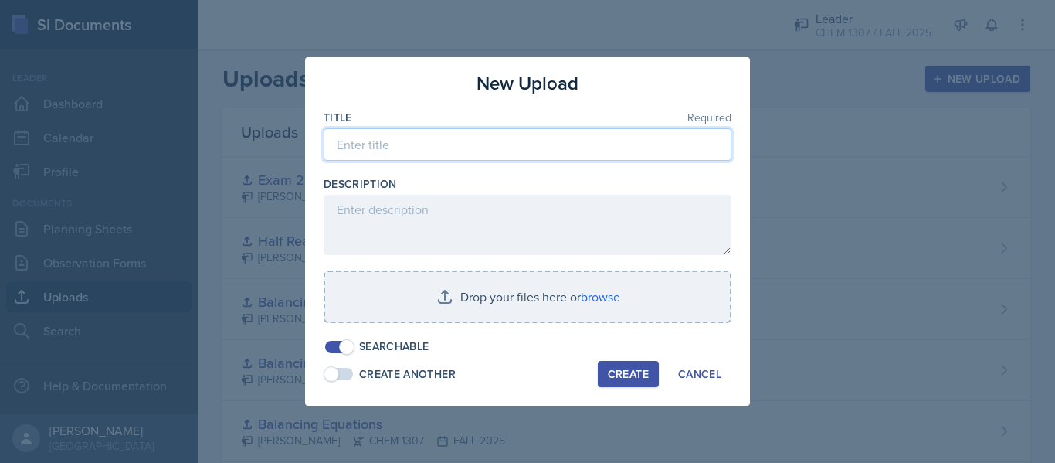
type input "W"
type input "D"
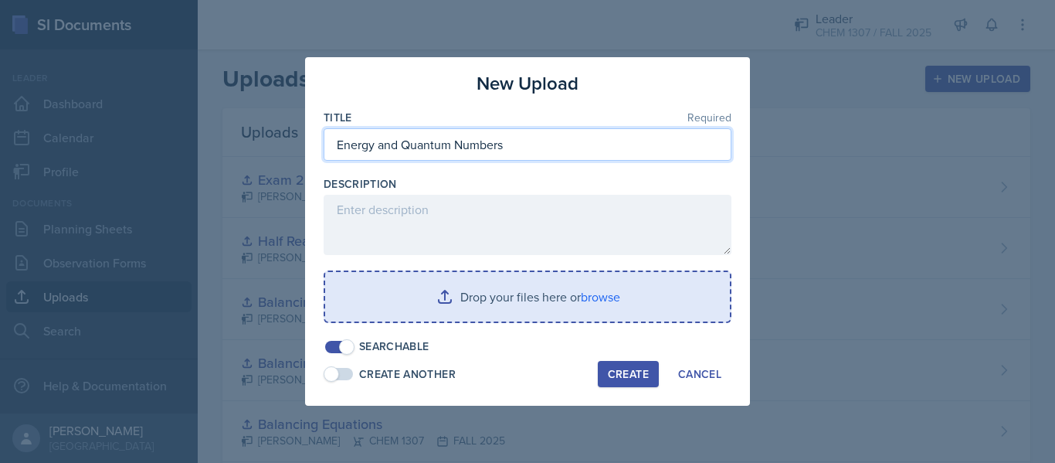
type input "Energy and Quantum Numbers"
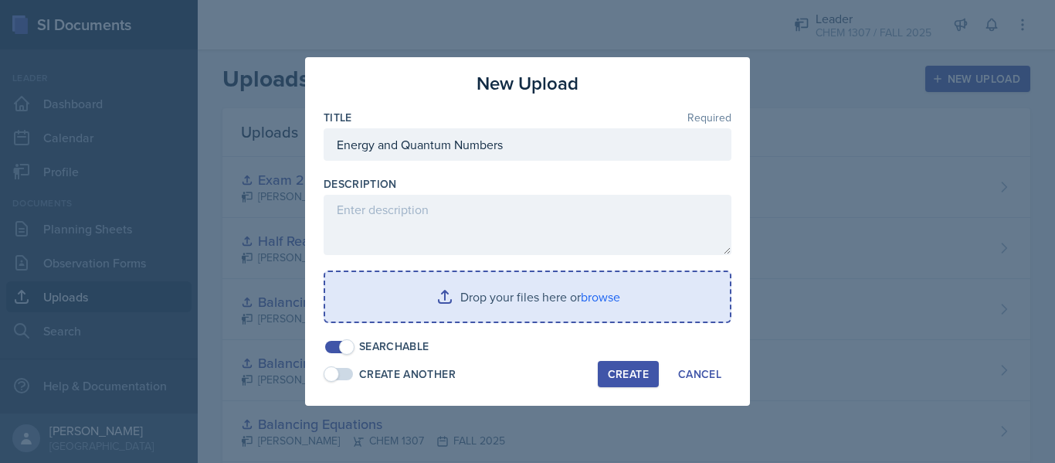
click at [487, 298] on input "file" at bounding box center [527, 296] width 405 height 49
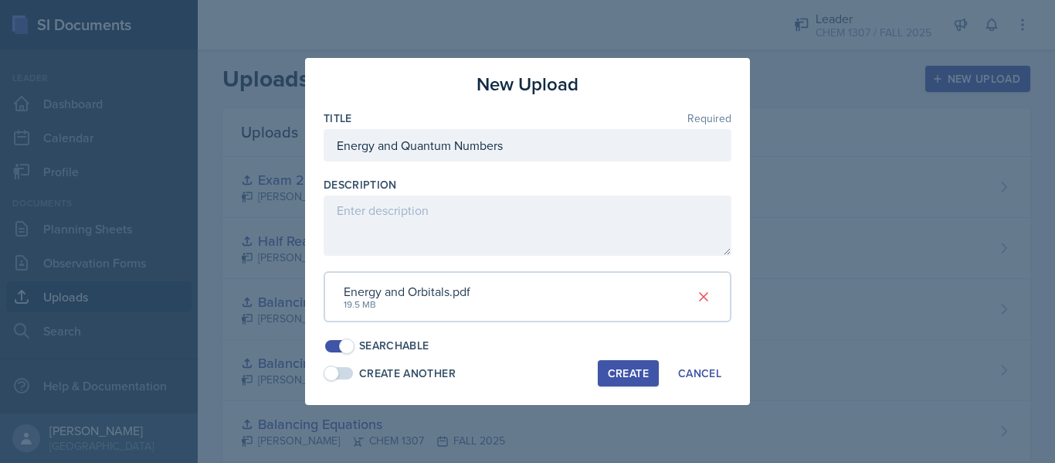
click at [617, 375] on div "Create" at bounding box center [628, 373] width 41 height 12
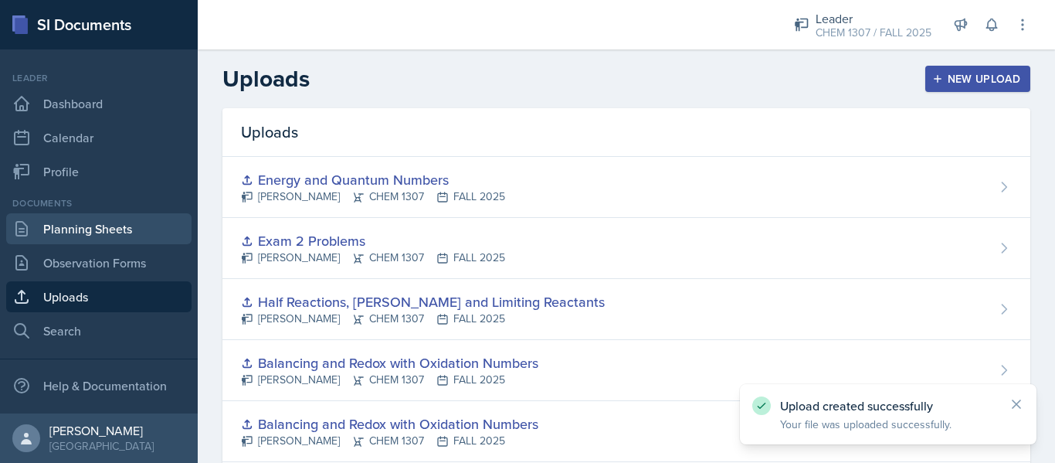
click at [100, 237] on link "Planning Sheets" at bounding box center [98, 228] width 185 height 31
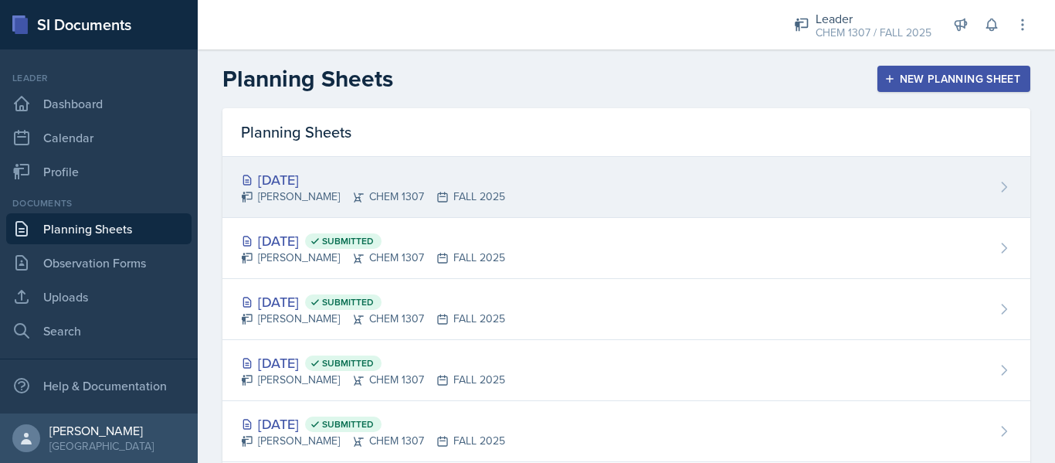
click at [803, 178] on div "[DATE] [PERSON_NAME] CHEM 1307 FALL 2025" at bounding box center [626, 187] width 808 height 61
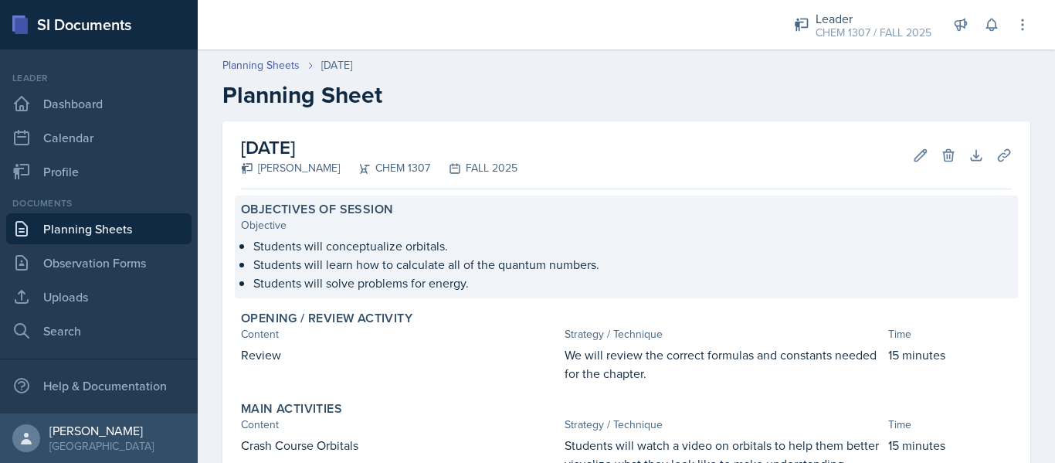
click at [908, 204] on div "Objectives of Session" at bounding box center [626, 209] width 771 height 15
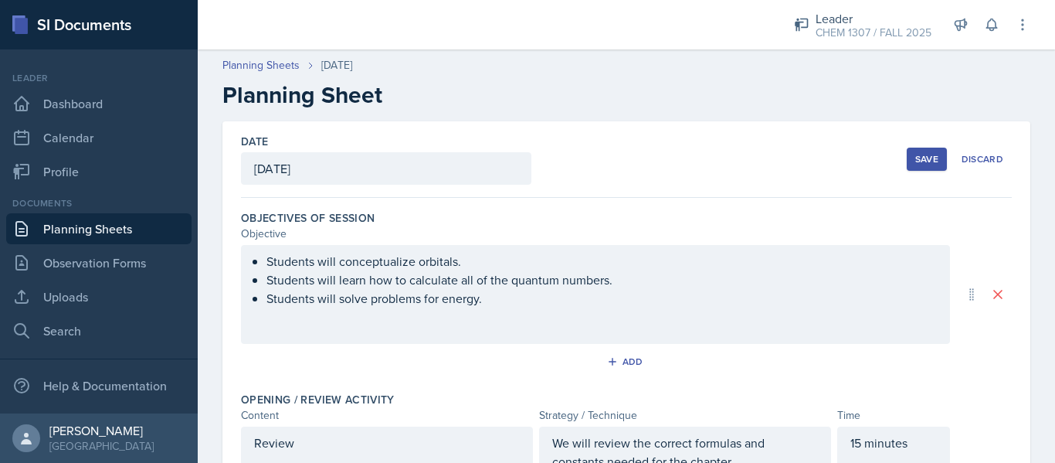
click at [919, 155] on div "Save" at bounding box center [926, 159] width 23 height 12
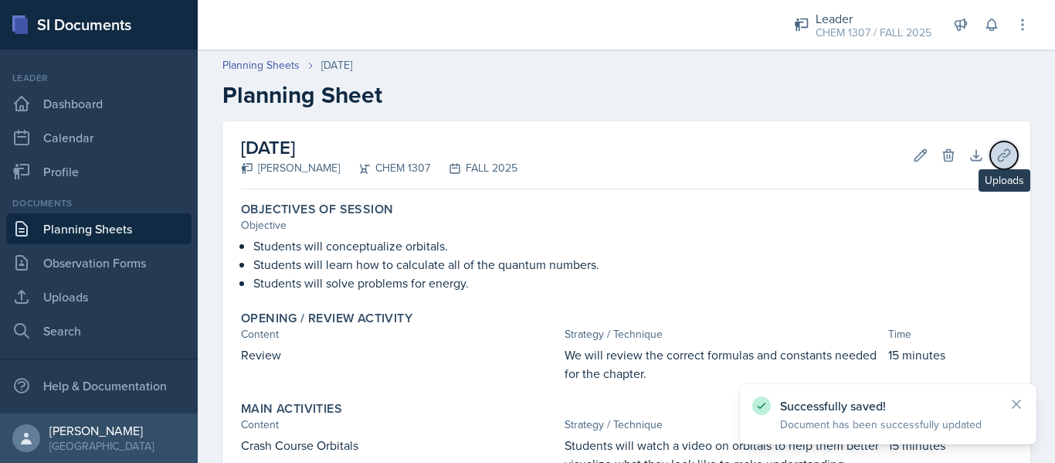
click at [998, 155] on icon at bounding box center [1004, 155] width 12 height 12
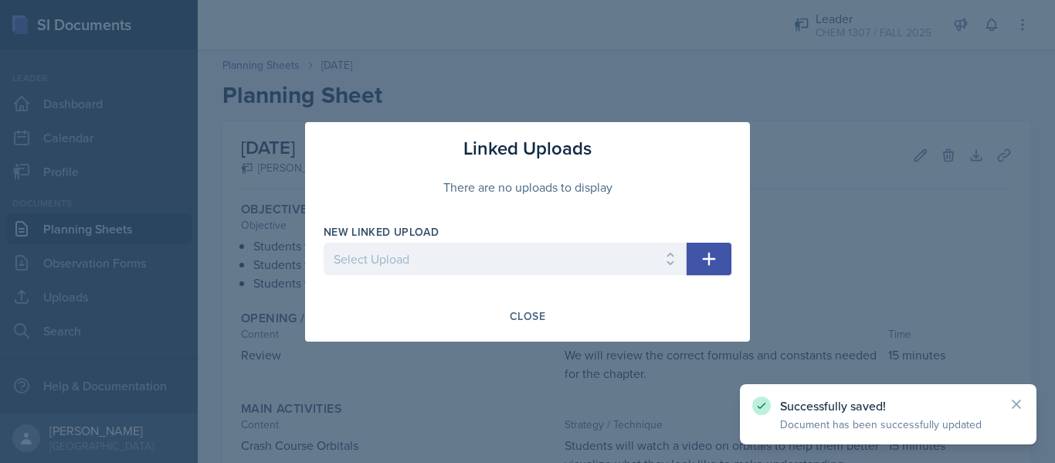
click at [706, 265] on icon "button" at bounding box center [709, 259] width 19 height 19
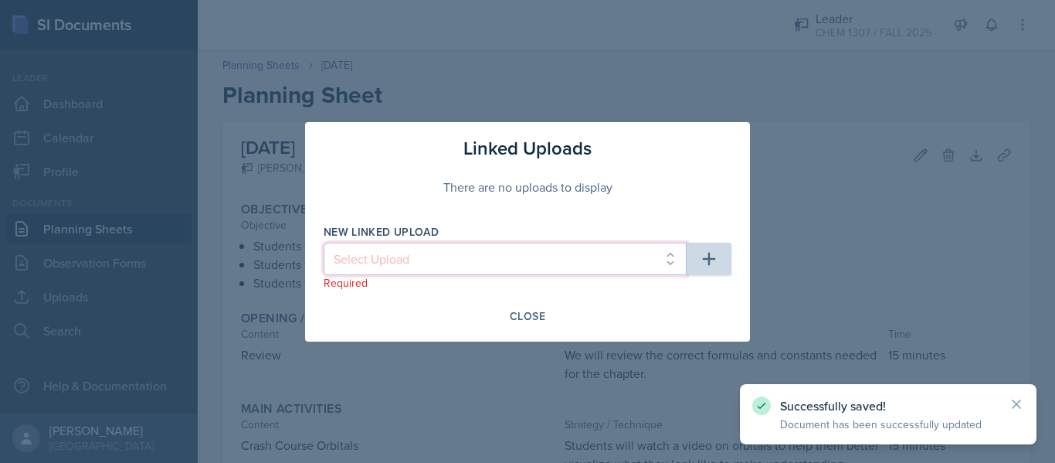
click at [491, 254] on select "Select Upload Chapter 1, Part 1 Slides Chapter 2 Chapter 3 Powerpoint Exam 1 Re…" at bounding box center [505, 259] width 363 height 32
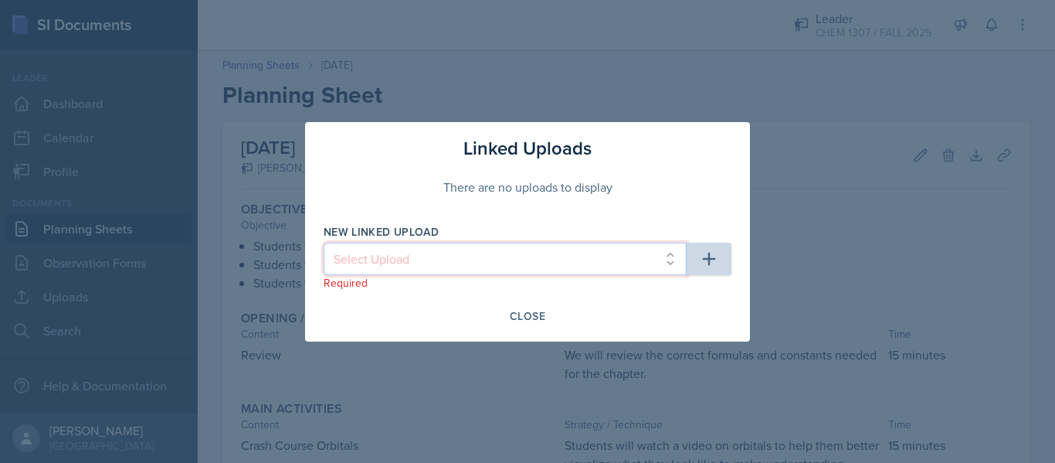
select select "7b57083c-76bb-4f14-a7bf-8f3daa15ace5"
click at [324, 243] on select "Select Upload Chapter 1, Part 1 Slides Chapter 2 Chapter 3 Powerpoint Exam 1 Re…" at bounding box center [505, 259] width 363 height 32
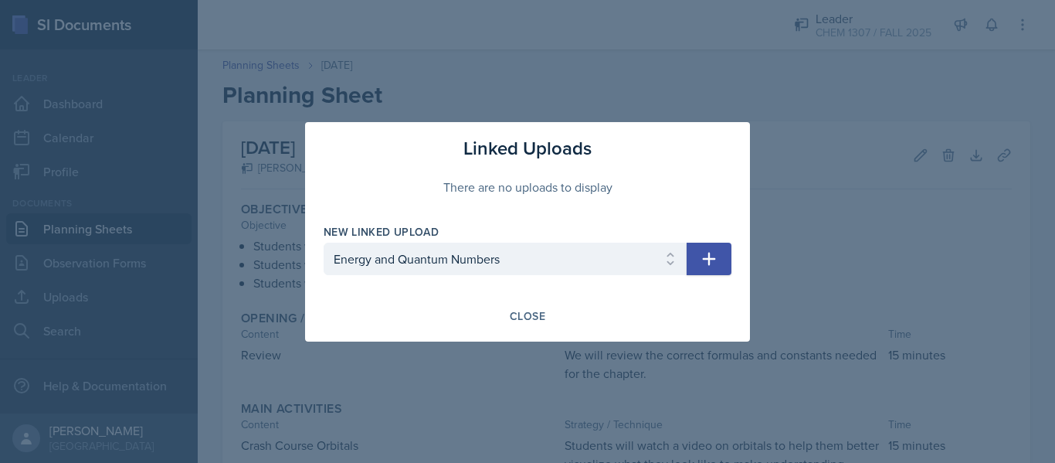
click at [713, 269] on button "button" at bounding box center [709, 259] width 45 height 32
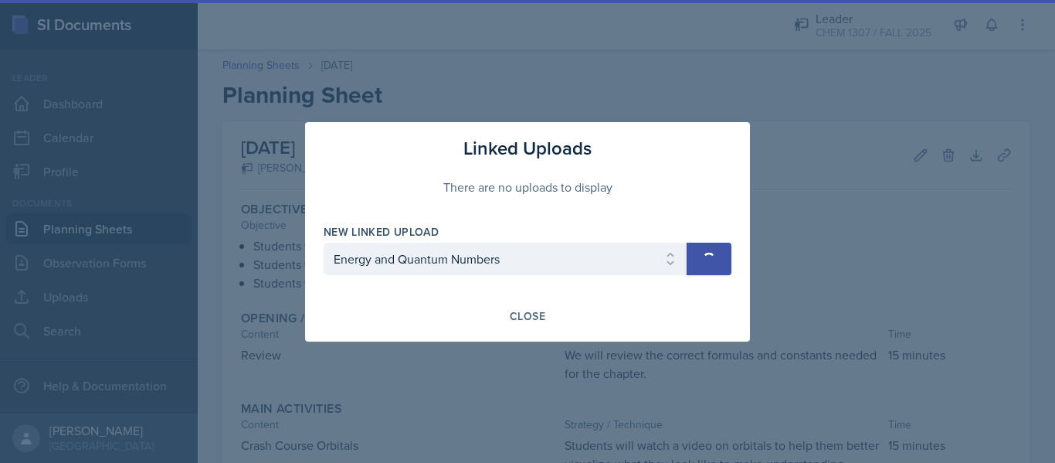
select select
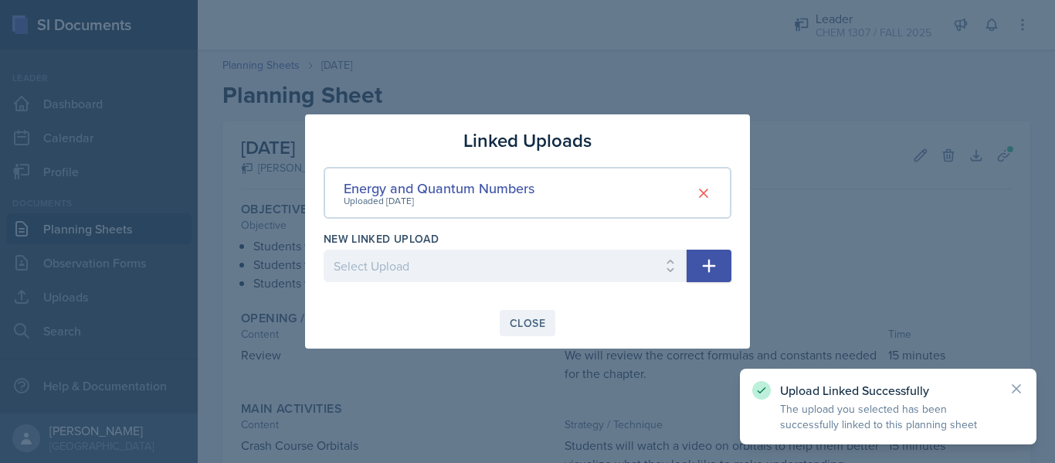
click at [531, 320] on div "Close" at bounding box center [528, 323] width 36 height 12
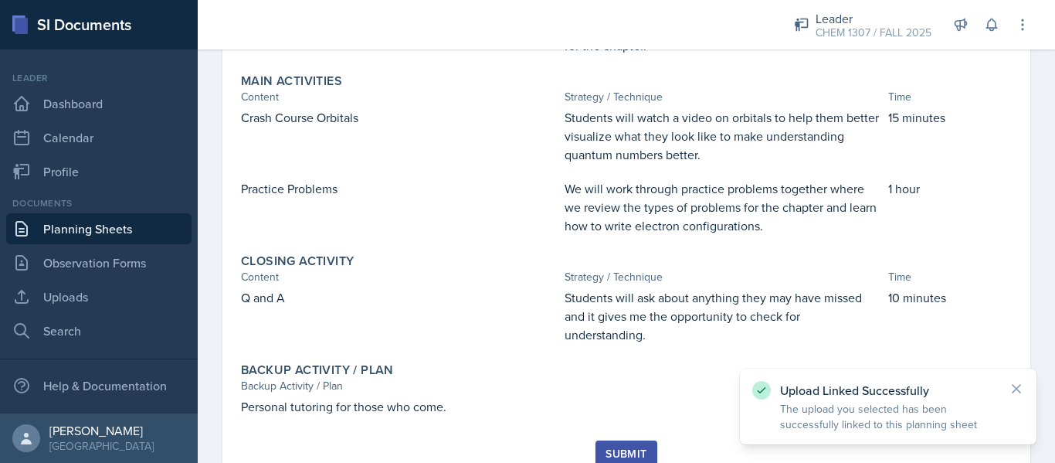
scroll to position [387, 0]
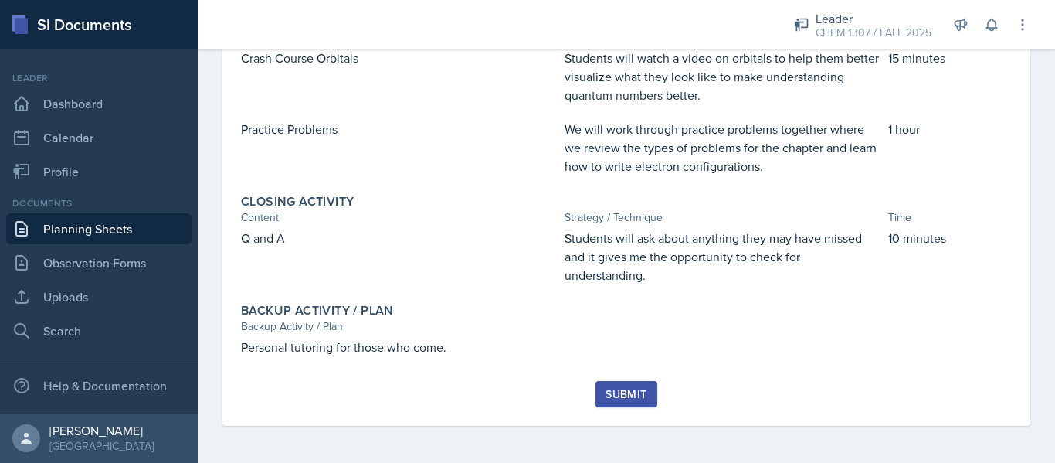
click at [620, 381] on button "Submit" at bounding box center [626, 394] width 61 height 26
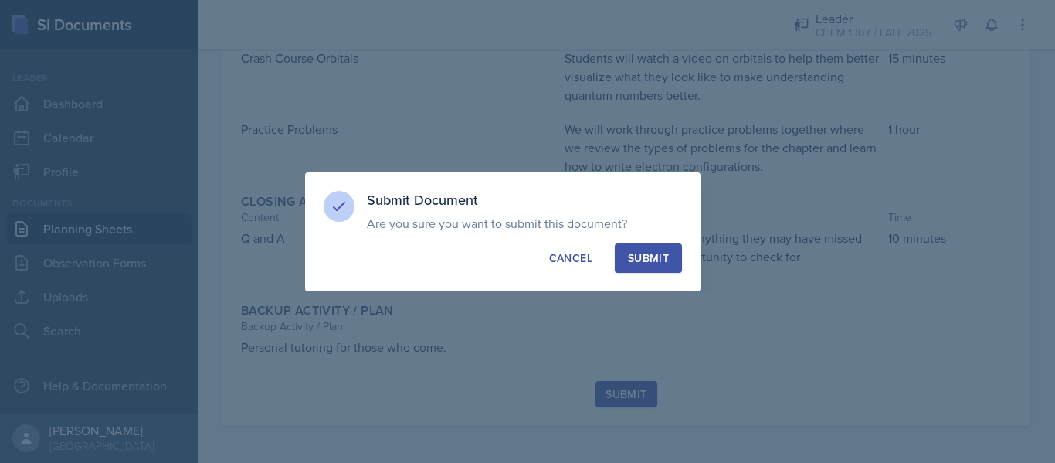
click at [642, 265] on div "Submit" at bounding box center [648, 257] width 41 height 15
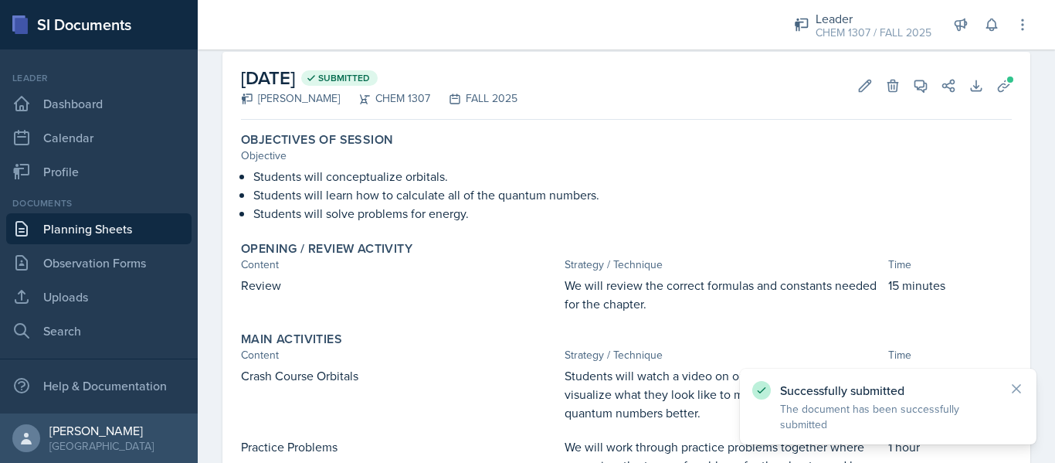
scroll to position [0, 0]
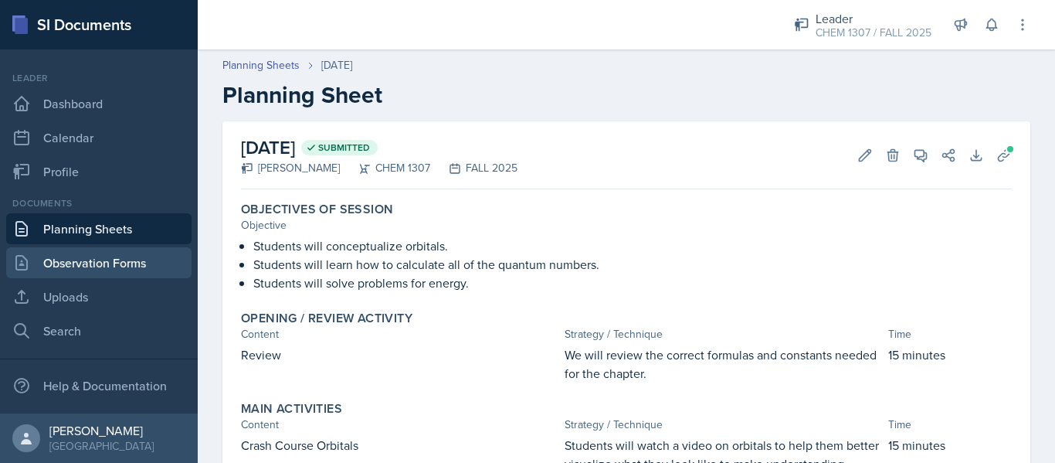
click at [78, 260] on link "Observation Forms" at bounding box center [98, 262] width 185 height 31
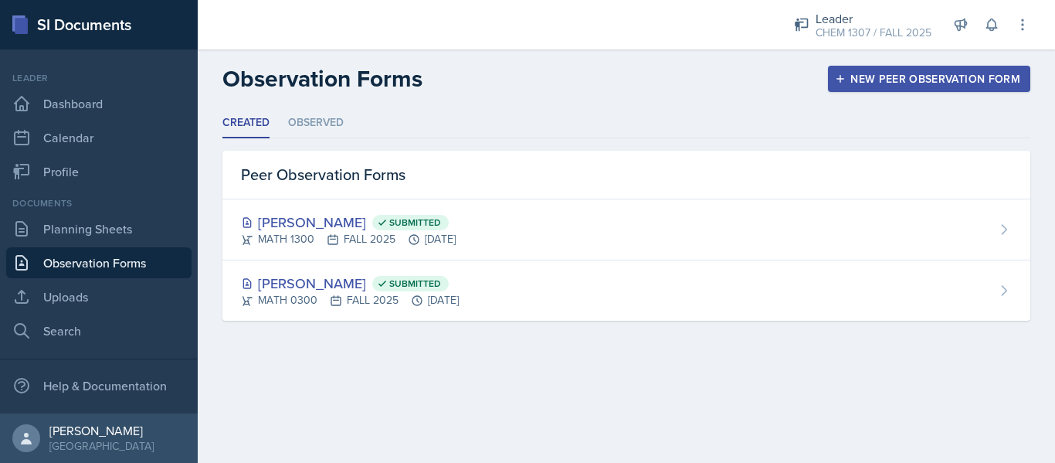
click at [934, 75] on div "New Peer Observation Form" at bounding box center [929, 79] width 182 height 12
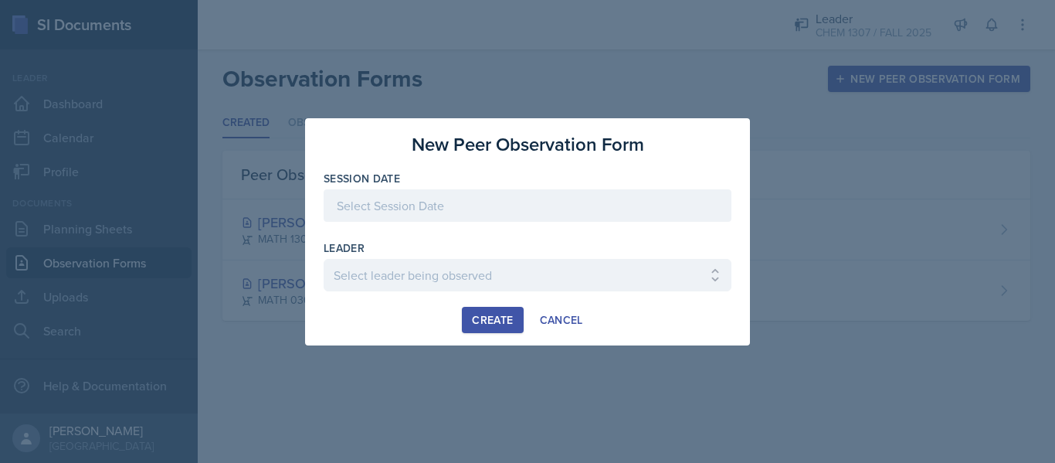
click at [469, 208] on div at bounding box center [528, 205] width 408 height 32
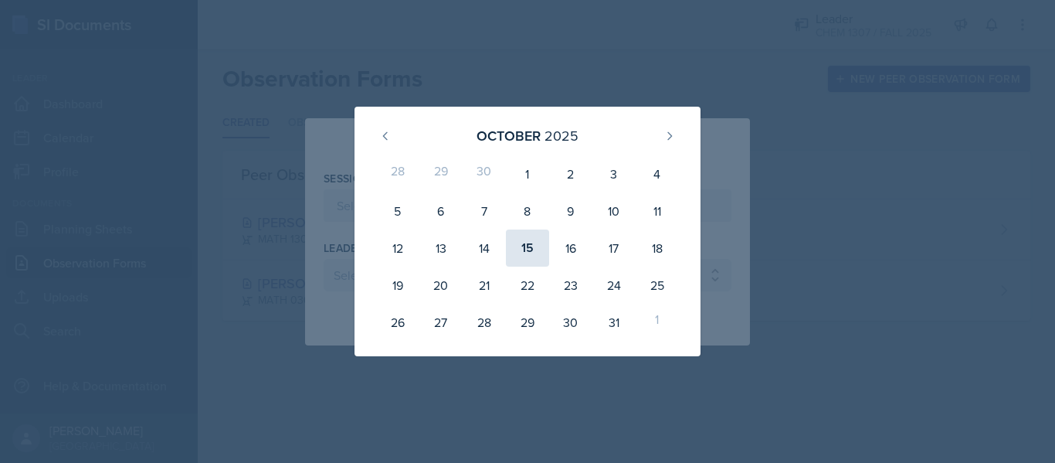
click at [528, 247] on div "15" at bounding box center [527, 247] width 43 height 37
type input "[DATE]"
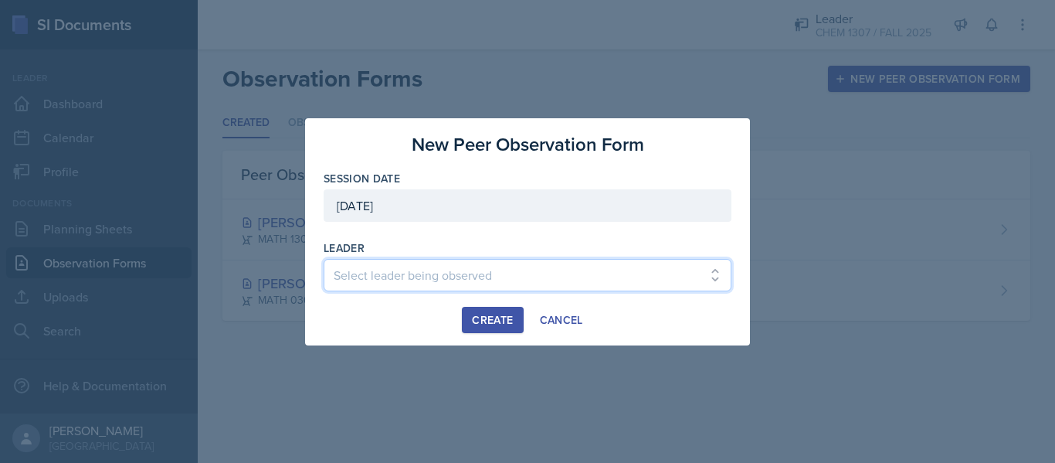
click at [448, 263] on select "Select leader being observed [PERSON_NAME] / BIOL 1301 / COP #5 - Mercury [PERS…" at bounding box center [528, 275] width 408 height 32
select select "0c783817-58a1-4a1c-b9fc-1c5f2c6ed5ae"
click at [324, 259] on select "Select leader being observed [PERSON_NAME] / BIOL 1301 / COP #5 - Mercury [PERS…" at bounding box center [528, 275] width 408 height 32
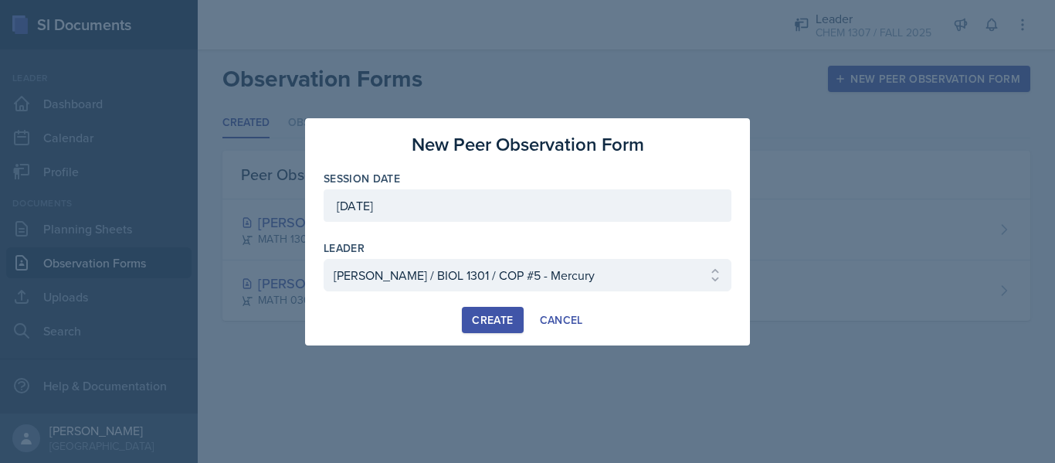
click at [486, 325] on div "Create" at bounding box center [492, 320] width 41 height 12
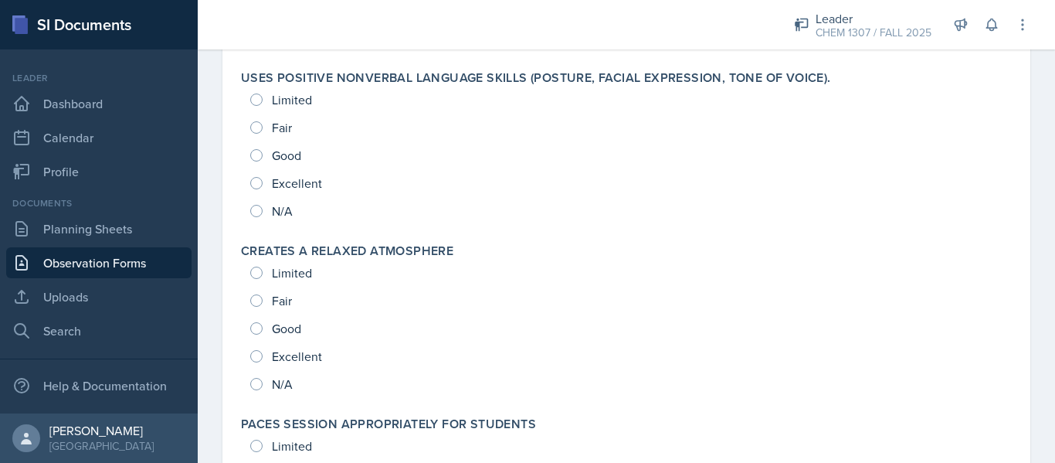
scroll to position [216, 0]
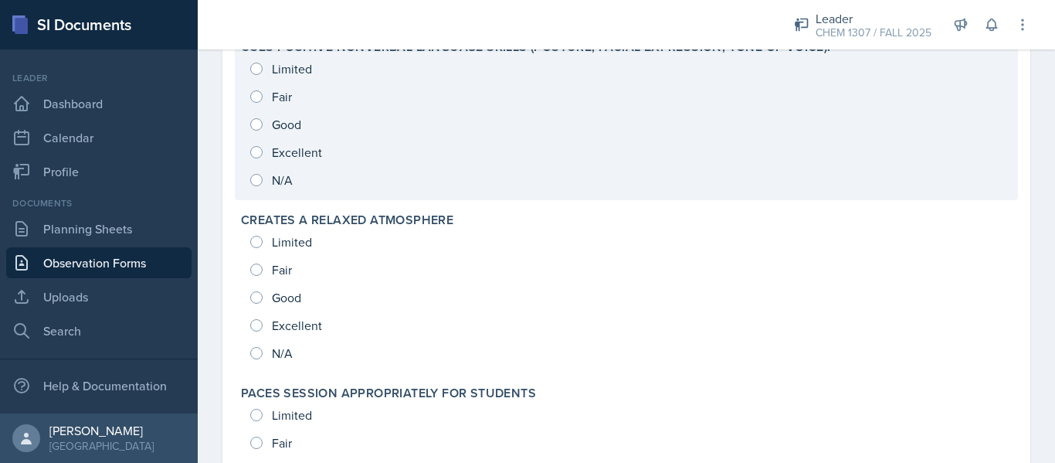
click at [293, 161] on div "Limited Fair Good Excellent N/A" at bounding box center [626, 124] width 771 height 139
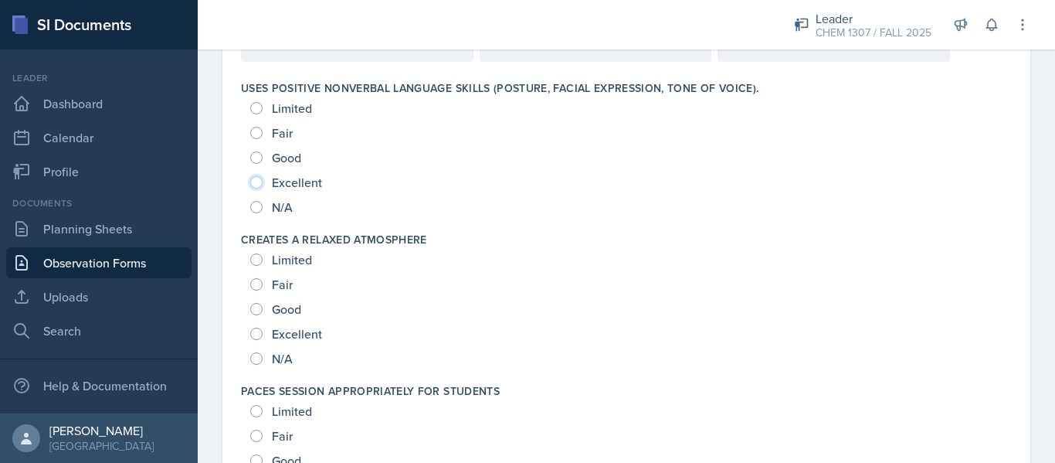
click at [254, 184] on input "Excellent" at bounding box center [256, 182] width 12 height 12
radio input "true"
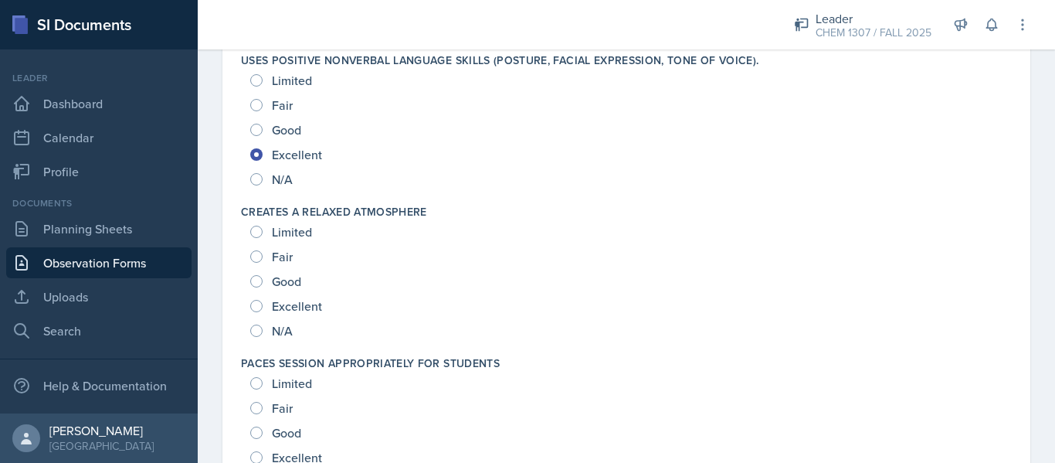
scroll to position [0, 0]
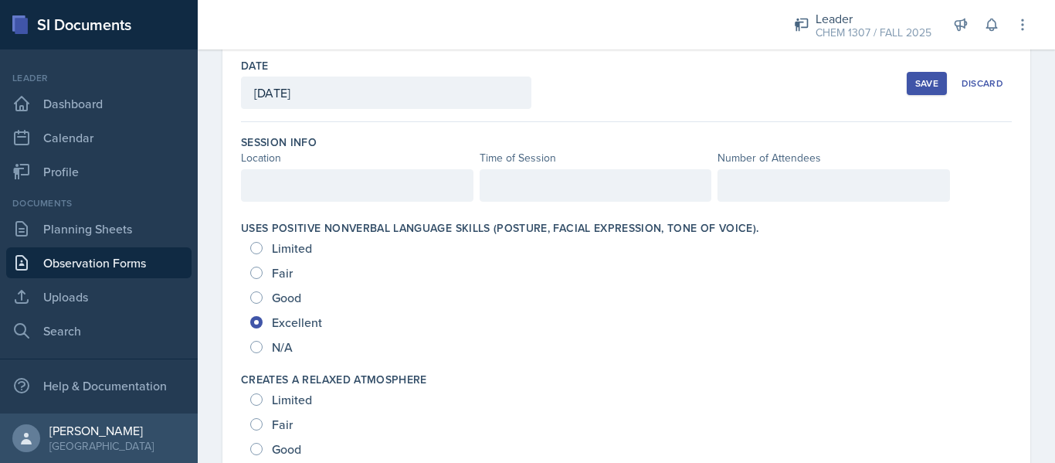
click at [434, 175] on div at bounding box center [357, 185] width 233 height 32
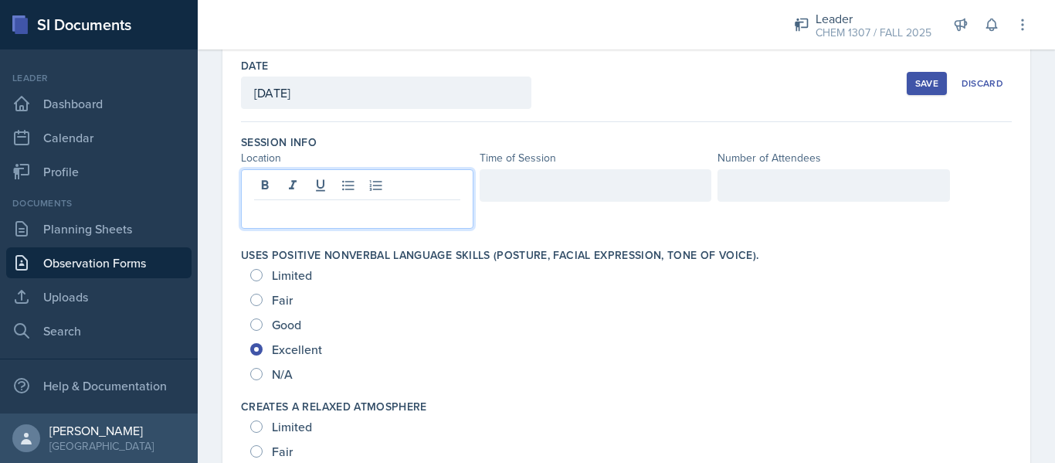
scroll to position [103, 0]
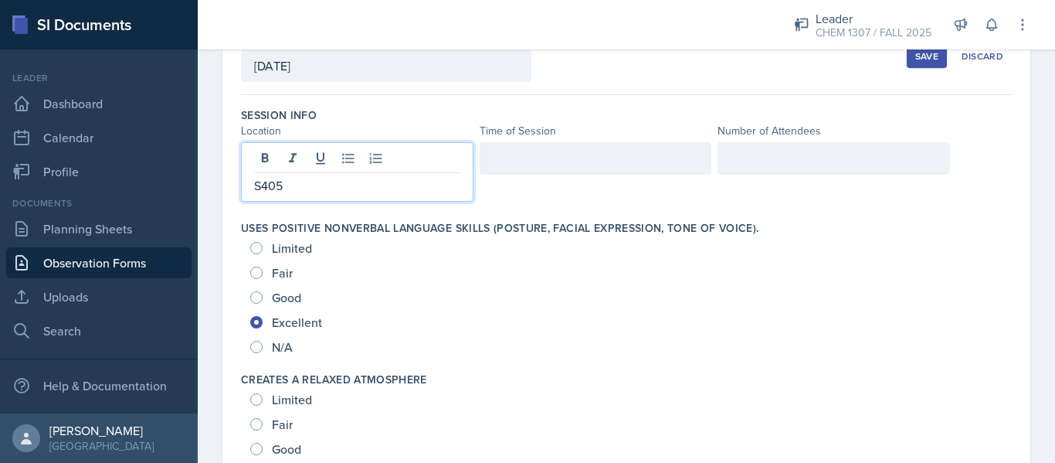
click at [535, 151] on div at bounding box center [596, 158] width 233 height 32
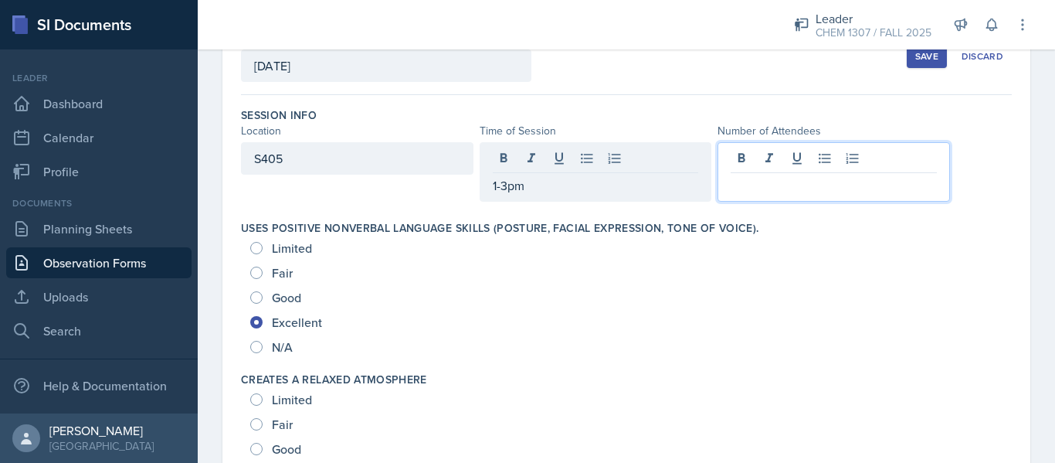
click at [782, 158] on div at bounding box center [834, 171] width 233 height 59
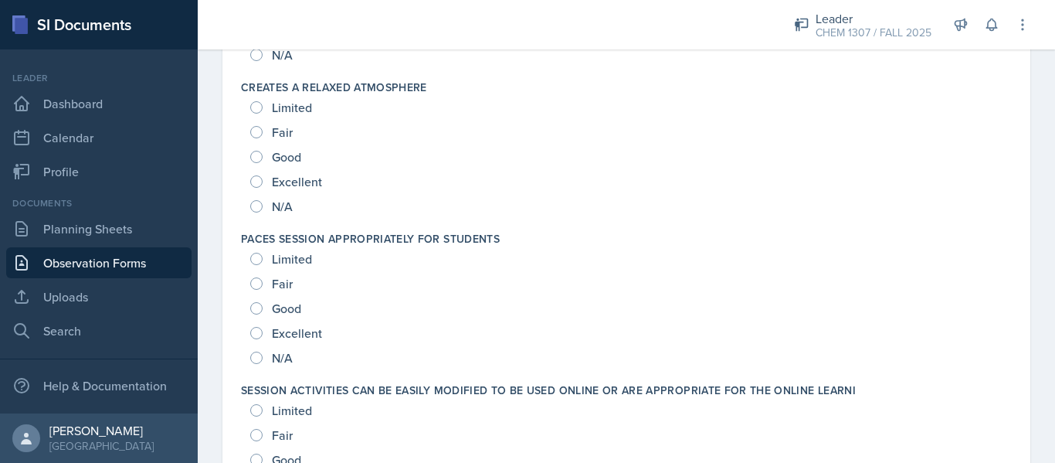
scroll to position [416, 0]
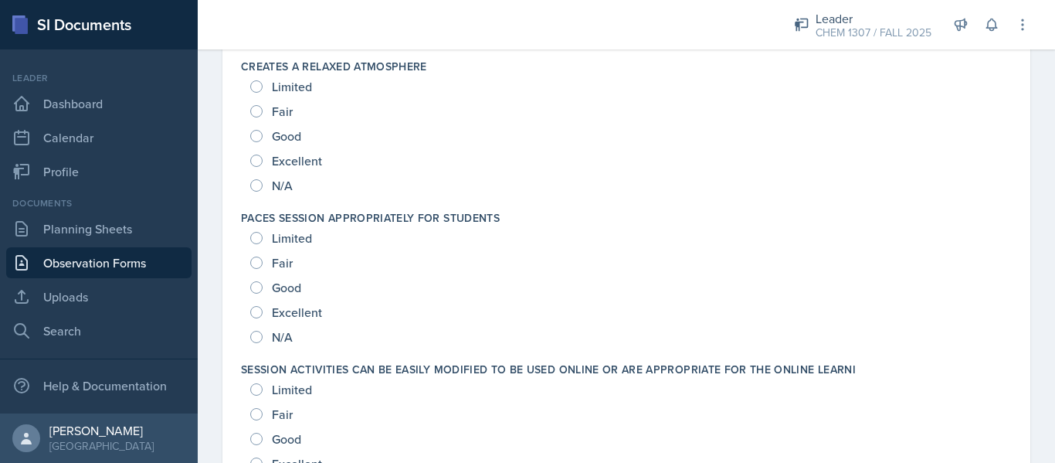
click at [276, 161] on span "Excellent" at bounding box center [297, 160] width 50 height 15
click at [263, 161] on input "Excellent" at bounding box center [256, 161] width 12 height 12
radio input "true"
click at [272, 314] on span "Excellent" at bounding box center [297, 311] width 50 height 15
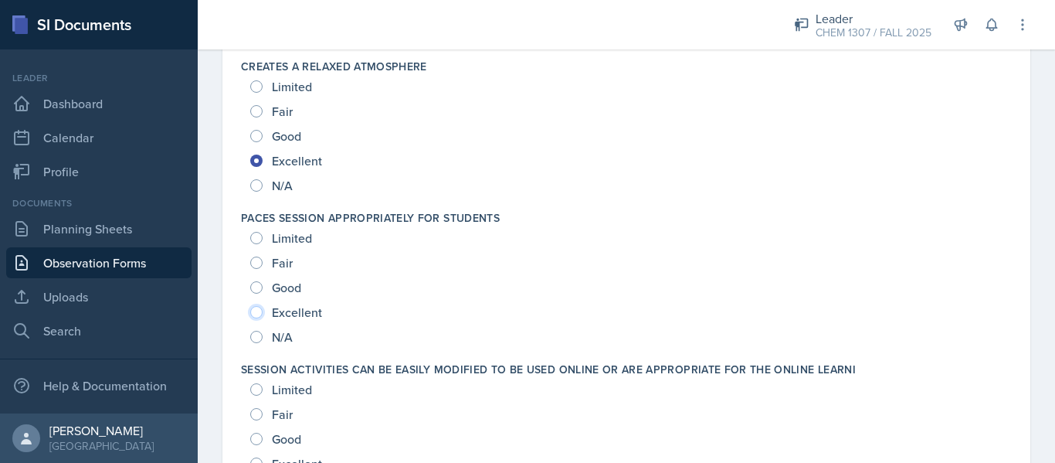
click at [263, 314] on input "Excellent" at bounding box center [256, 312] width 12 height 12
radio input "true"
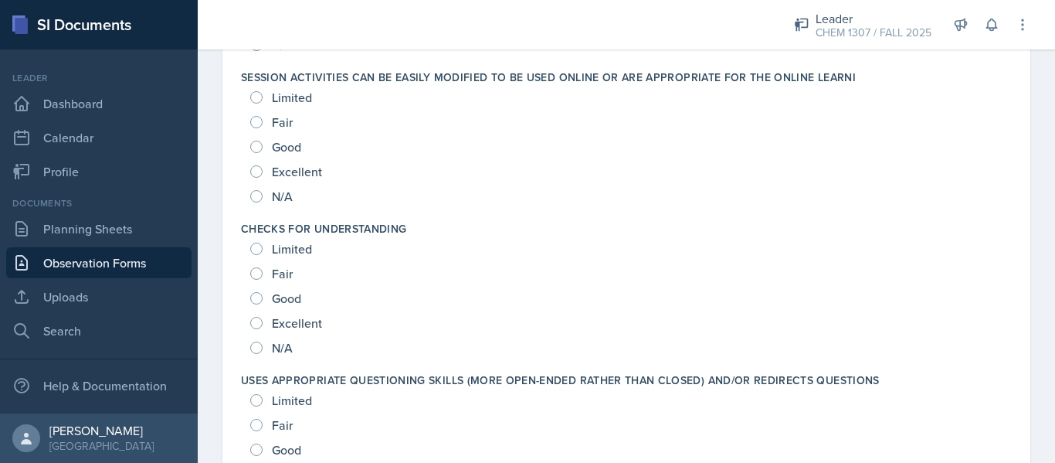
scroll to position [688, 0]
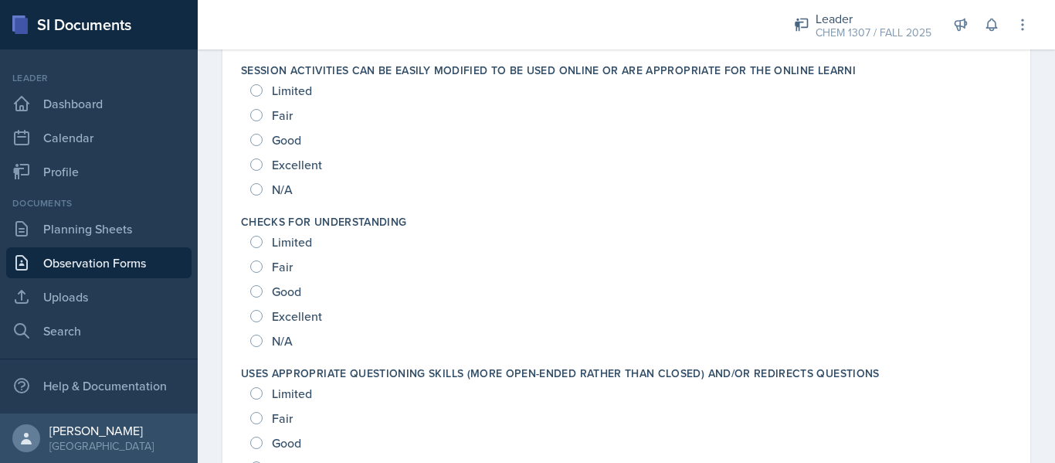
click at [273, 165] on span "Excellent" at bounding box center [297, 164] width 50 height 15
click at [263, 165] on input "Excellent" at bounding box center [256, 164] width 12 height 12
radio input "true"
click at [296, 309] on span "Excellent" at bounding box center [297, 315] width 50 height 15
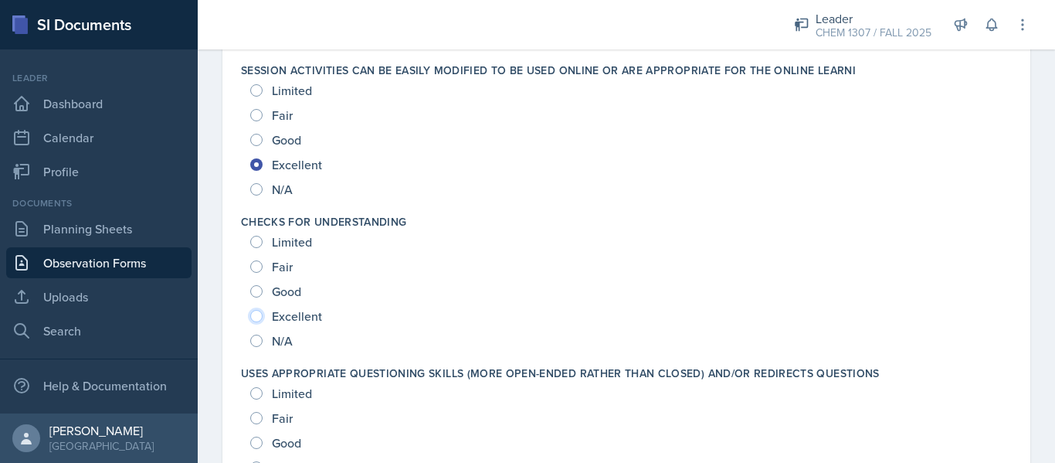
click at [263, 310] on input "Excellent" at bounding box center [256, 316] width 12 height 12
radio input "true"
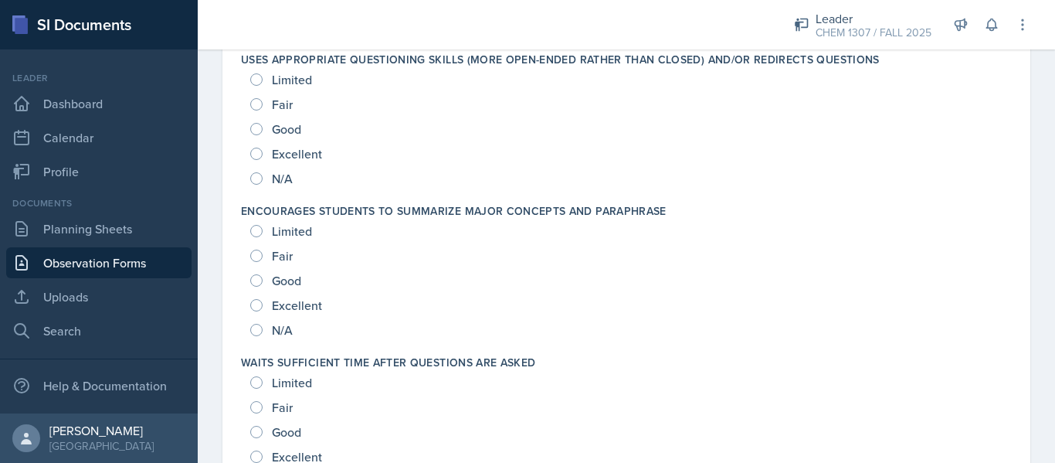
scroll to position [1008, 0]
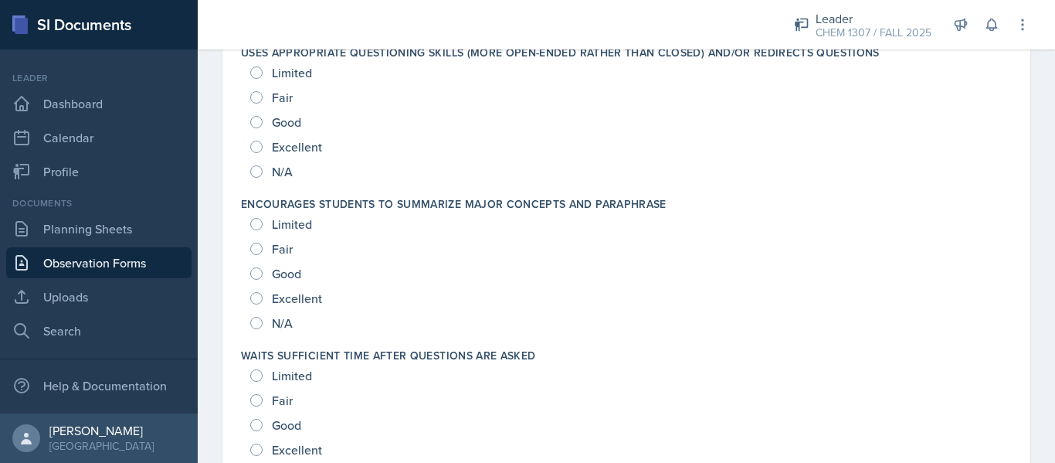
click at [253, 144] on div "Limited Fair Good Excellent N/A" at bounding box center [626, 122] width 771 height 124
click at [254, 144] on input "Excellent" at bounding box center [256, 147] width 12 height 12
radio input "true"
click at [284, 290] on span "Excellent" at bounding box center [297, 297] width 50 height 15
click at [263, 292] on input "Excellent" at bounding box center [256, 298] width 12 height 12
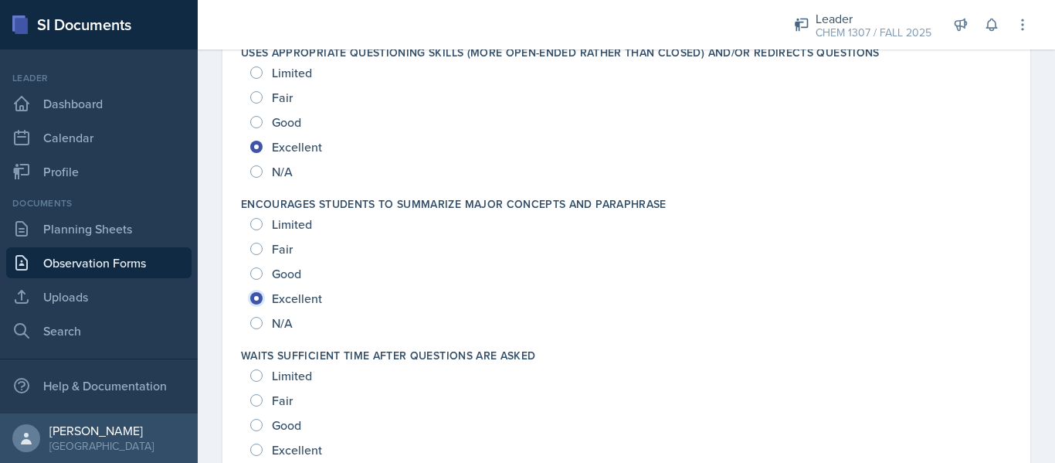
radio input "true"
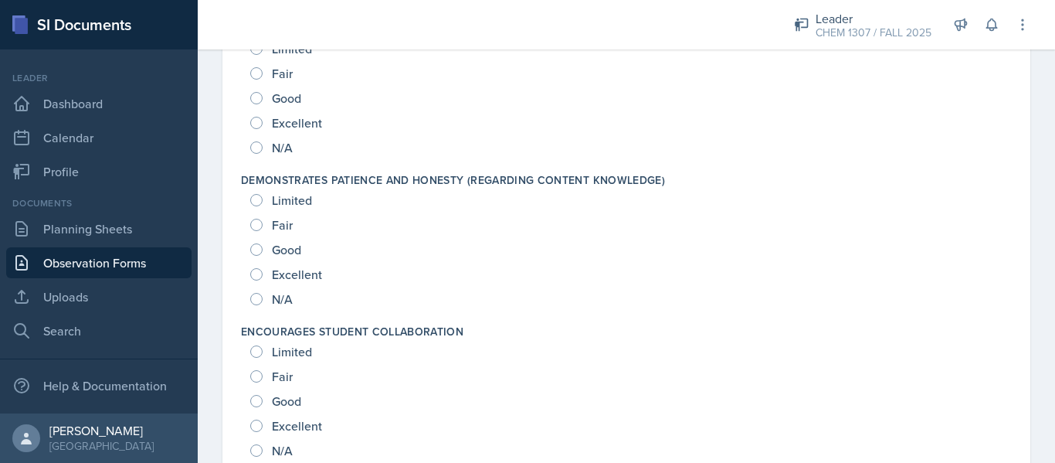
scroll to position [1377, 0]
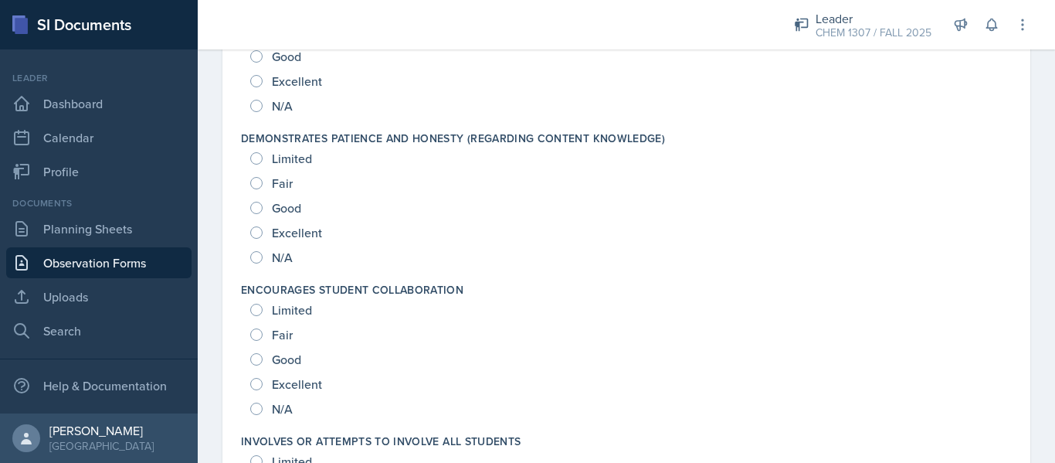
click at [294, 90] on div "Excellent" at bounding box center [287, 81] width 75 height 25
click at [294, 87] on span "Excellent" at bounding box center [297, 80] width 50 height 15
click at [263, 87] on input "Excellent" at bounding box center [256, 81] width 12 height 12
radio input "true"
click at [283, 226] on span "Excellent" at bounding box center [297, 232] width 50 height 15
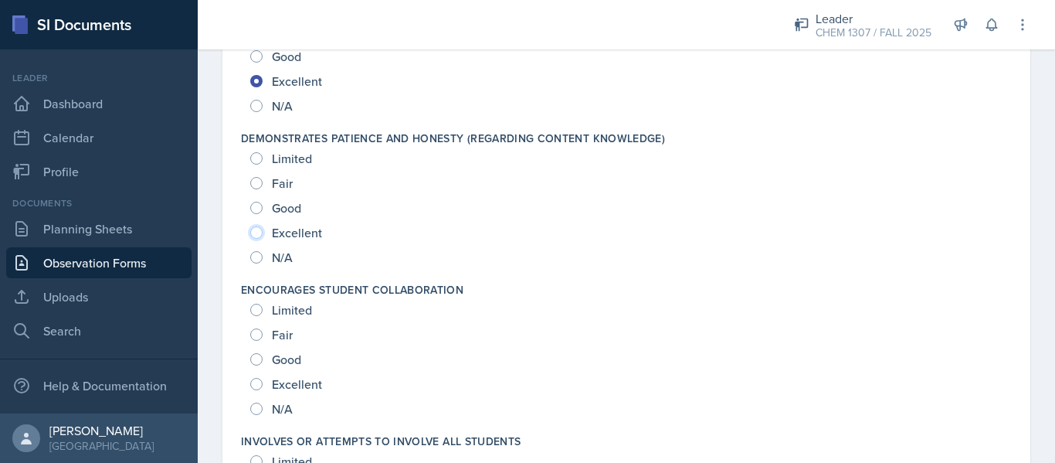
click at [263, 226] on input "Excellent" at bounding box center [256, 232] width 12 height 12
radio input "true"
click at [308, 379] on span "Excellent" at bounding box center [297, 383] width 50 height 15
click at [263, 379] on input "Excellent" at bounding box center [256, 384] width 12 height 12
radio input "true"
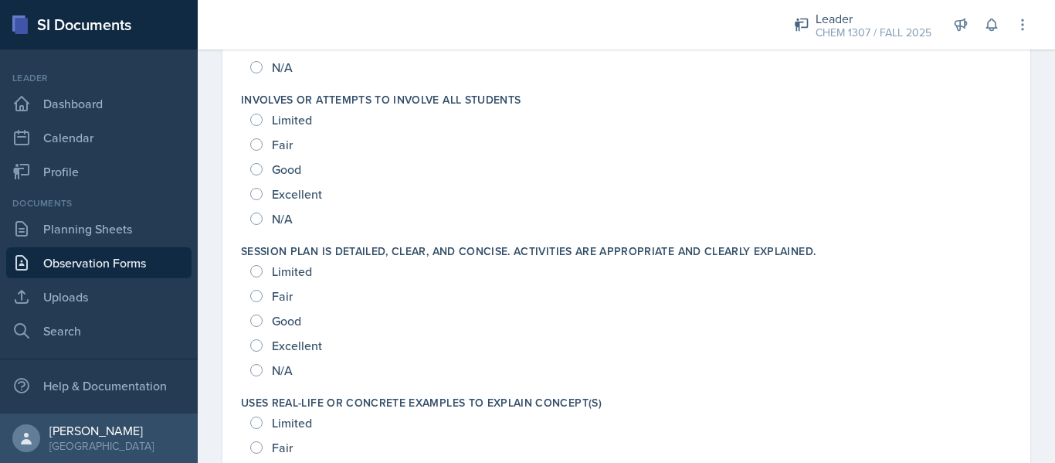
scroll to position [1725, 0]
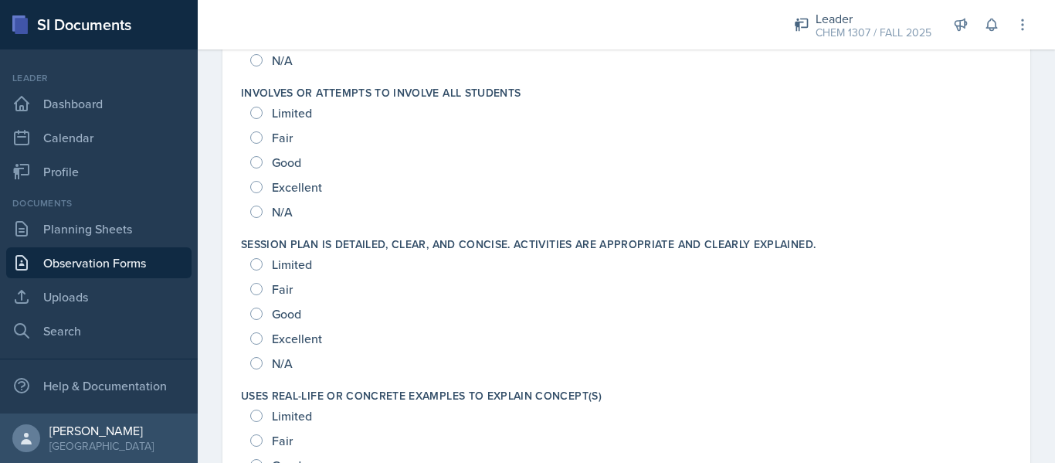
click at [695, 223] on div "Involves or attempts to involve all students Limited Fair Good Excellent N/A" at bounding box center [626, 154] width 771 height 151
click at [305, 185] on span "Excellent" at bounding box center [297, 186] width 50 height 15
click at [263, 185] on input "Excellent" at bounding box center [256, 187] width 12 height 12
radio input "true"
click at [302, 341] on span "Excellent" at bounding box center [297, 338] width 50 height 15
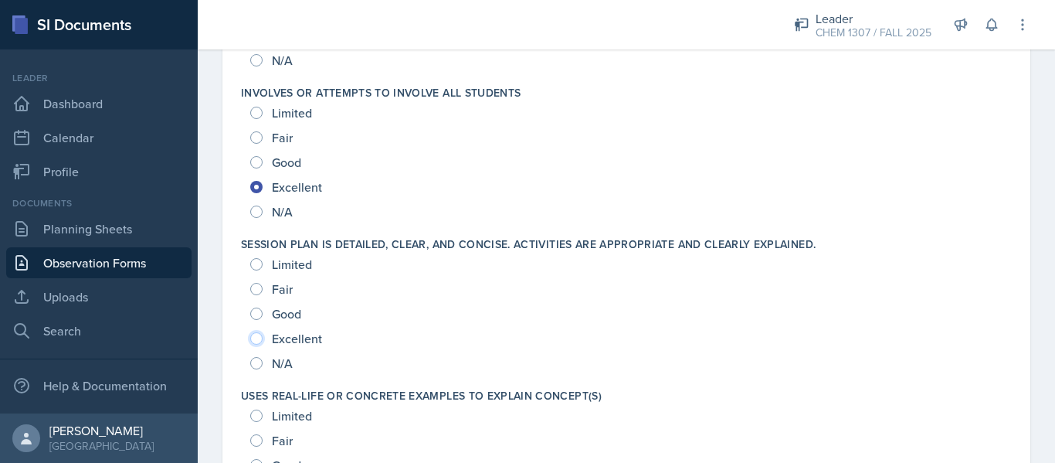
click at [263, 341] on input "Excellent" at bounding box center [256, 338] width 12 height 12
radio input "true"
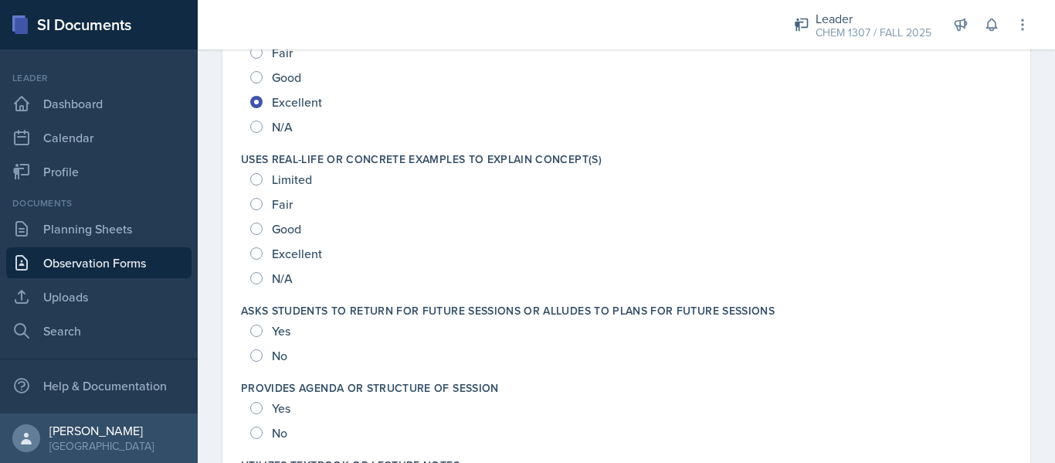
scroll to position [2003, 0]
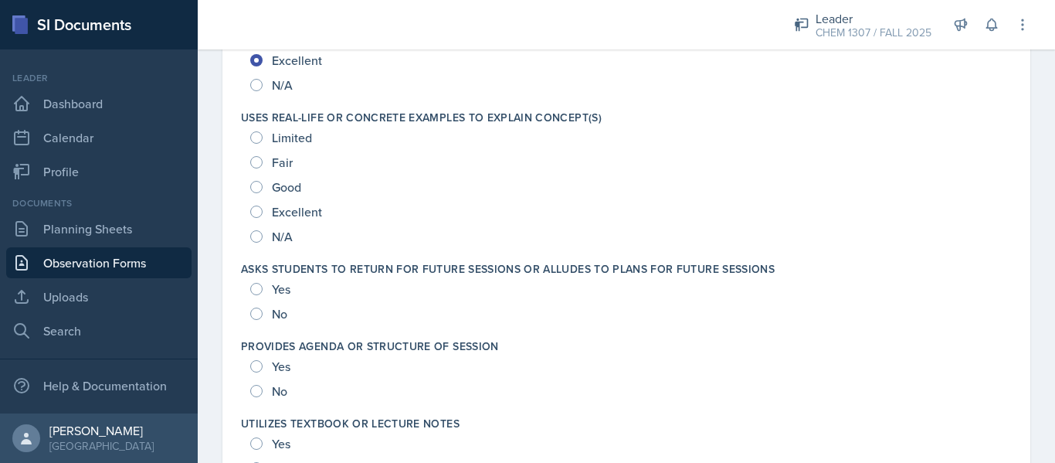
click at [313, 214] on span "Excellent" at bounding box center [297, 211] width 50 height 15
click at [263, 214] on input "Excellent" at bounding box center [256, 211] width 12 height 12
radio input "true"
click at [275, 290] on span "Yes" at bounding box center [281, 288] width 19 height 15
click at [263, 290] on input "Yes" at bounding box center [256, 289] width 12 height 12
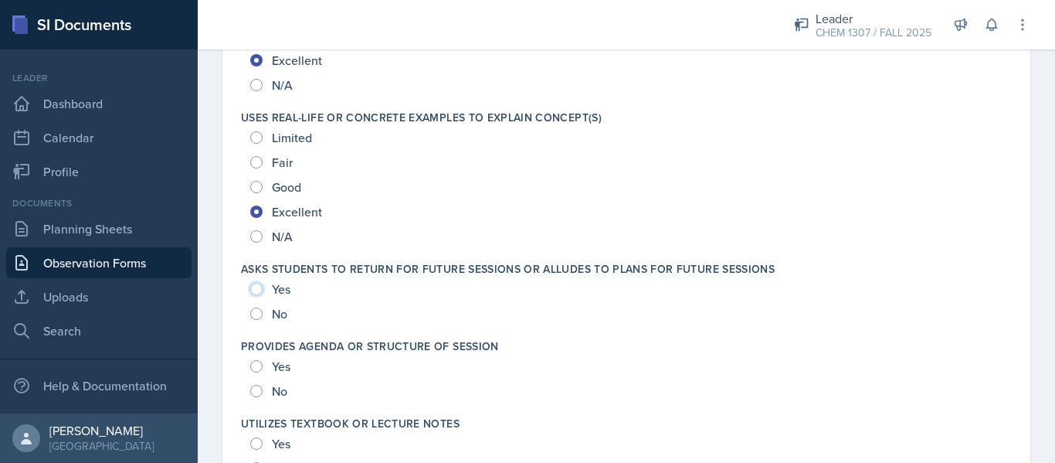
radio input "true"
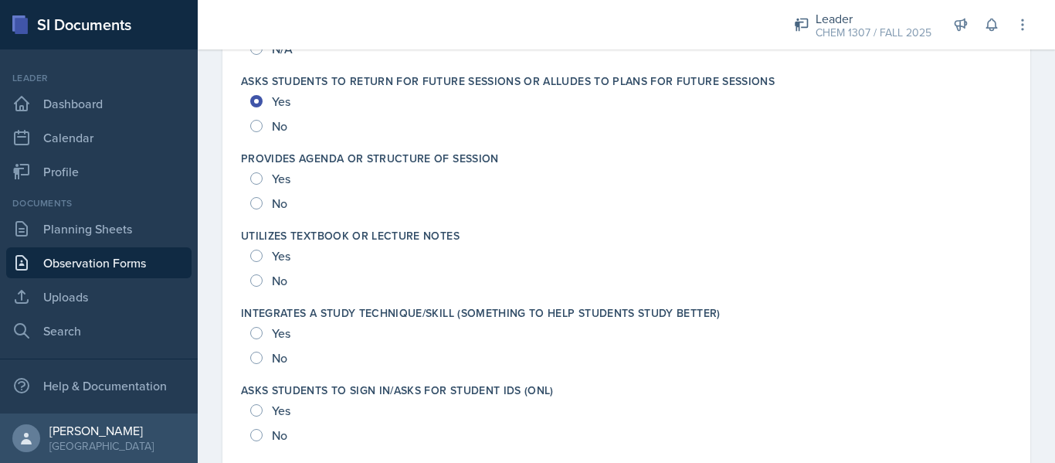
scroll to position [2170, 0]
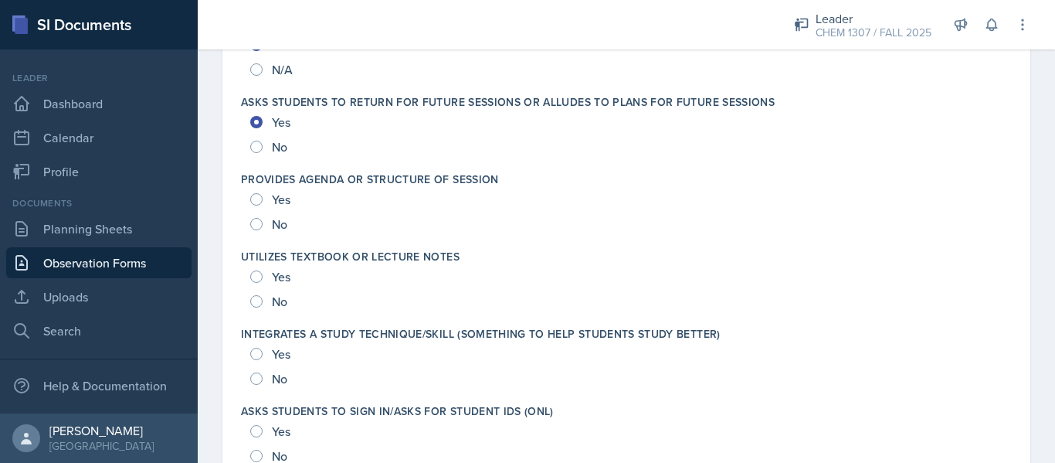
click at [283, 202] on span "Yes" at bounding box center [281, 199] width 19 height 15
click at [263, 202] on input "Yes" at bounding box center [256, 199] width 12 height 12
radio input "true"
click at [284, 275] on span "Yes" at bounding box center [281, 276] width 19 height 15
click at [263, 275] on input "Yes" at bounding box center [256, 276] width 12 height 12
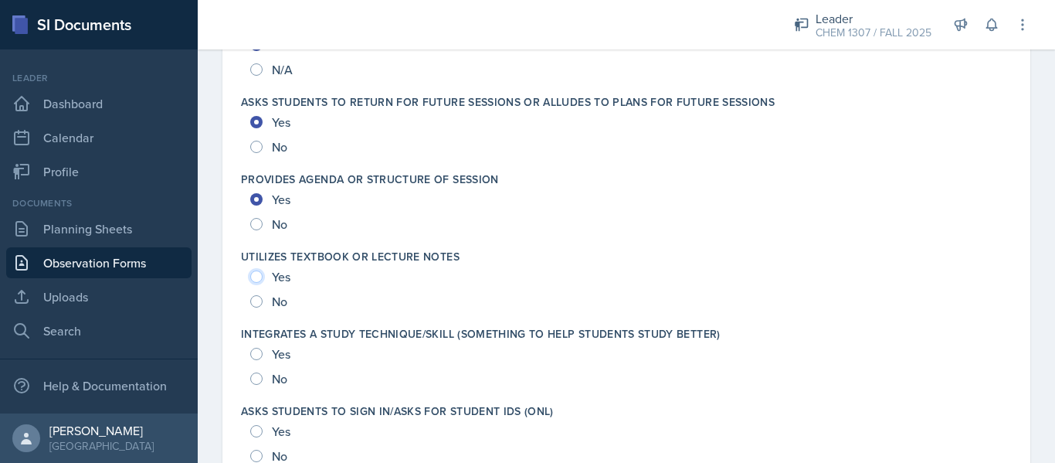
radio input "true"
click at [283, 362] on div "Yes" at bounding box center [271, 353] width 43 height 25
click at [284, 350] on span "Yes" at bounding box center [281, 353] width 19 height 15
click at [263, 350] on input "Yes" at bounding box center [256, 354] width 12 height 12
radio input "true"
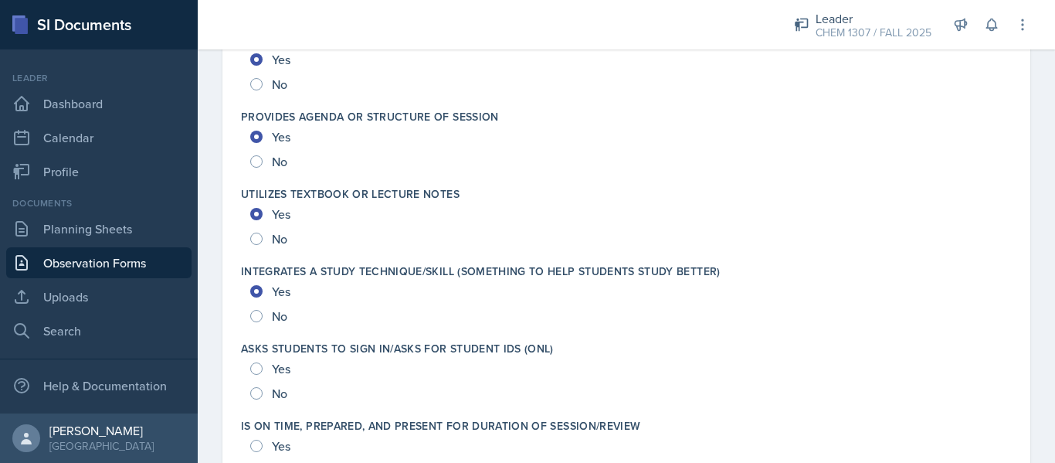
scroll to position [2267, 0]
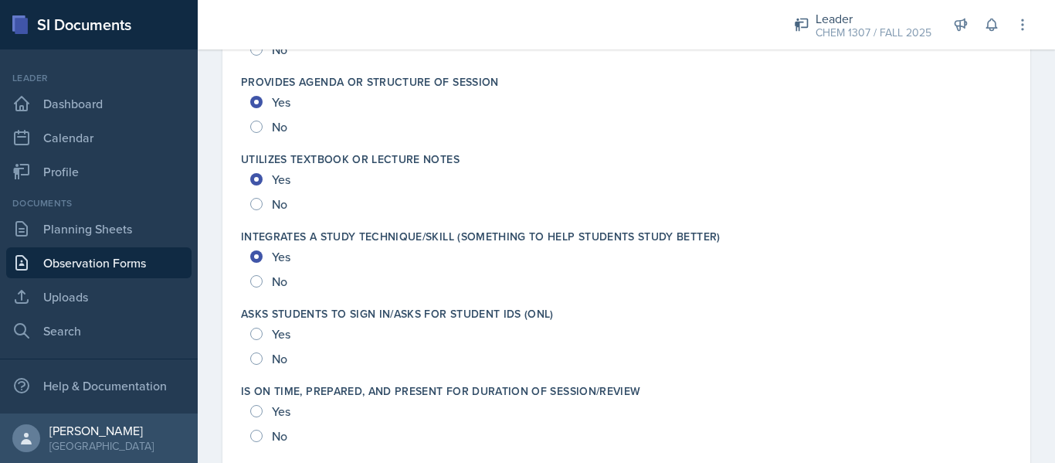
click at [251, 344] on div "Yes" at bounding box center [271, 333] width 43 height 25
click at [254, 337] on input "Yes" at bounding box center [256, 334] width 12 height 12
radio input "true"
click at [260, 409] on input "Yes" at bounding box center [256, 411] width 12 height 12
radio input "true"
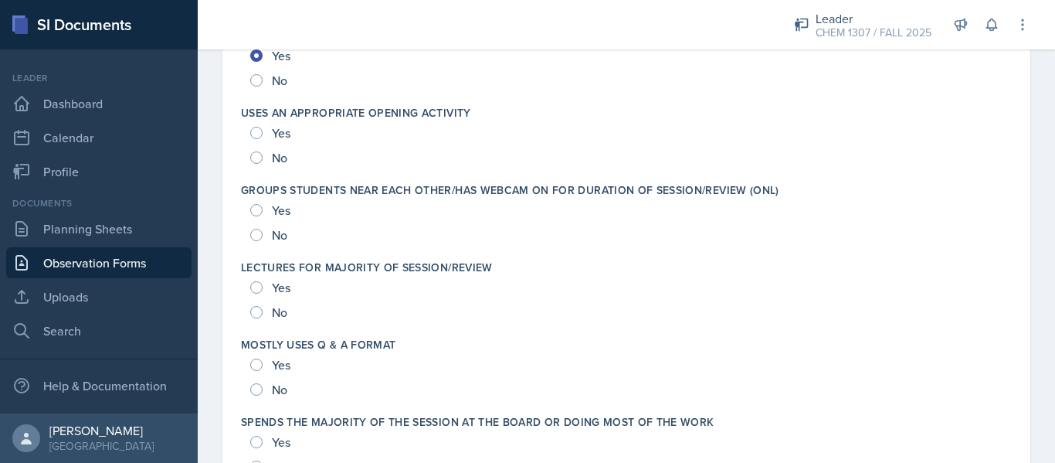
scroll to position [2637, 0]
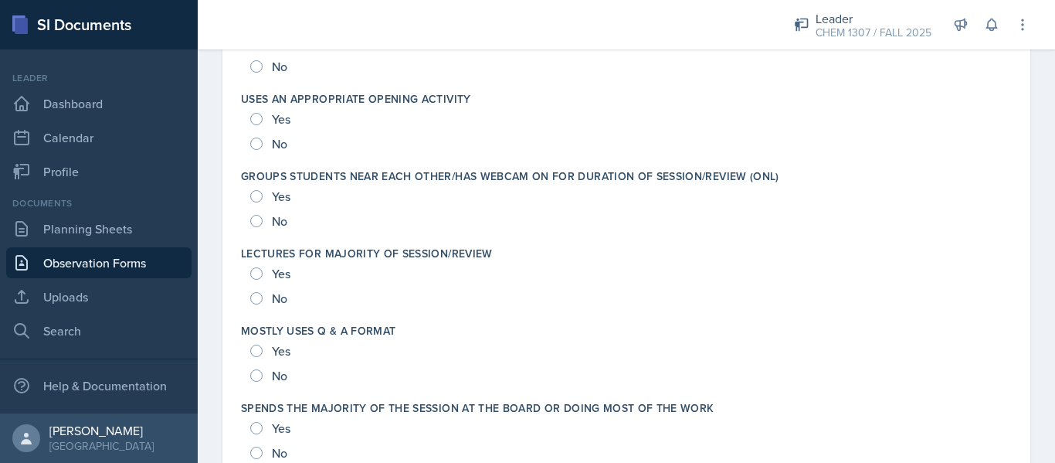
click at [278, 118] on span "Yes" at bounding box center [281, 118] width 19 height 15
click at [263, 118] on input "Yes" at bounding box center [256, 119] width 12 height 12
radio input "true"
click at [276, 189] on span "Yes" at bounding box center [281, 196] width 19 height 15
click at [263, 190] on input "Yes" at bounding box center [256, 196] width 12 height 12
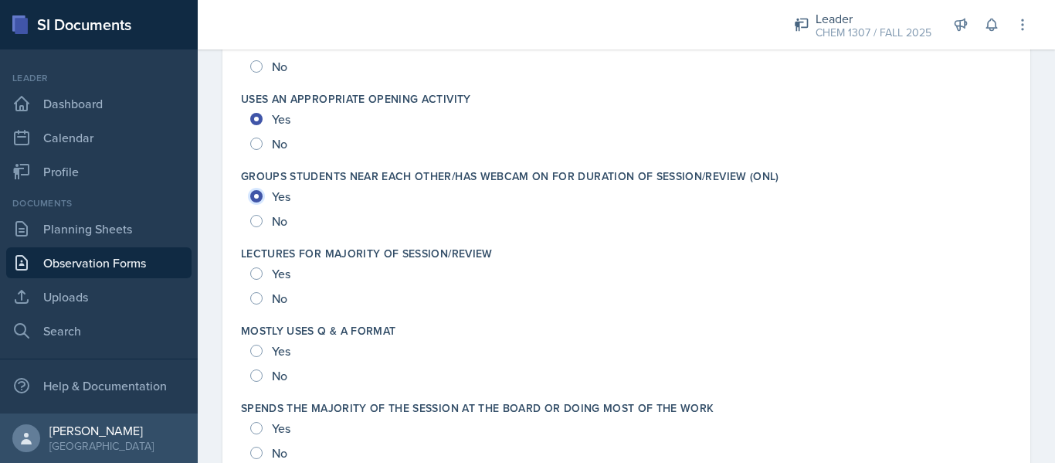
radio input "true"
click at [282, 273] on span "Yes" at bounding box center [281, 273] width 19 height 15
click at [263, 273] on input "Yes" at bounding box center [256, 273] width 12 height 12
radio input "true"
click at [278, 349] on span "Yes" at bounding box center [281, 350] width 19 height 15
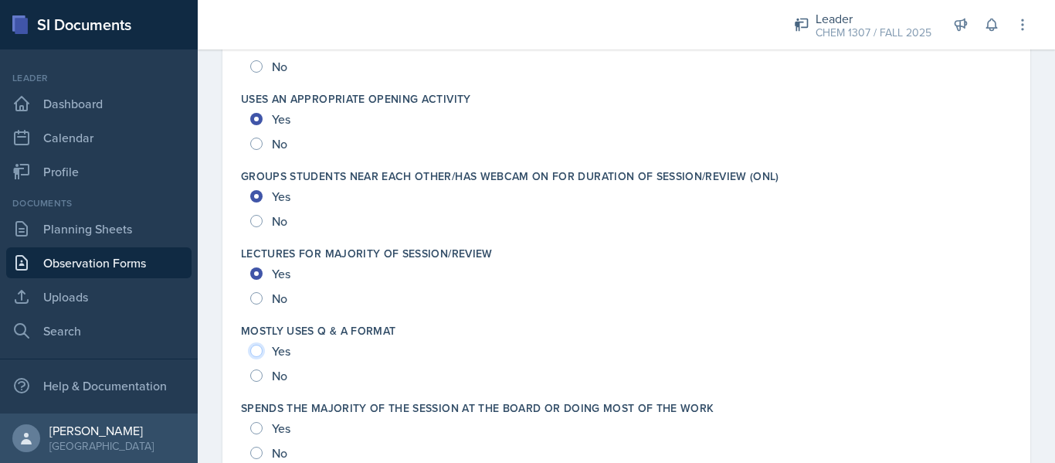
click at [263, 349] on input "Yes" at bounding box center [256, 351] width 12 height 12
radio input "true"
click at [273, 424] on span "Yes" at bounding box center [281, 427] width 19 height 15
click at [263, 424] on input "Yes" at bounding box center [256, 428] width 12 height 12
radio input "true"
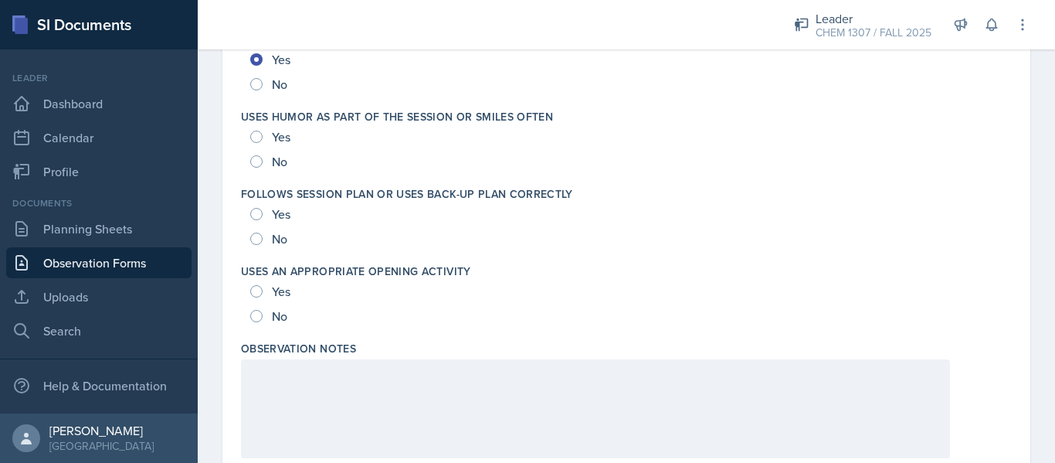
scroll to position [3012, 0]
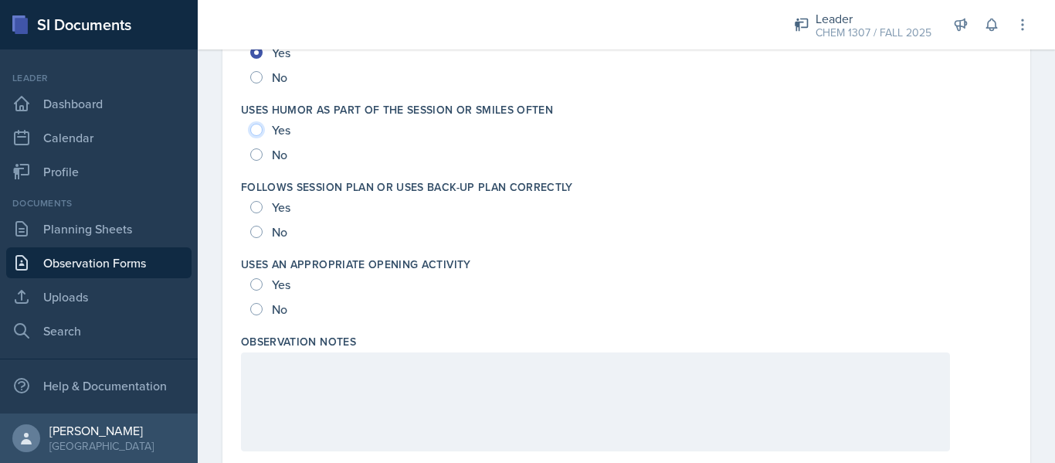
click at [256, 126] on input "Yes" at bounding box center [256, 130] width 12 height 12
radio input "true"
click at [260, 212] on input "Yes" at bounding box center [256, 207] width 12 height 12
radio input "true"
click at [272, 282] on span "Yes" at bounding box center [281, 284] width 19 height 15
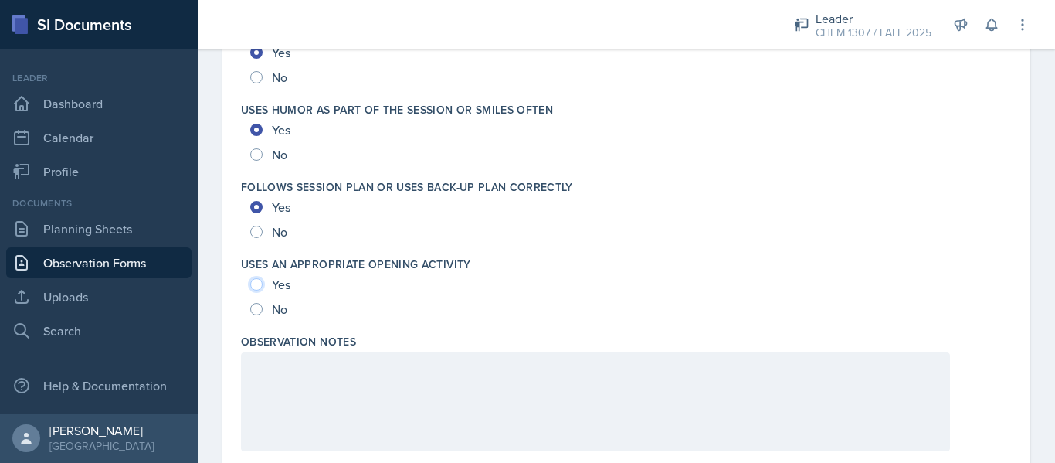
click at [263, 282] on input "Yes" at bounding box center [256, 284] width 12 height 12
radio input "true"
click at [335, 388] on div at bounding box center [595, 401] width 709 height 99
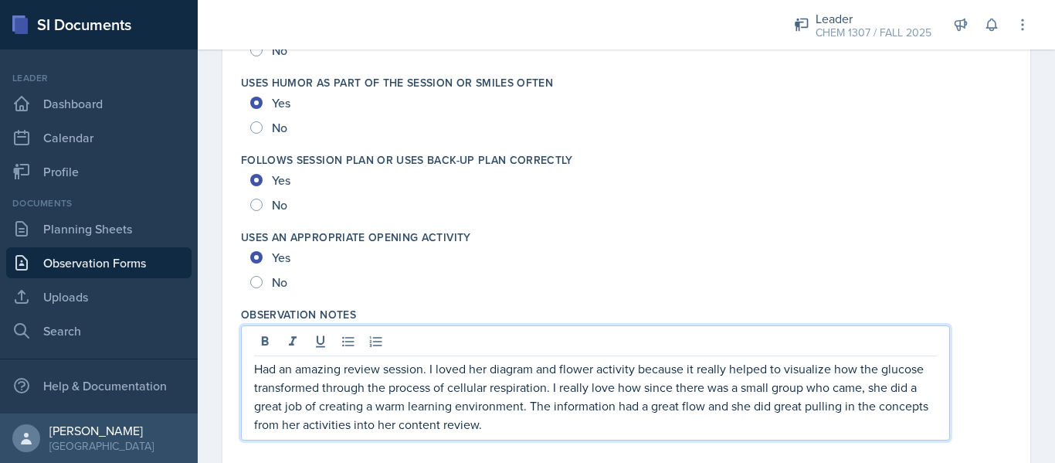
click at [549, 425] on p "Had an amazing review session. I loved her diagram and flower activity because …" at bounding box center [595, 396] width 683 height 74
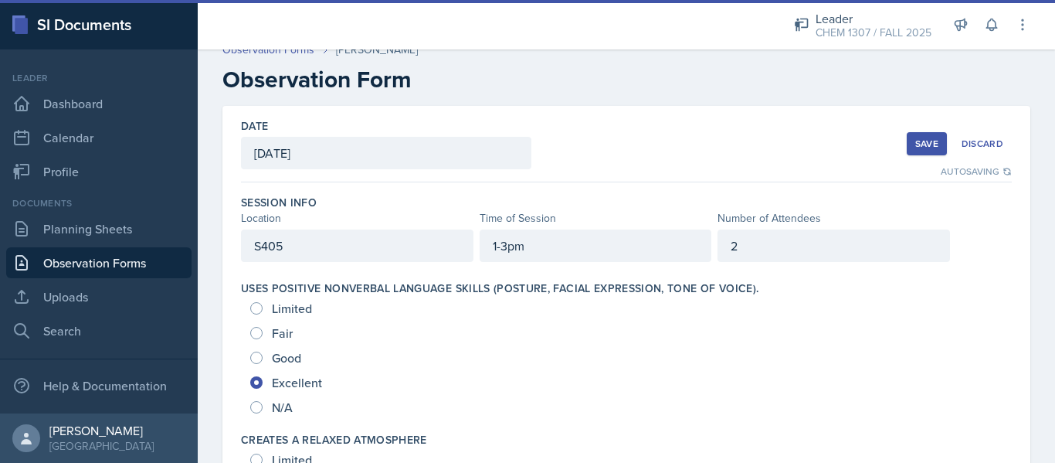
scroll to position [0, 0]
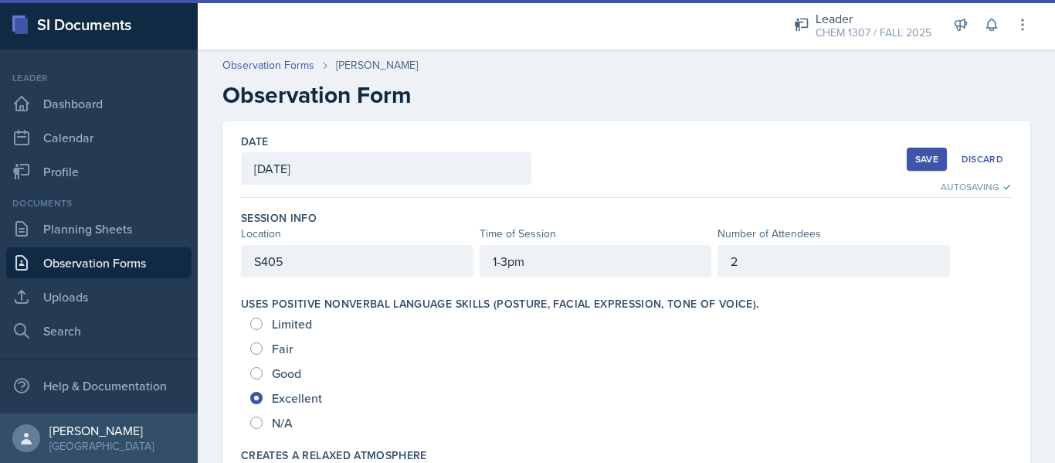
click at [915, 161] on div "Save" at bounding box center [926, 159] width 23 height 12
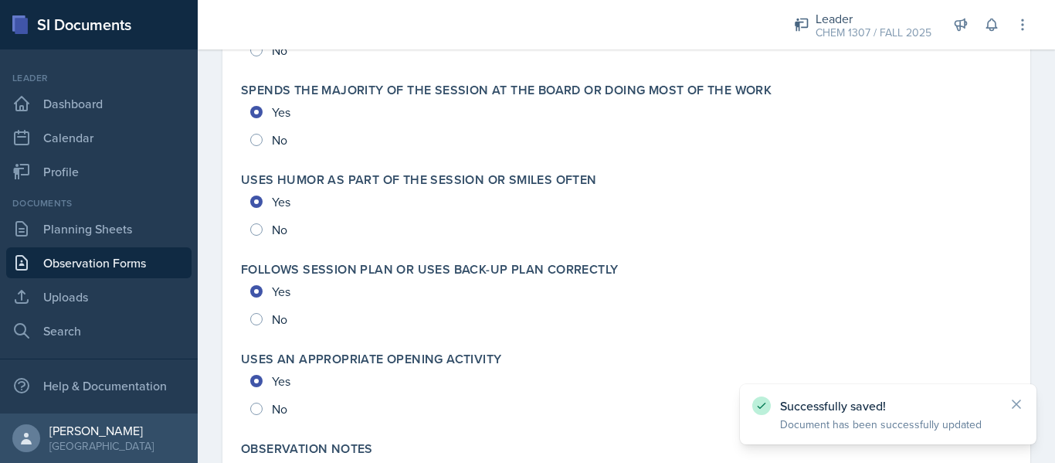
scroll to position [3551, 0]
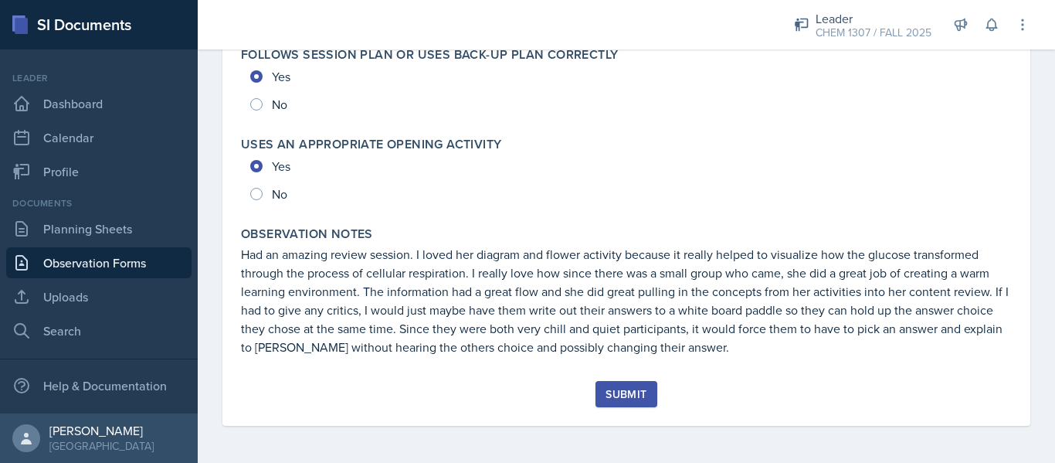
click at [646, 399] on button "Submit" at bounding box center [626, 394] width 61 height 26
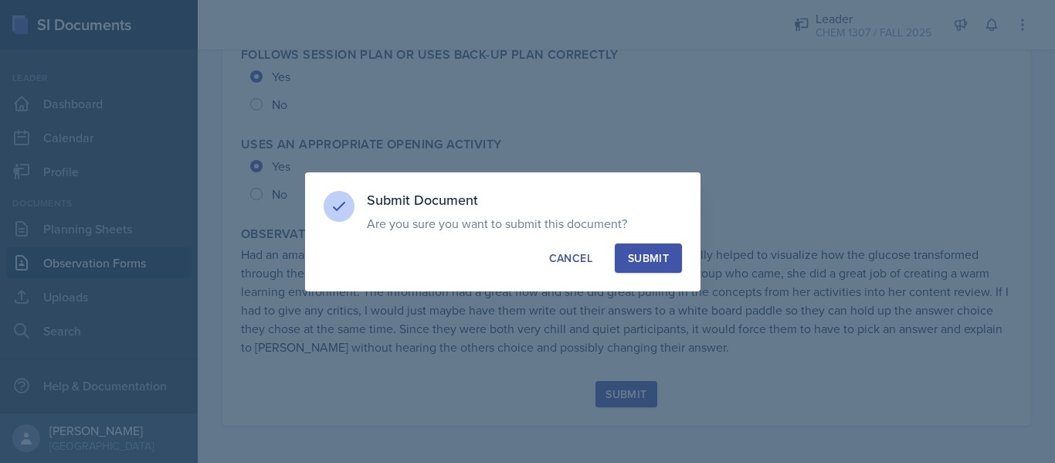
click at [644, 268] on button "Submit" at bounding box center [648, 257] width 67 height 29
radio input "true"
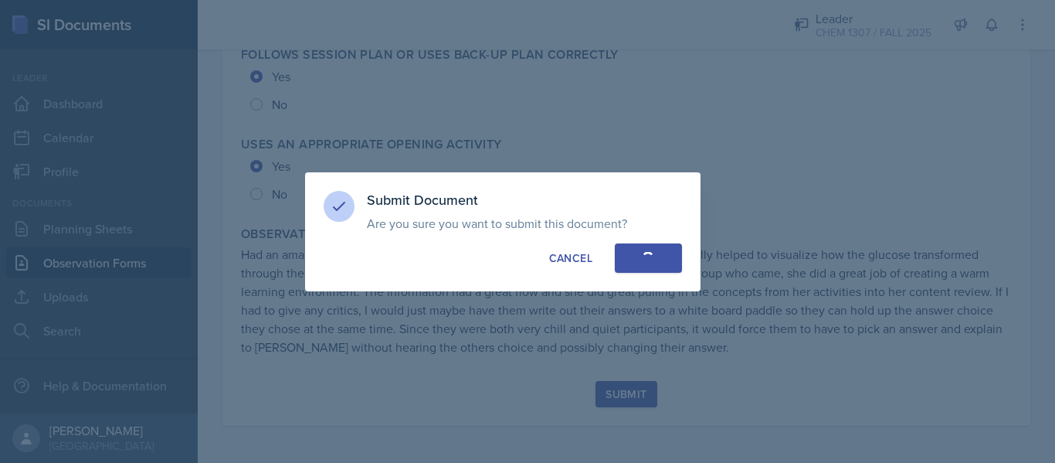
radio input "true"
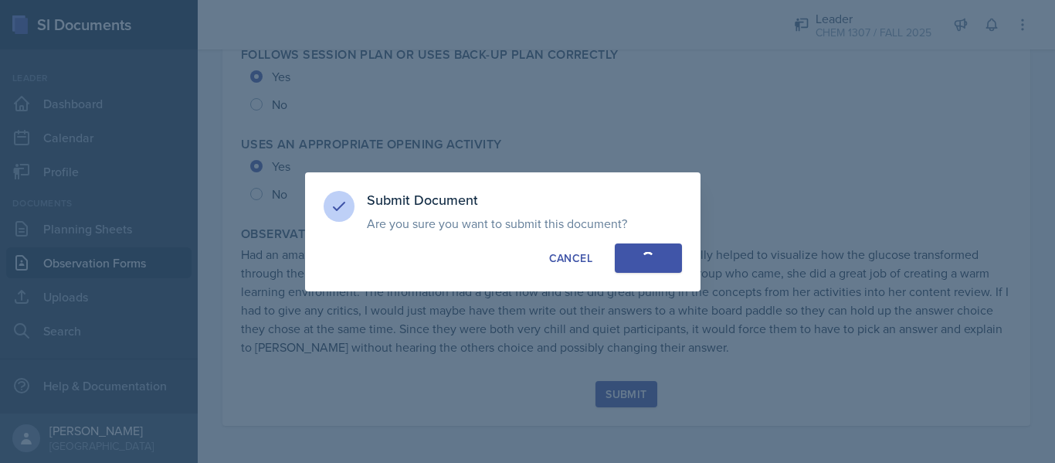
radio input "true"
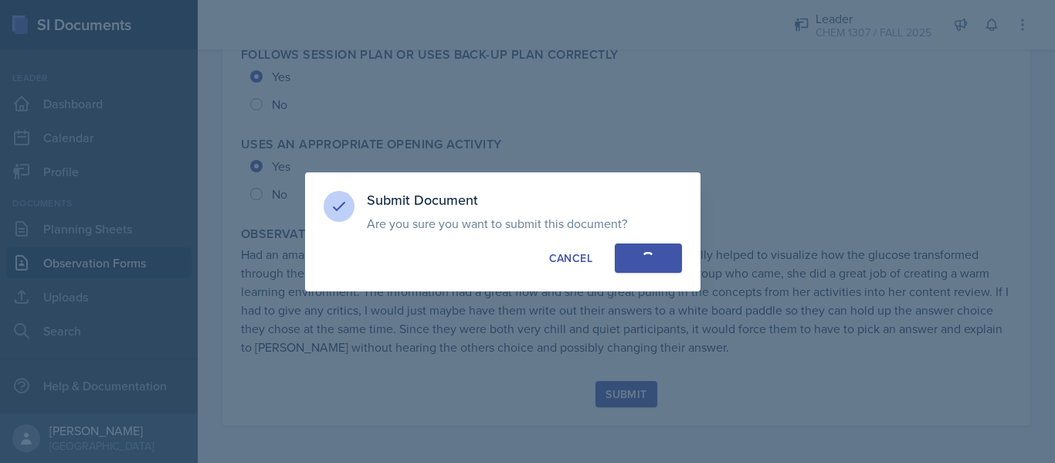
radio input "true"
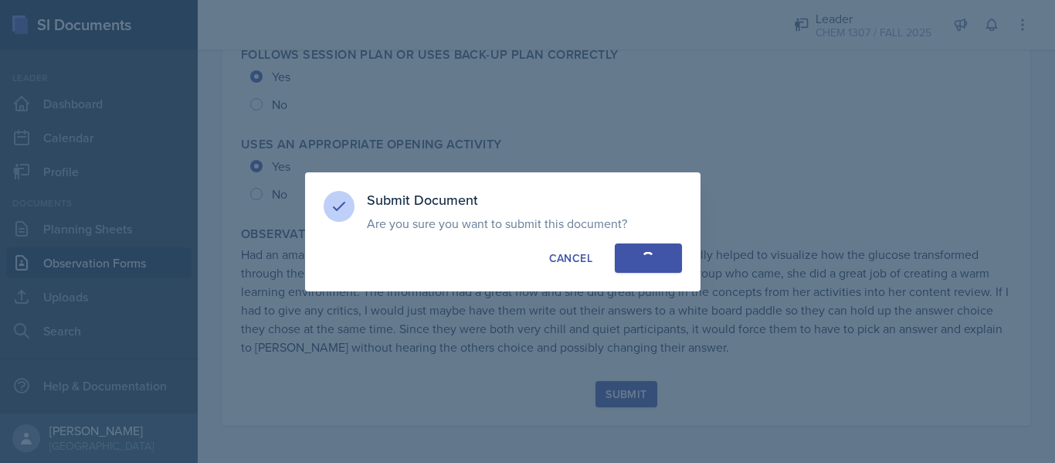
radio input "true"
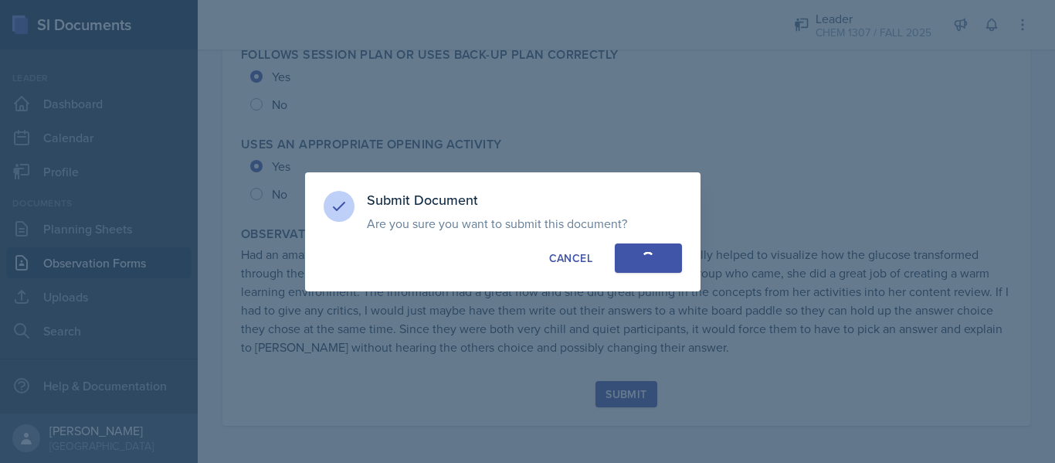
radio input "true"
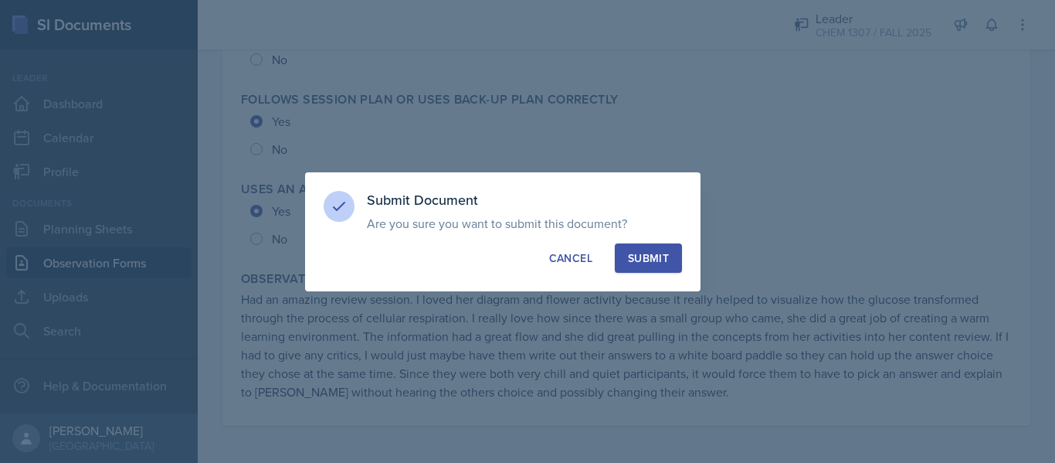
scroll to position [3507, 0]
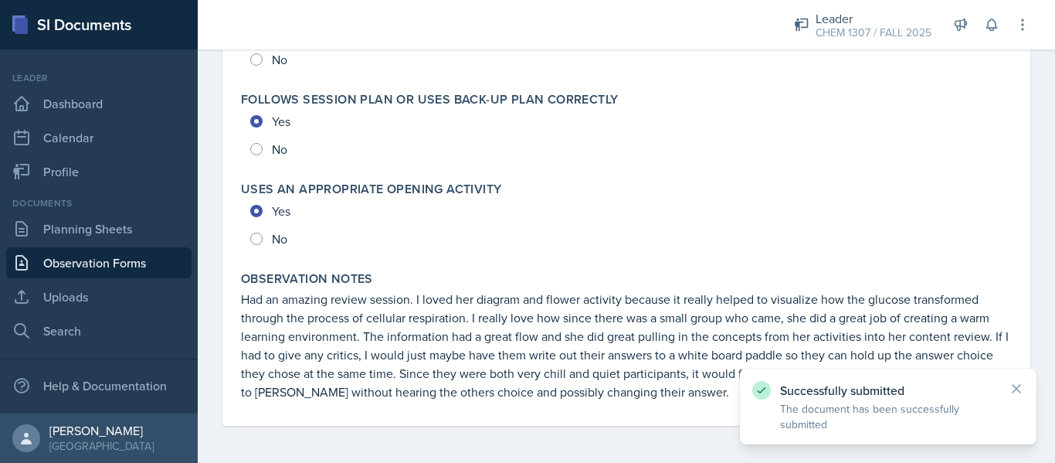
click at [57, 233] on link "Planning Sheets" at bounding box center [98, 228] width 185 height 31
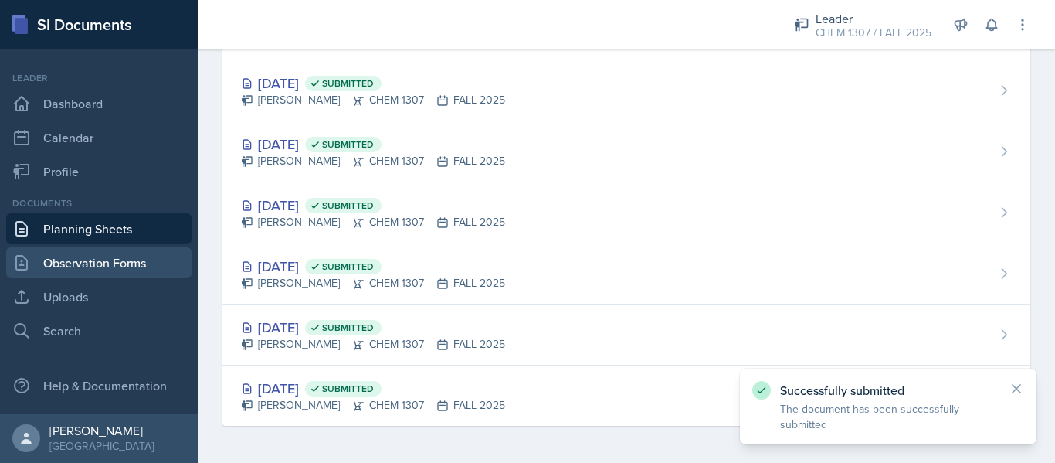
click at [57, 264] on link "Observation Forms" at bounding box center [98, 262] width 185 height 31
